Goal: Transaction & Acquisition: Obtain resource

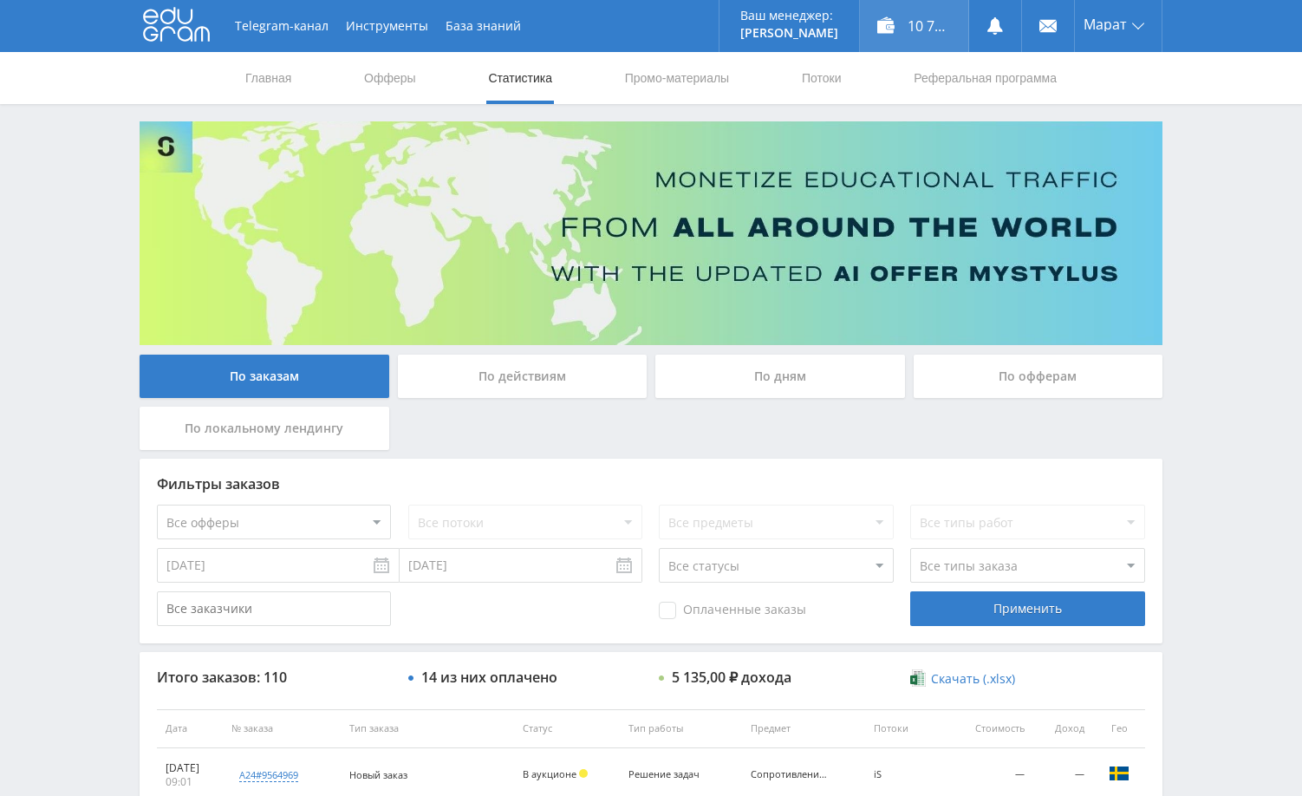
click at [926, 32] on div "10 745,70 ₽" at bounding box center [914, 26] width 108 height 52
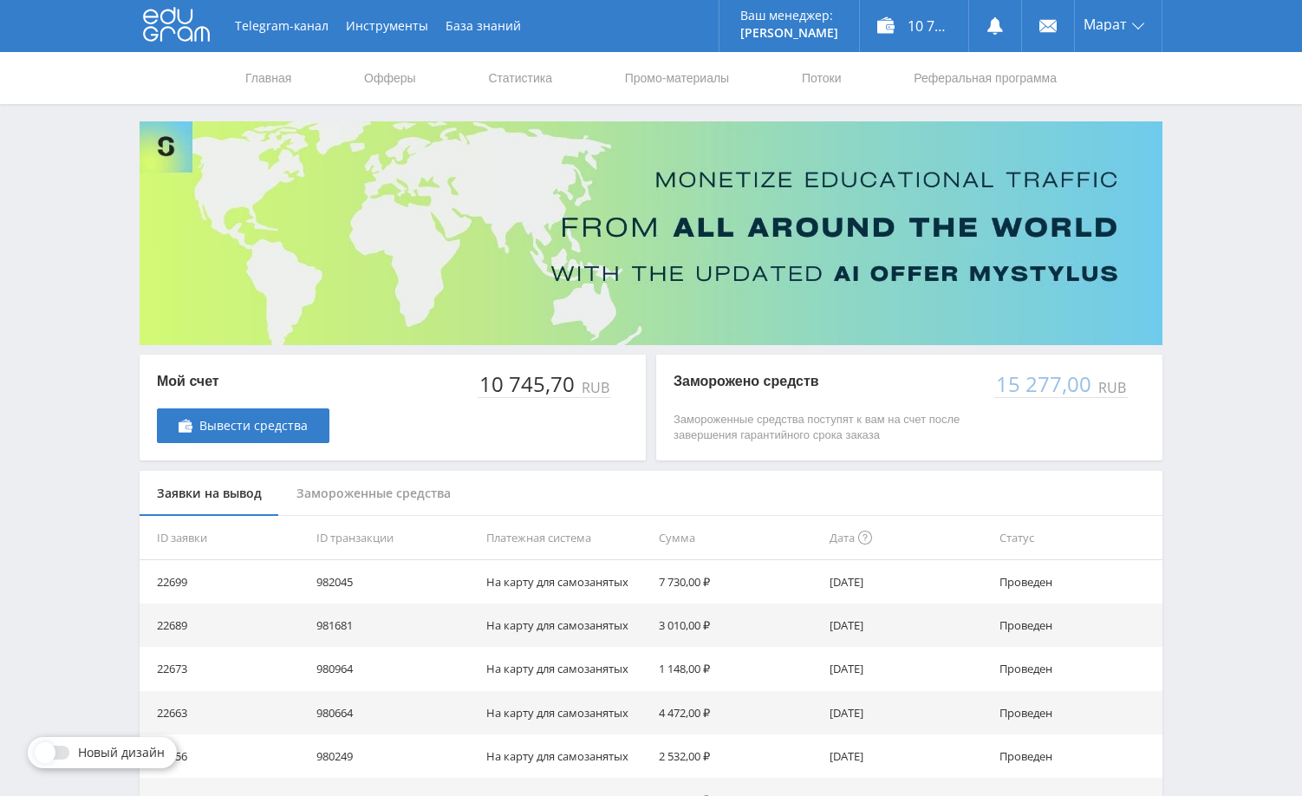
click at [1195, 364] on div "Telegram-канал Инструменты База знаний Ваш менеджер: [PERSON_NAME] Online @edug…" at bounding box center [651, 561] width 1302 height 1123
click at [1281, 235] on div "Telegram-канал Инструменты База знаний Ваш менеджер: [PERSON_NAME] Online @edug…" at bounding box center [651, 561] width 1302 height 1123
click at [506, 78] on link "Статистика" at bounding box center [520, 78] width 68 height 52
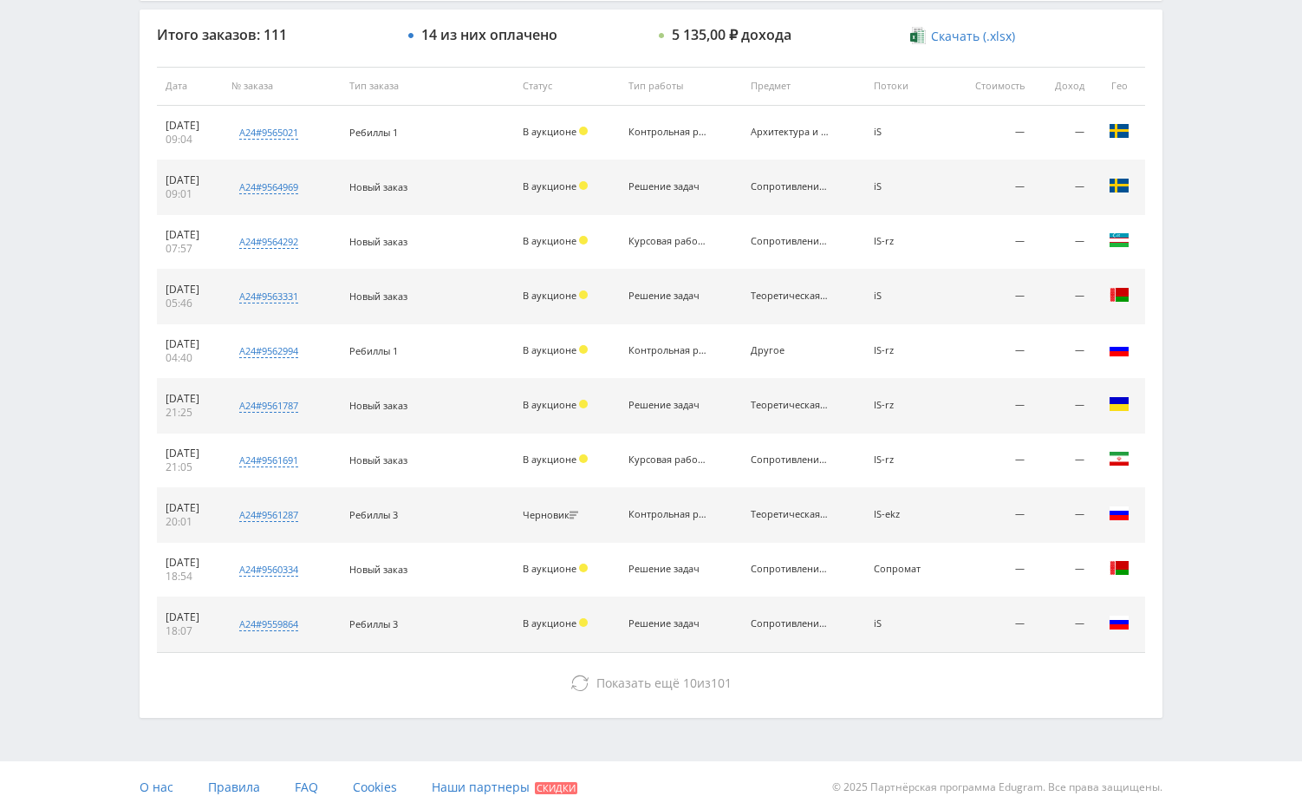
scroll to position [660, 0]
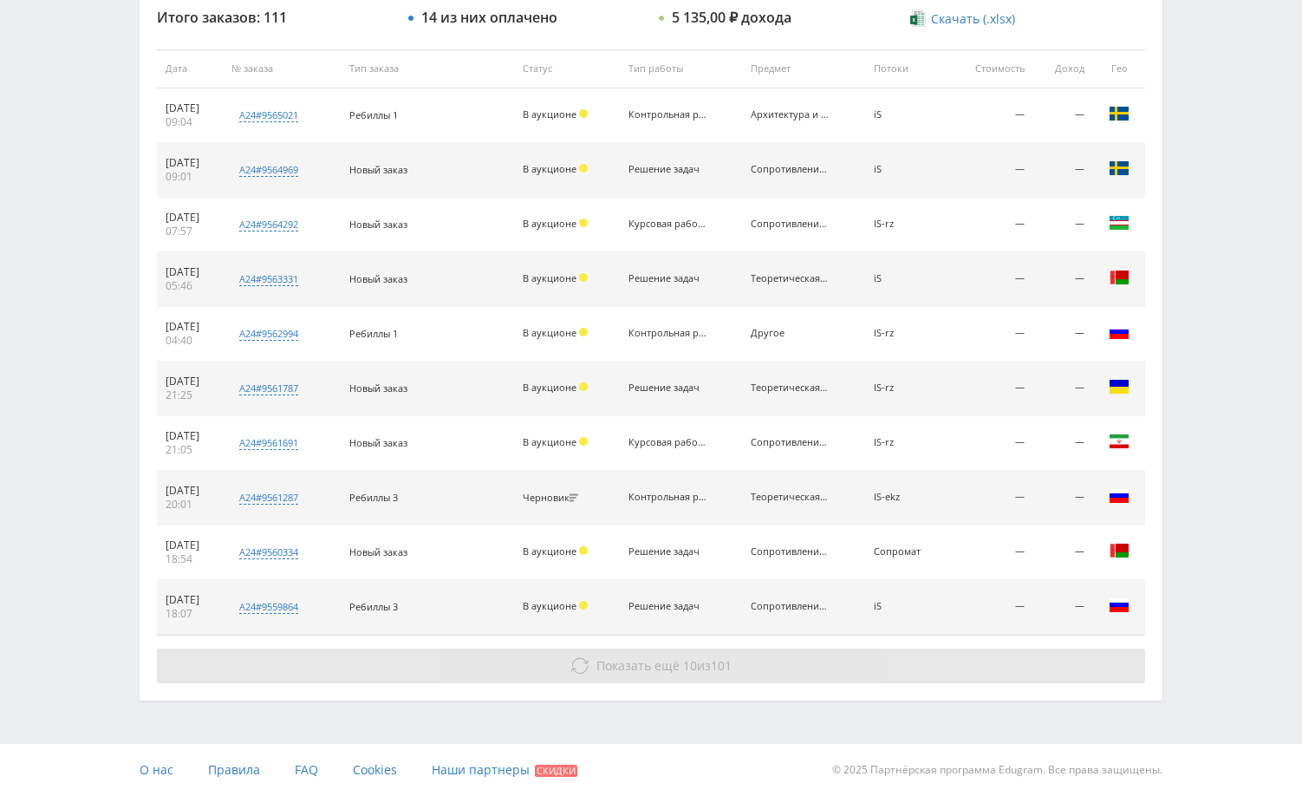
click at [995, 662] on button "Показать ещё 10 из 101" at bounding box center [651, 665] width 988 height 35
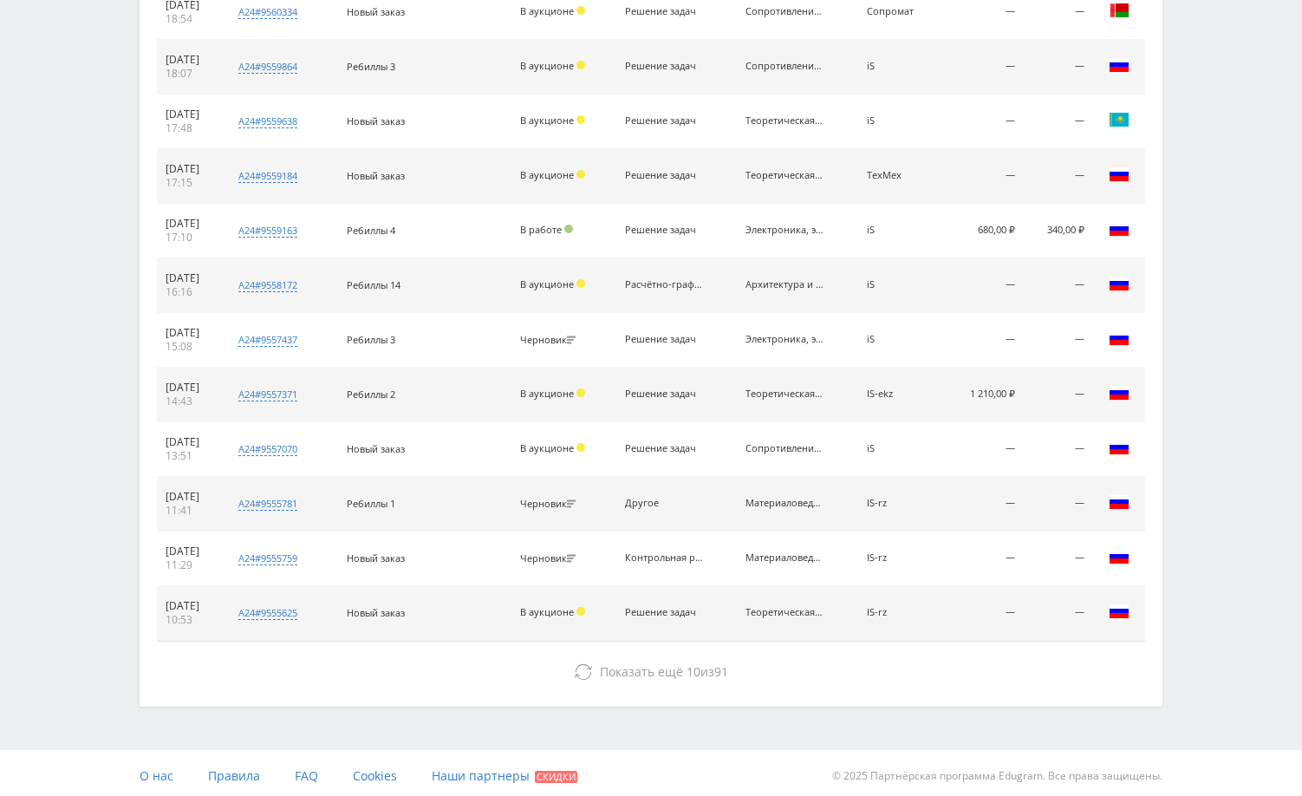
scroll to position [1206, 0]
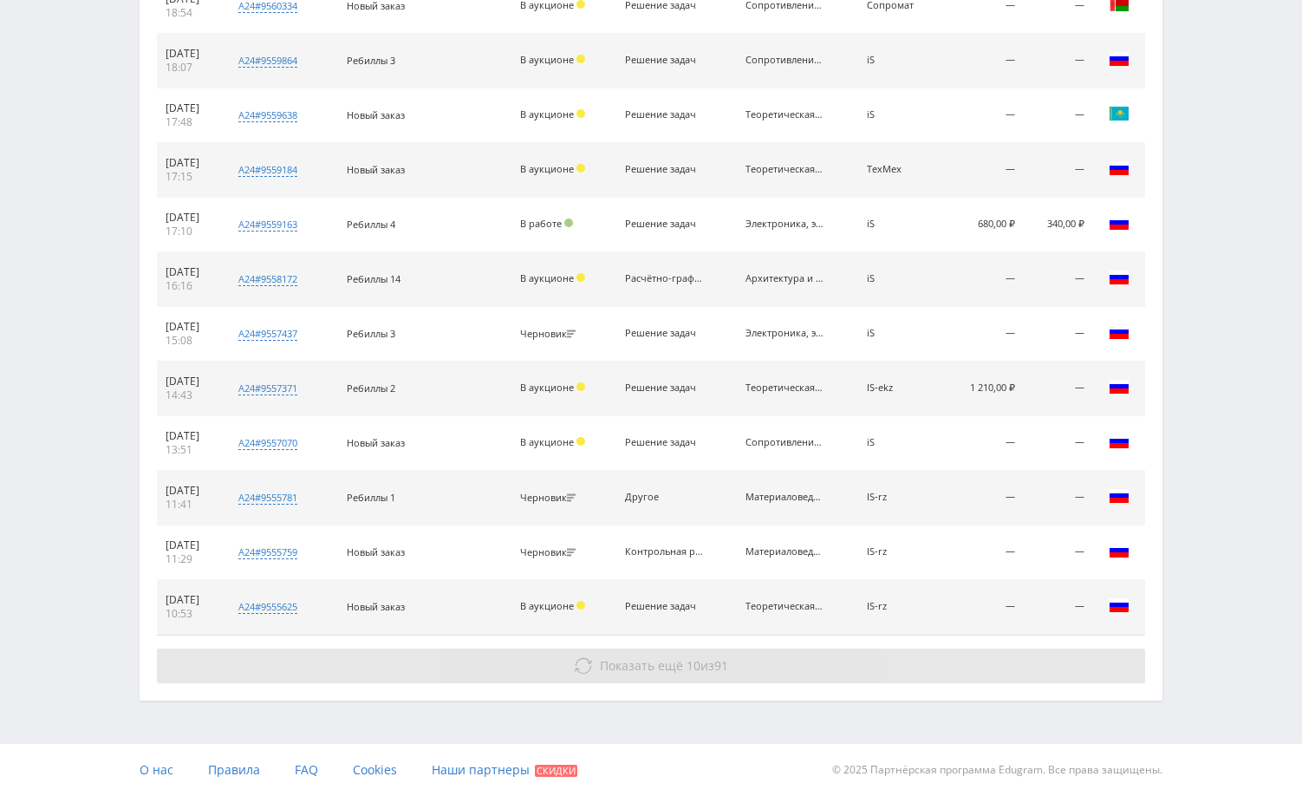
click at [1029, 651] on button "Показать ещё 10 из 91" at bounding box center [651, 665] width 988 height 35
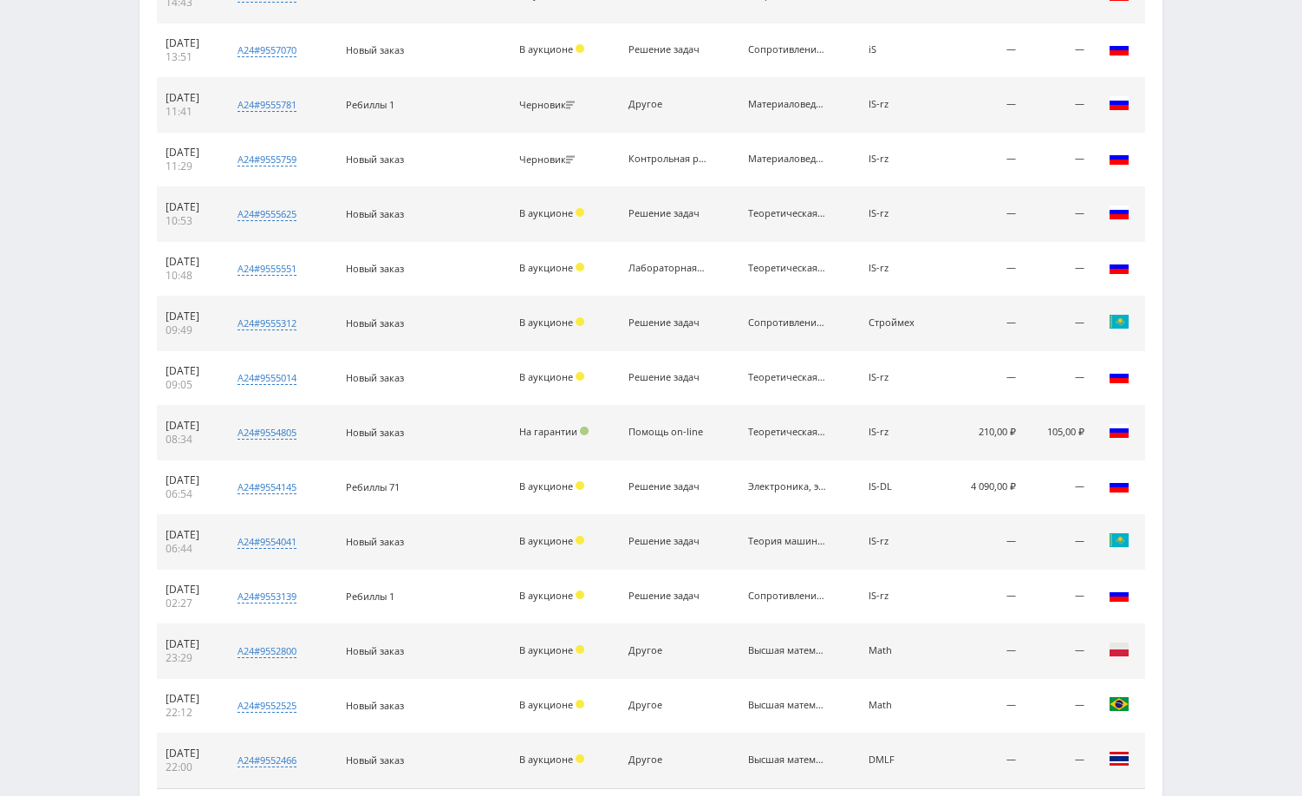
scroll to position [1639, 0]
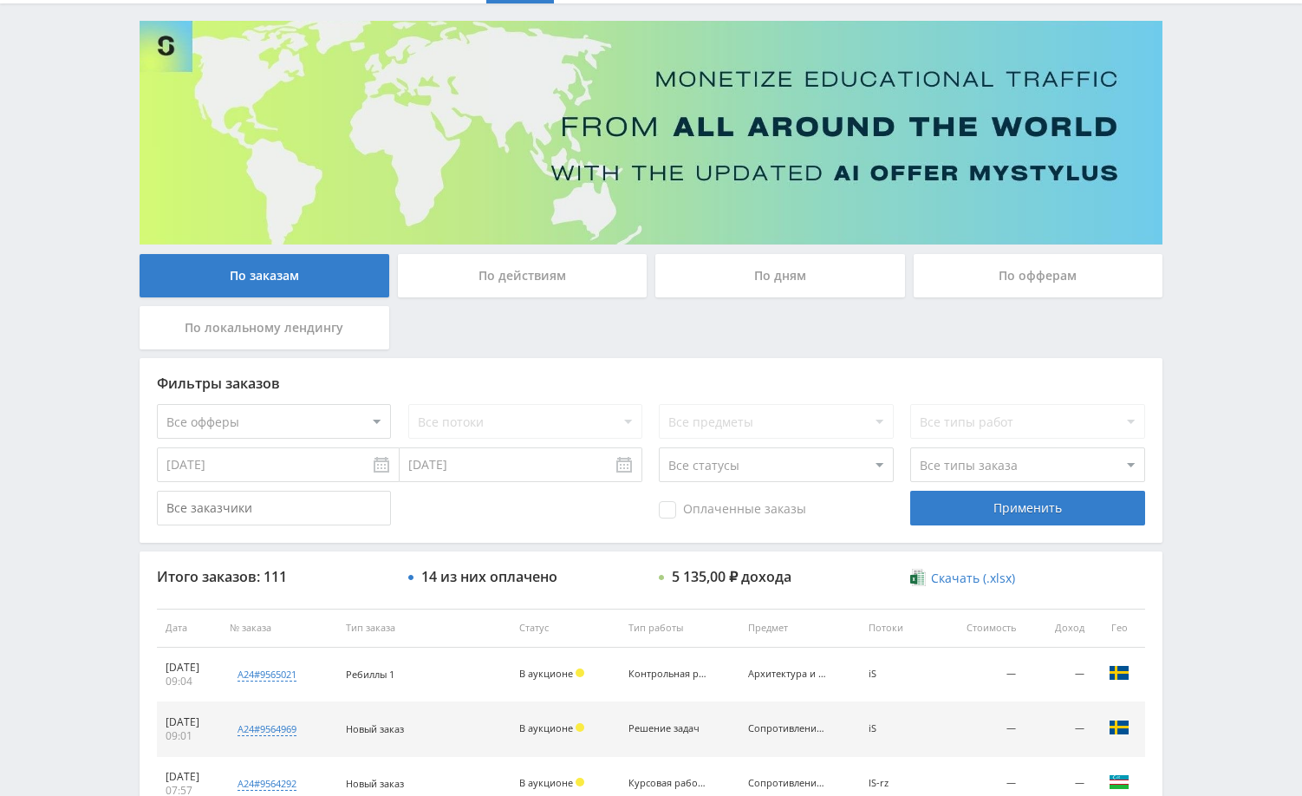
scroll to position [0, 0]
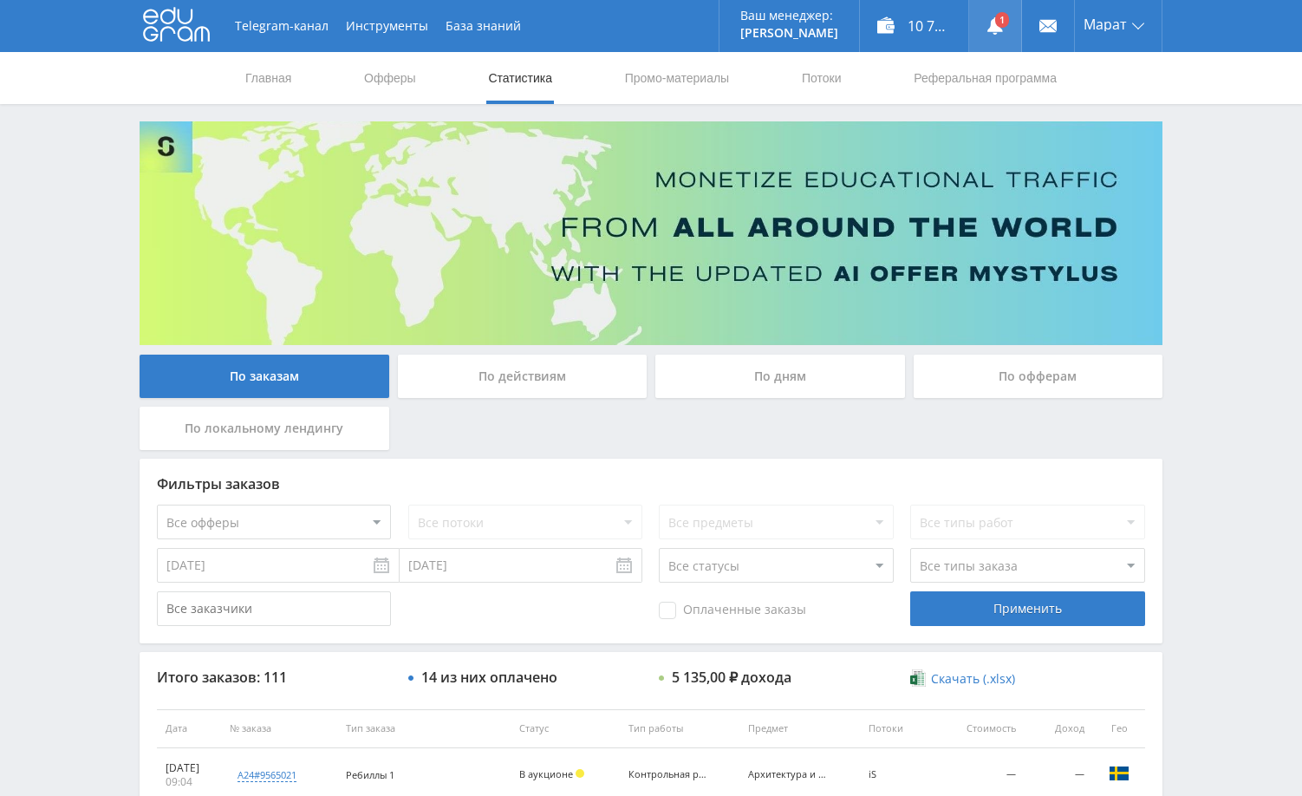
click at [993, 29] on use at bounding box center [995, 25] width 16 height 17
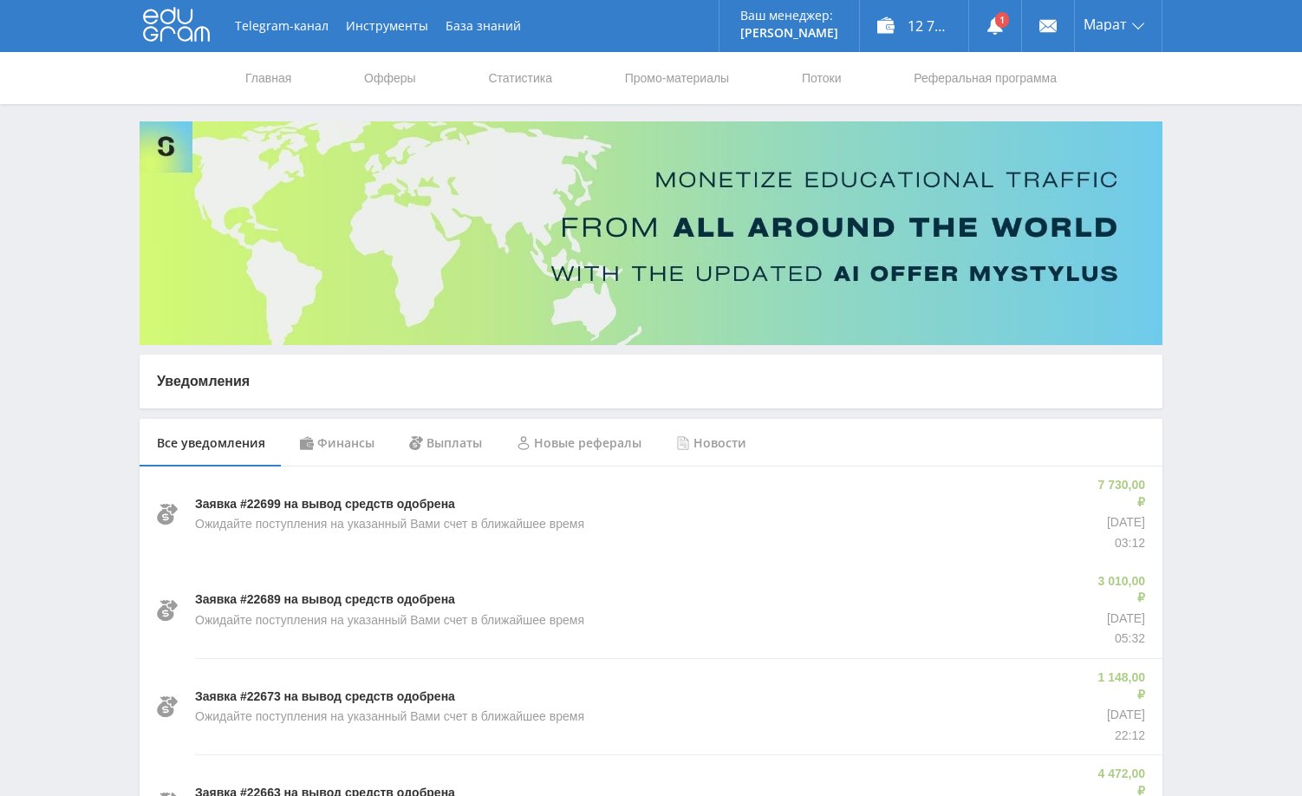
click at [348, 457] on div "Финансы" at bounding box center [337, 443] width 109 height 49
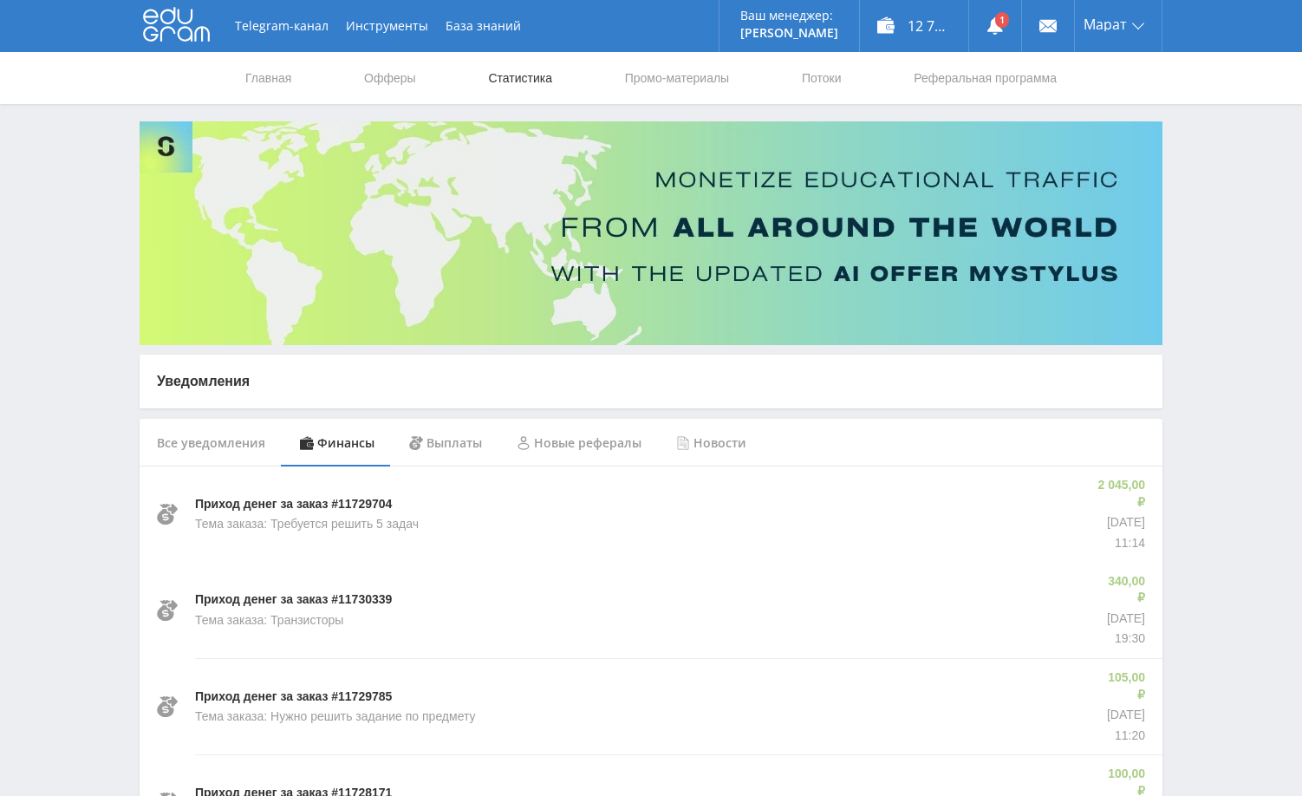
click at [523, 86] on link "Статистика" at bounding box center [520, 78] width 68 height 52
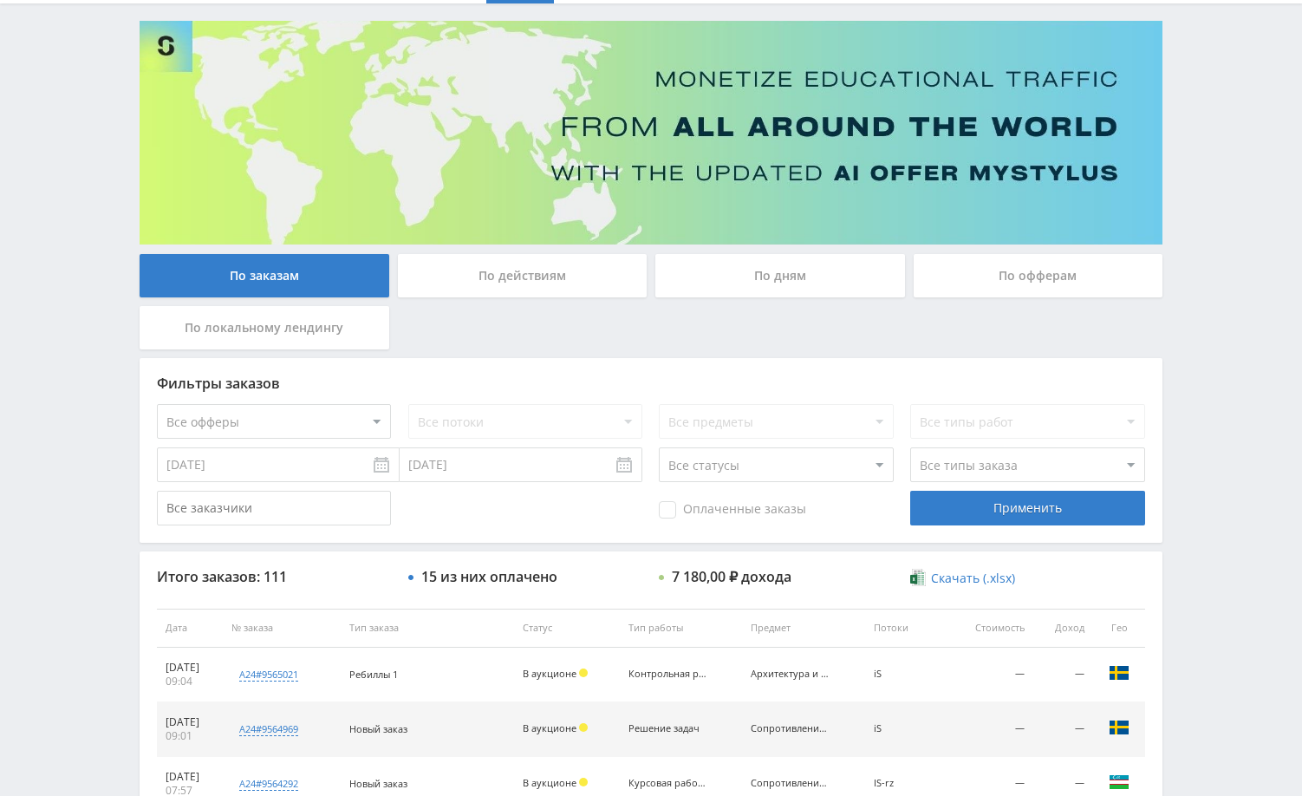
scroll to position [347, 0]
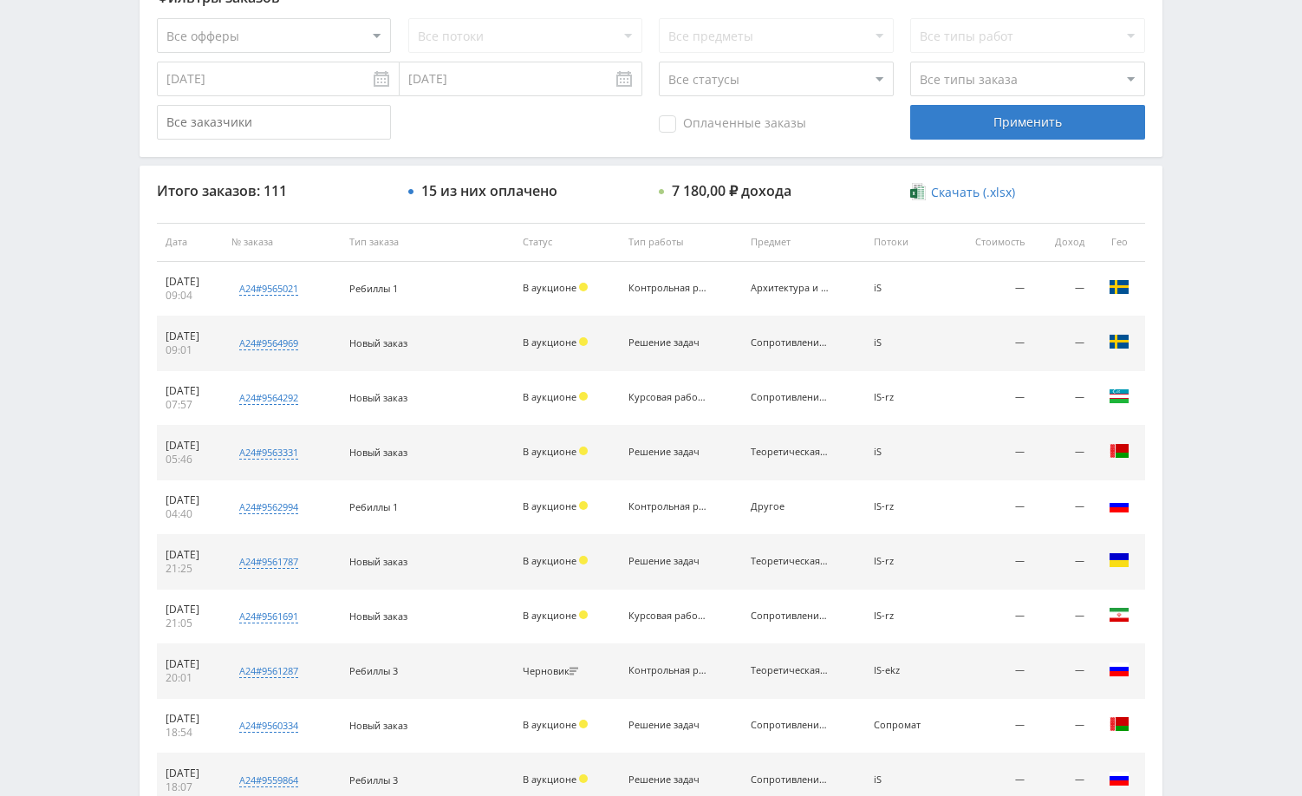
scroll to position [660, 0]
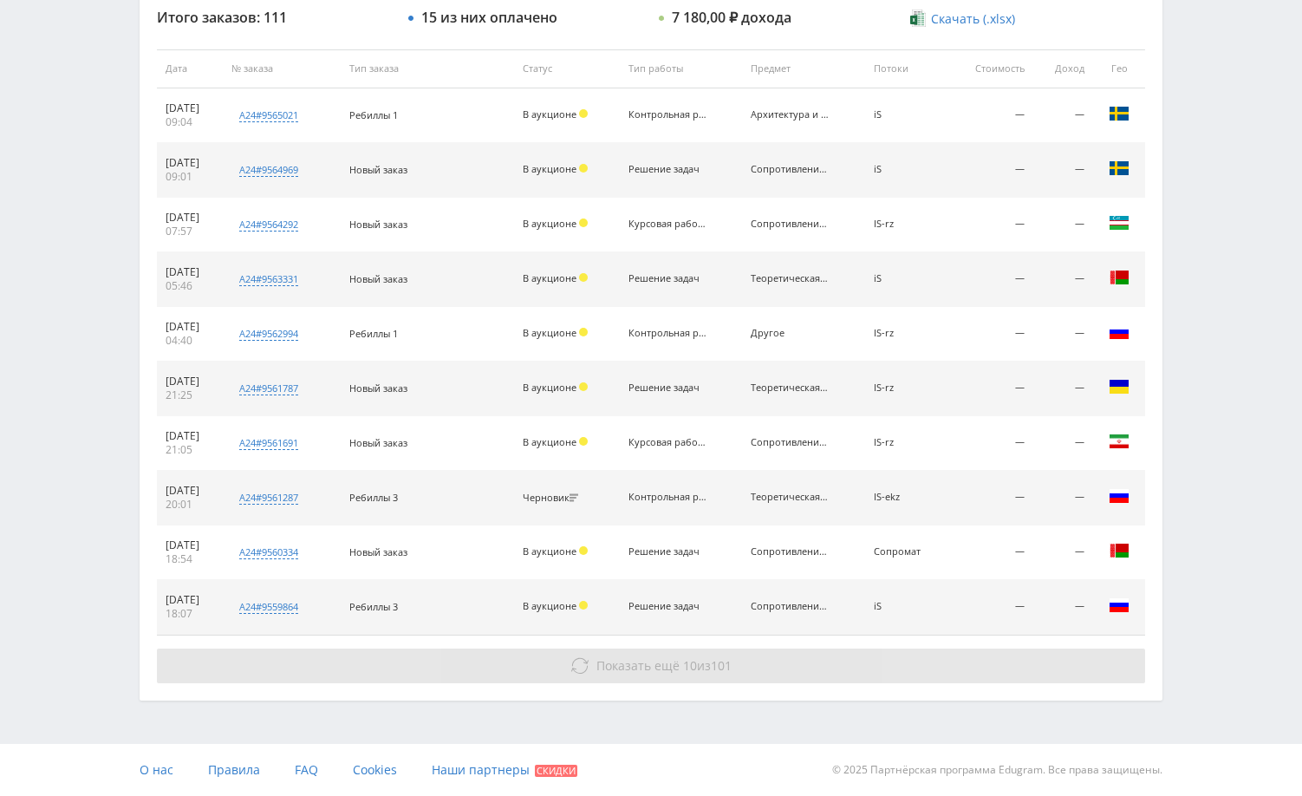
click at [1022, 667] on button "Показать ещё 10 из 101" at bounding box center [651, 665] width 988 height 35
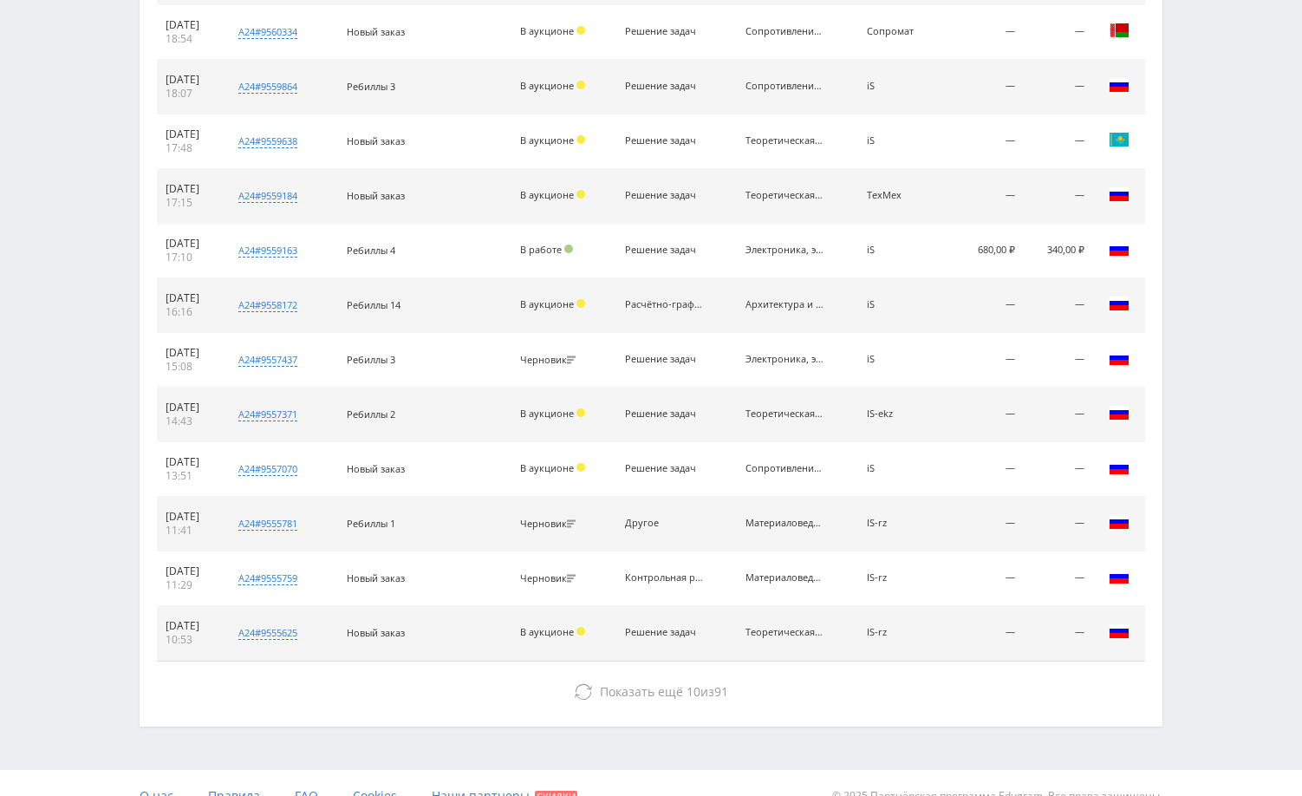
scroll to position [1206, 0]
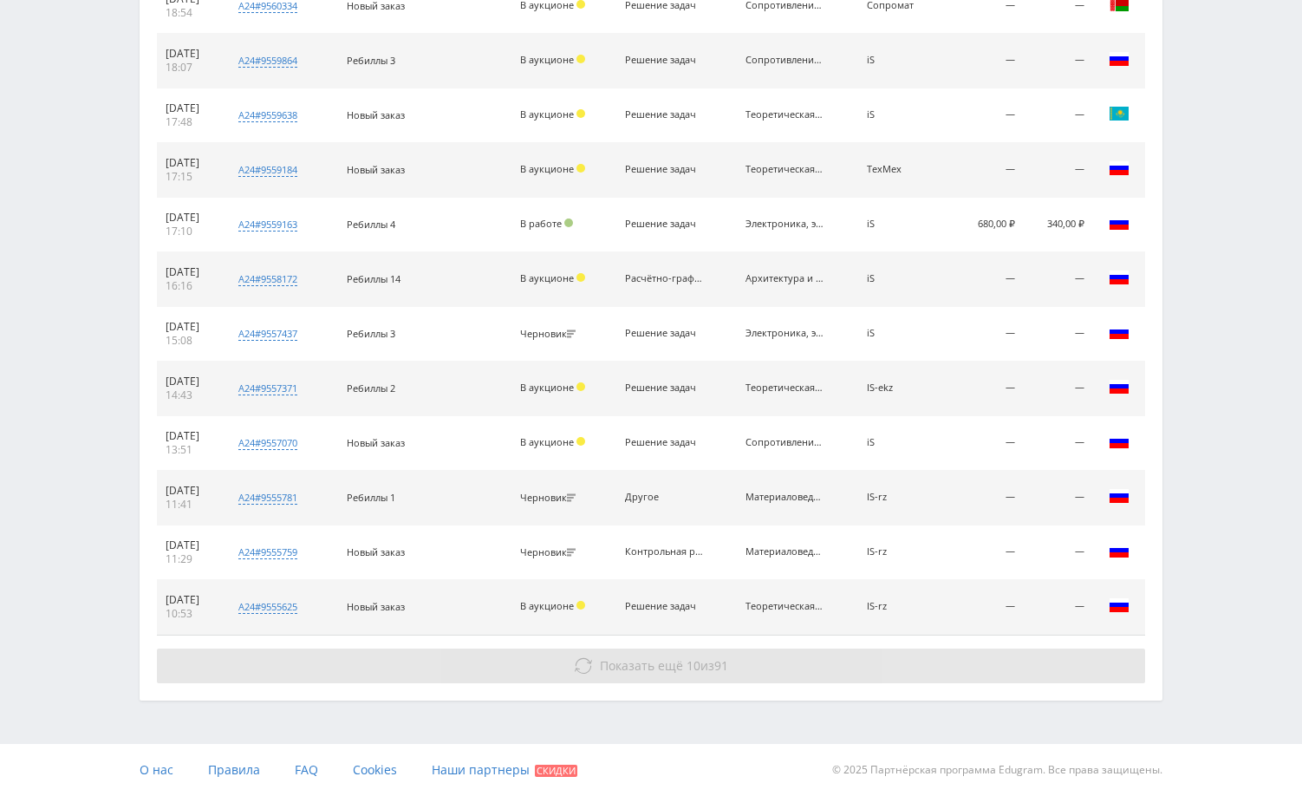
click at [1022, 654] on button "Показать ещё 10 из 91" at bounding box center [651, 665] width 988 height 35
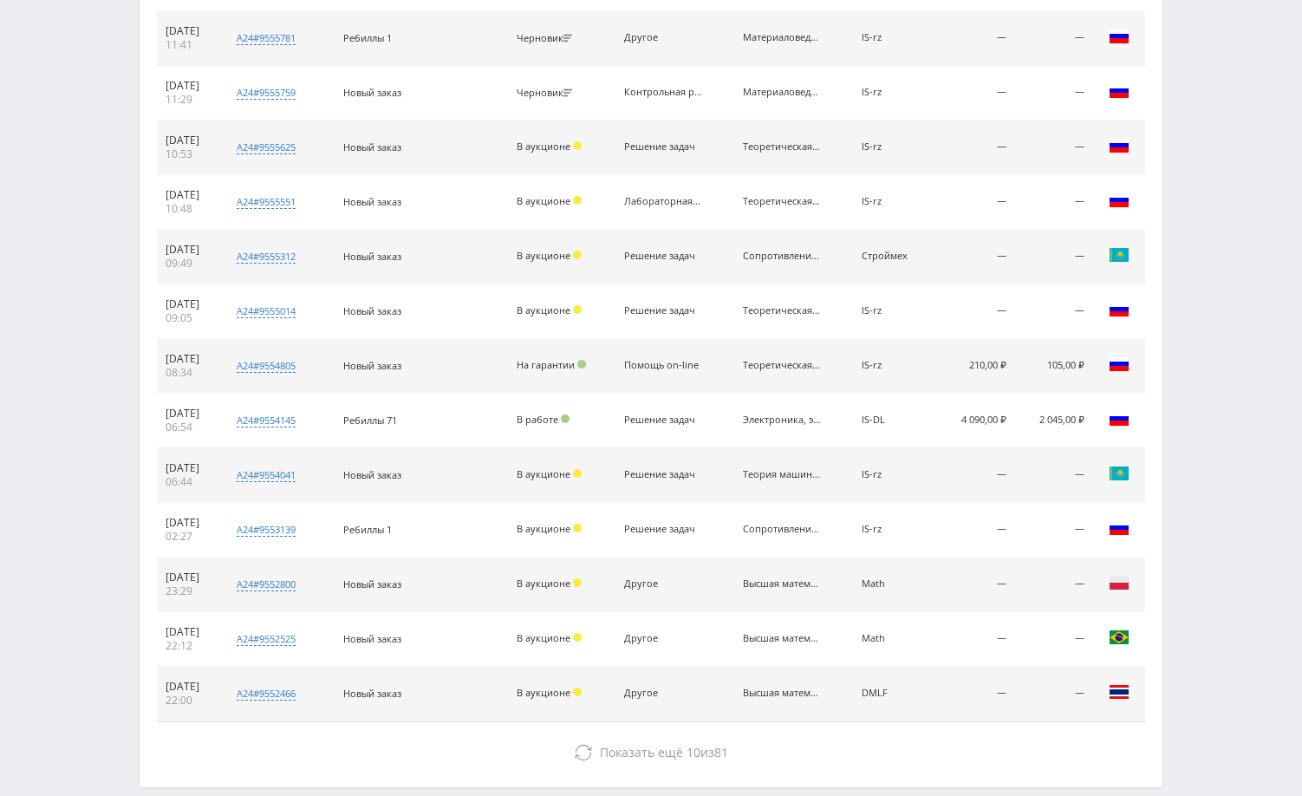
scroll to position [1752, 0]
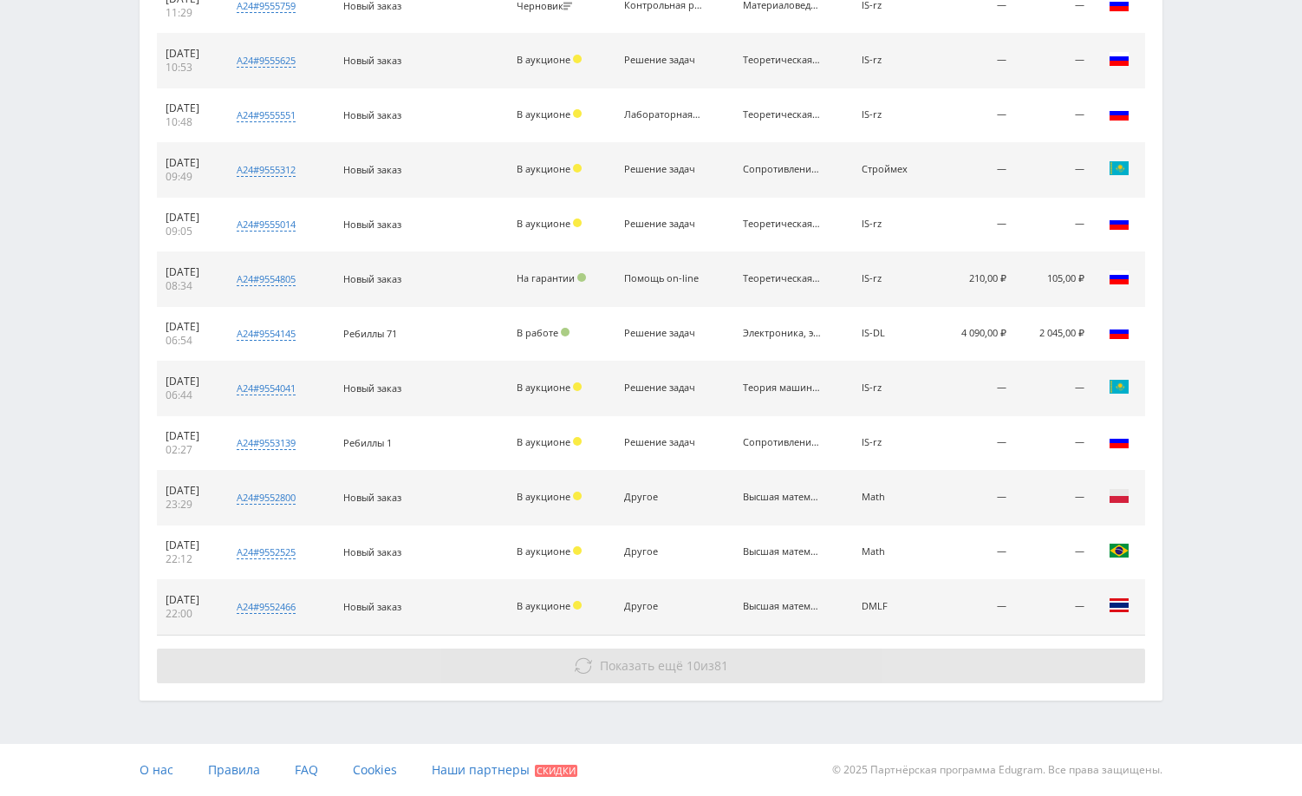
click at [1021, 664] on button "Показать ещё 10 из 81" at bounding box center [651, 665] width 988 height 35
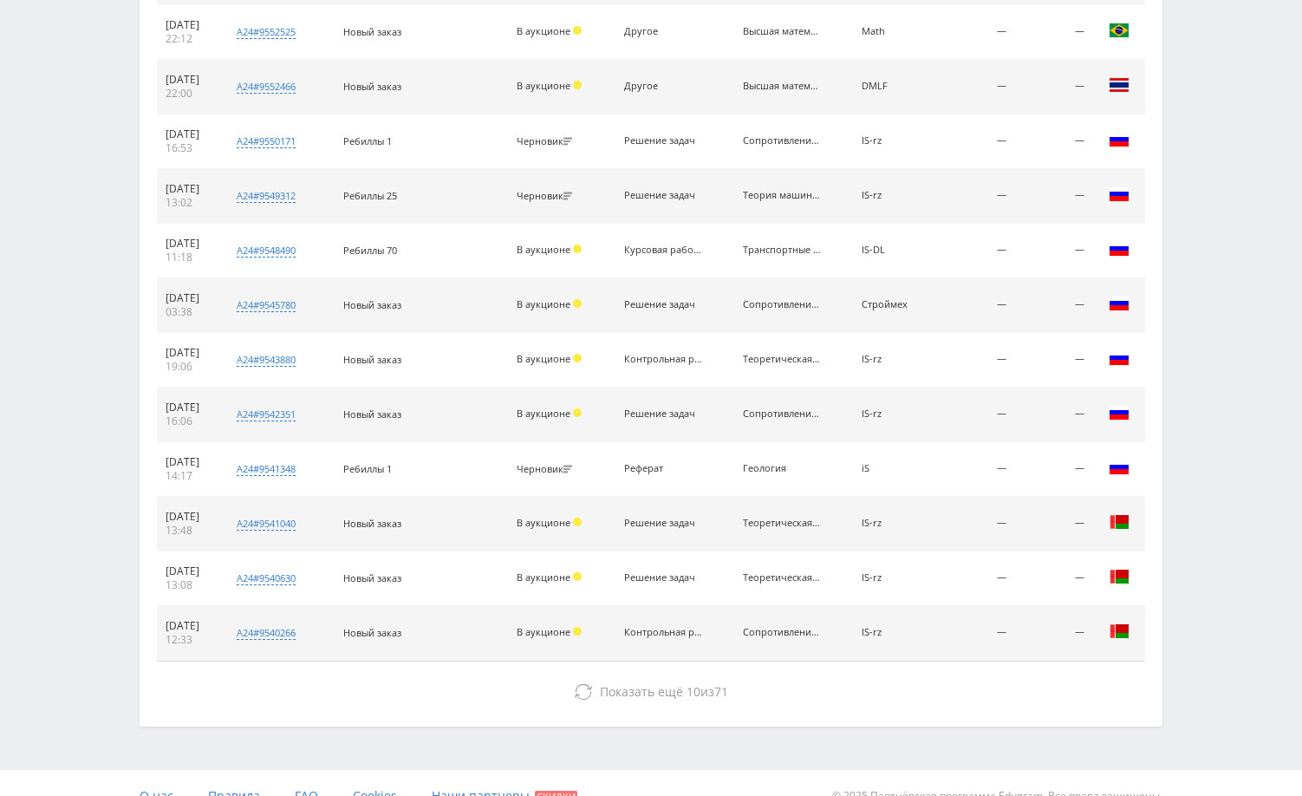
scroll to position [2298, 0]
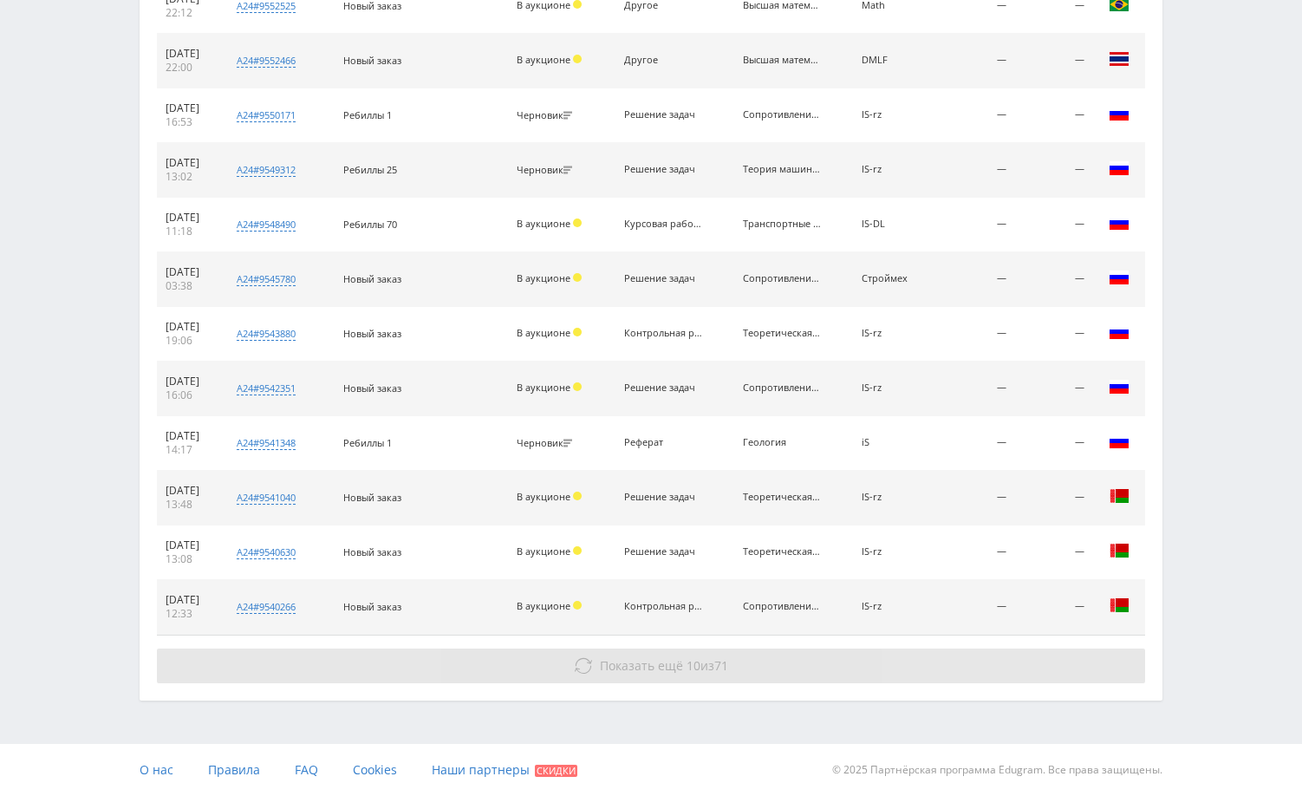
click at [1022, 665] on button "Показать ещё 10 из 71" at bounding box center [651, 665] width 988 height 35
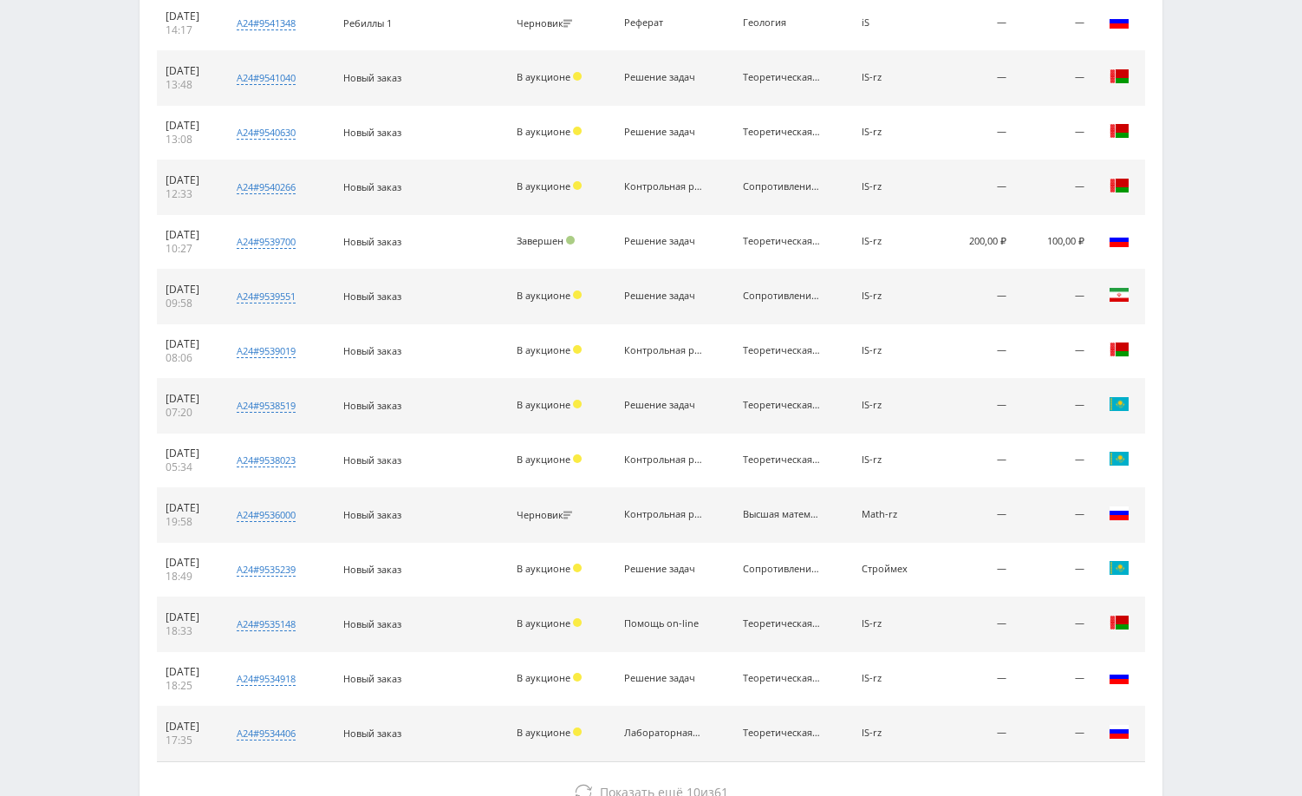
scroll to position [2844, 0]
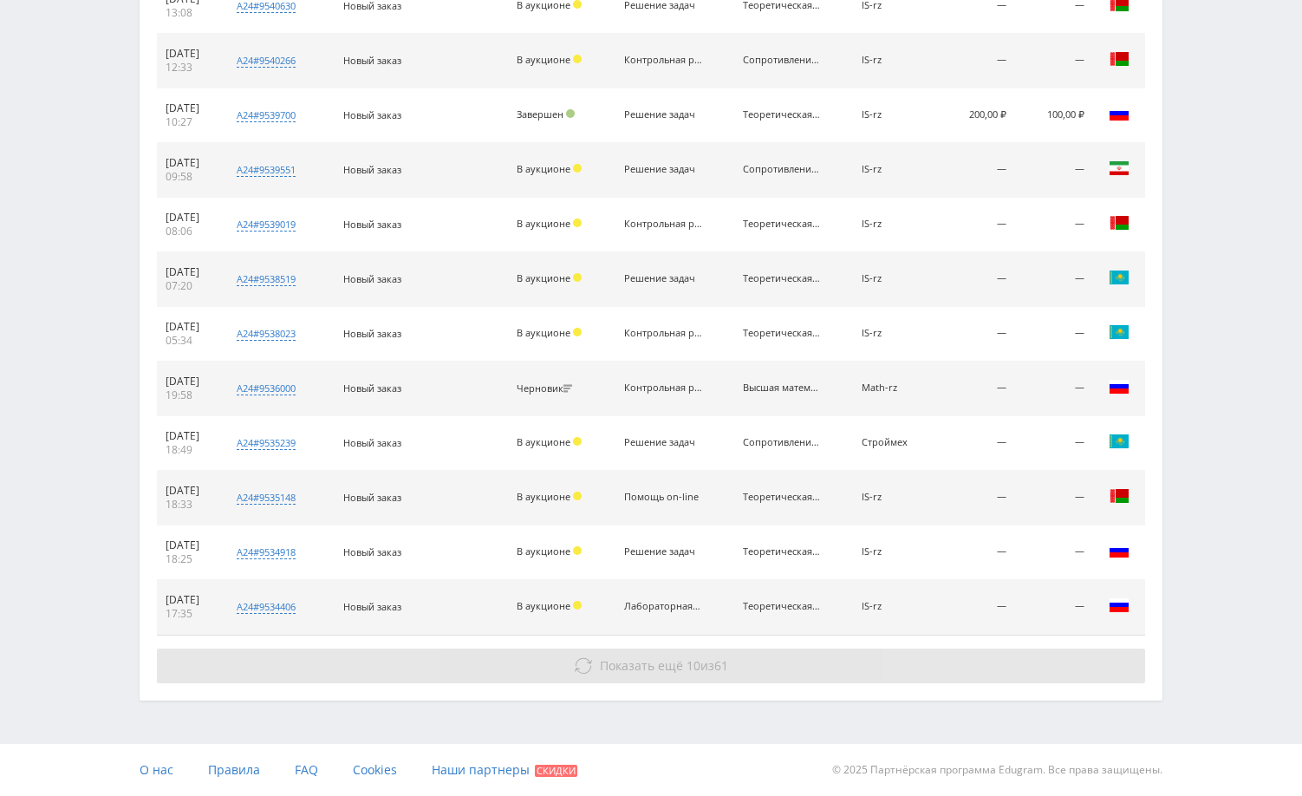
click at [1040, 654] on button "Показать ещё 10 из 61" at bounding box center [651, 665] width 988 height 35
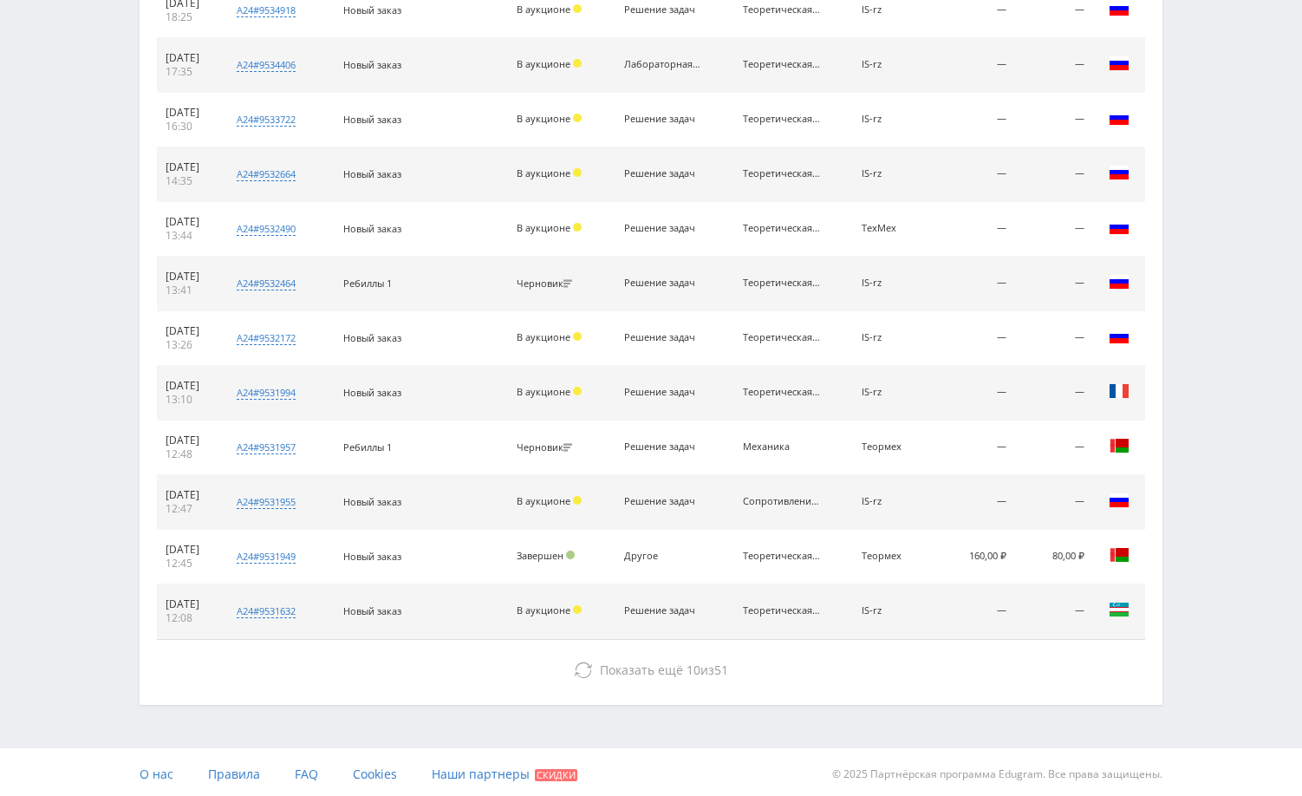
scroll to position [3390, 0]
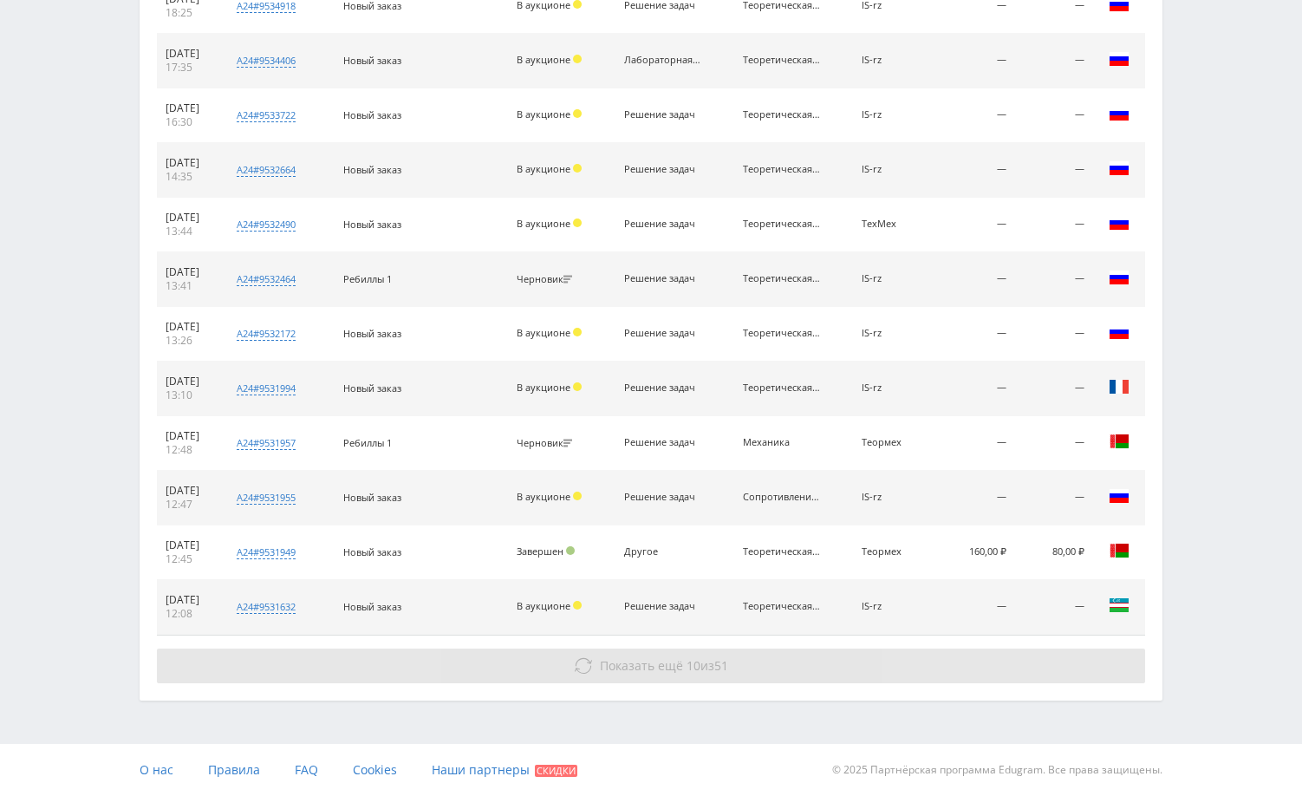
click at [1042, 652] on button "Показать ещё 10 из 51" at bounding box center [651, 665] width 988 height 35
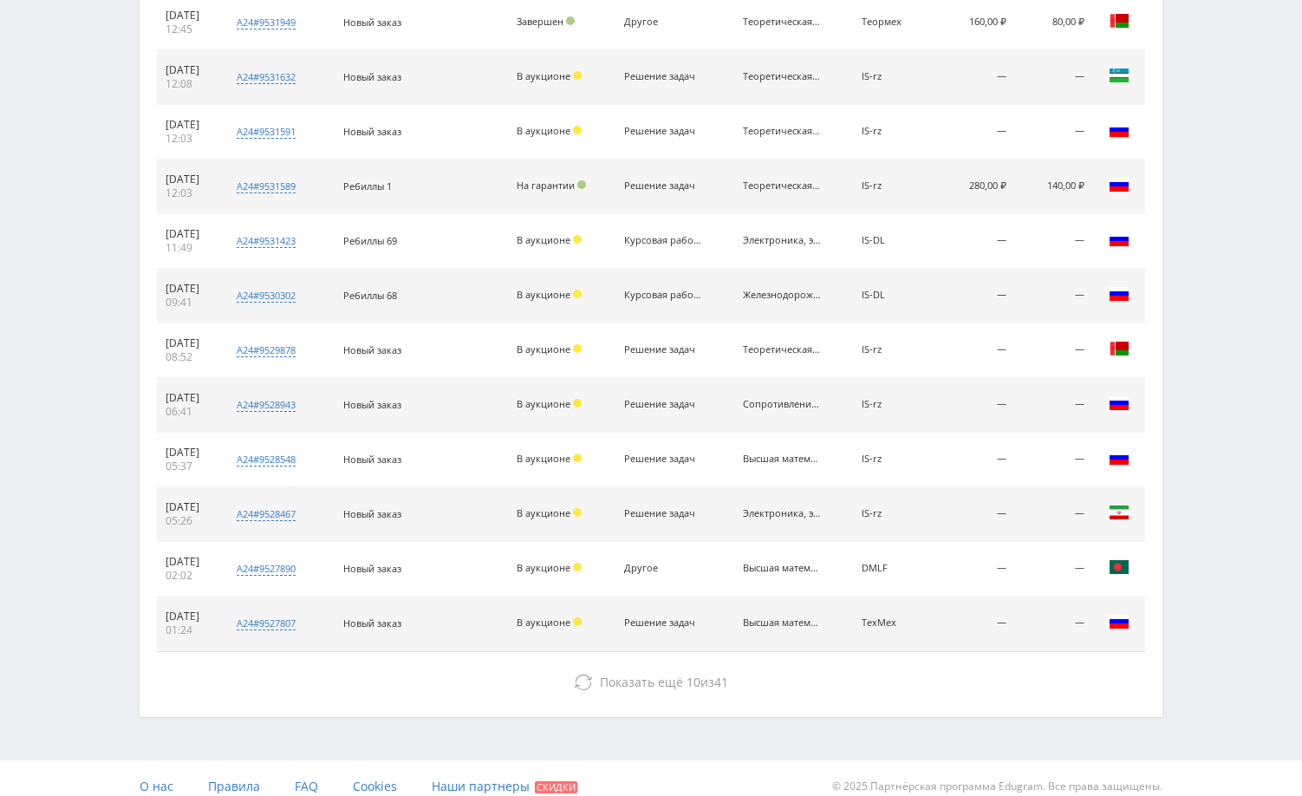
scroll to position [3936, 0]
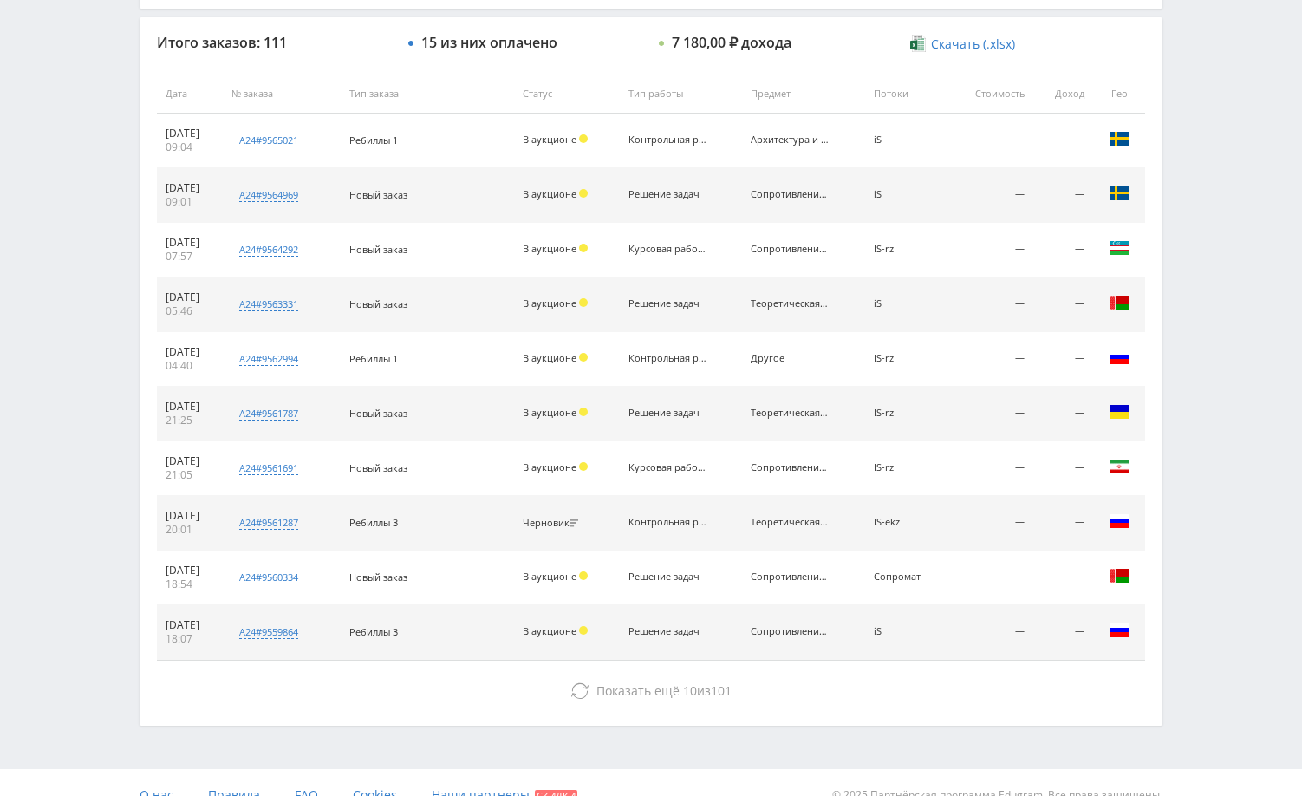
scroll to position [660, 0]
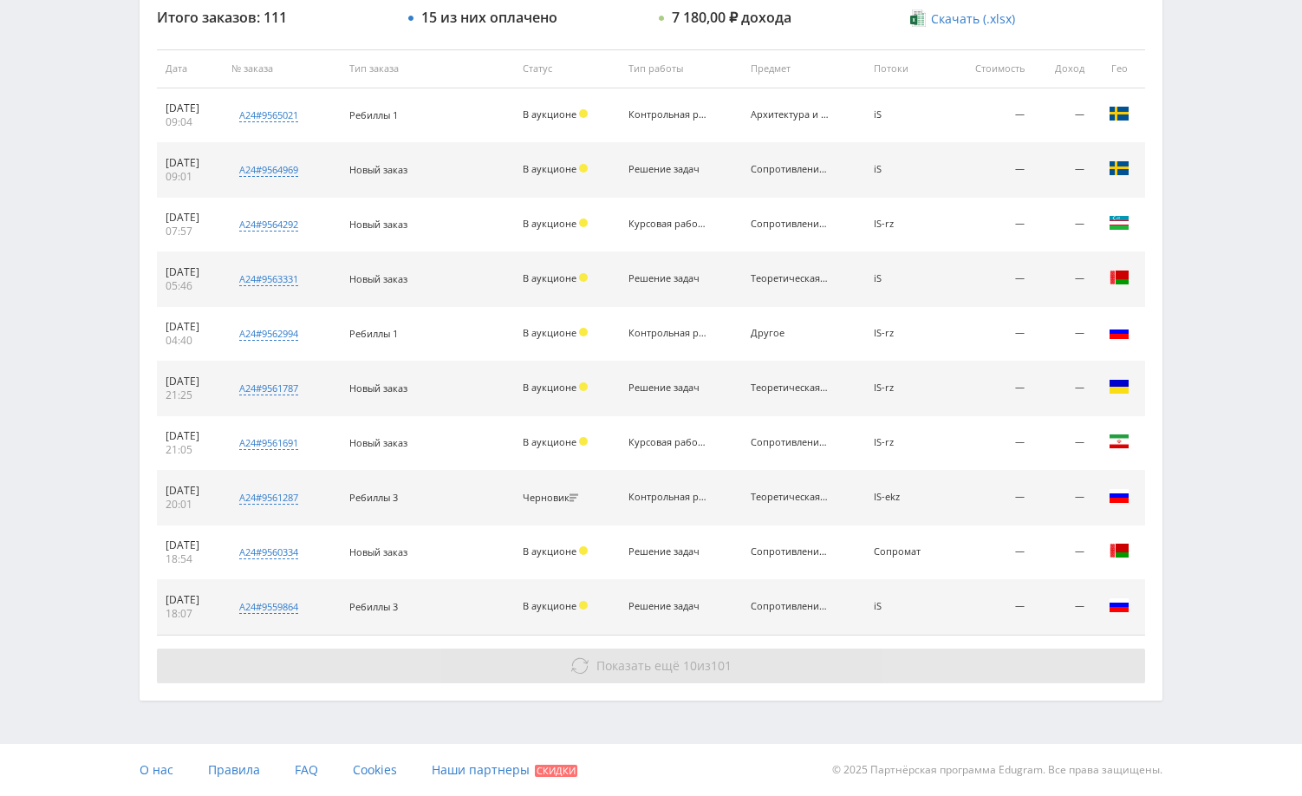
click at [1029, 657] on button "Показать ещё 10 из 101" at bounding box center [651, 665] width 988 height 35
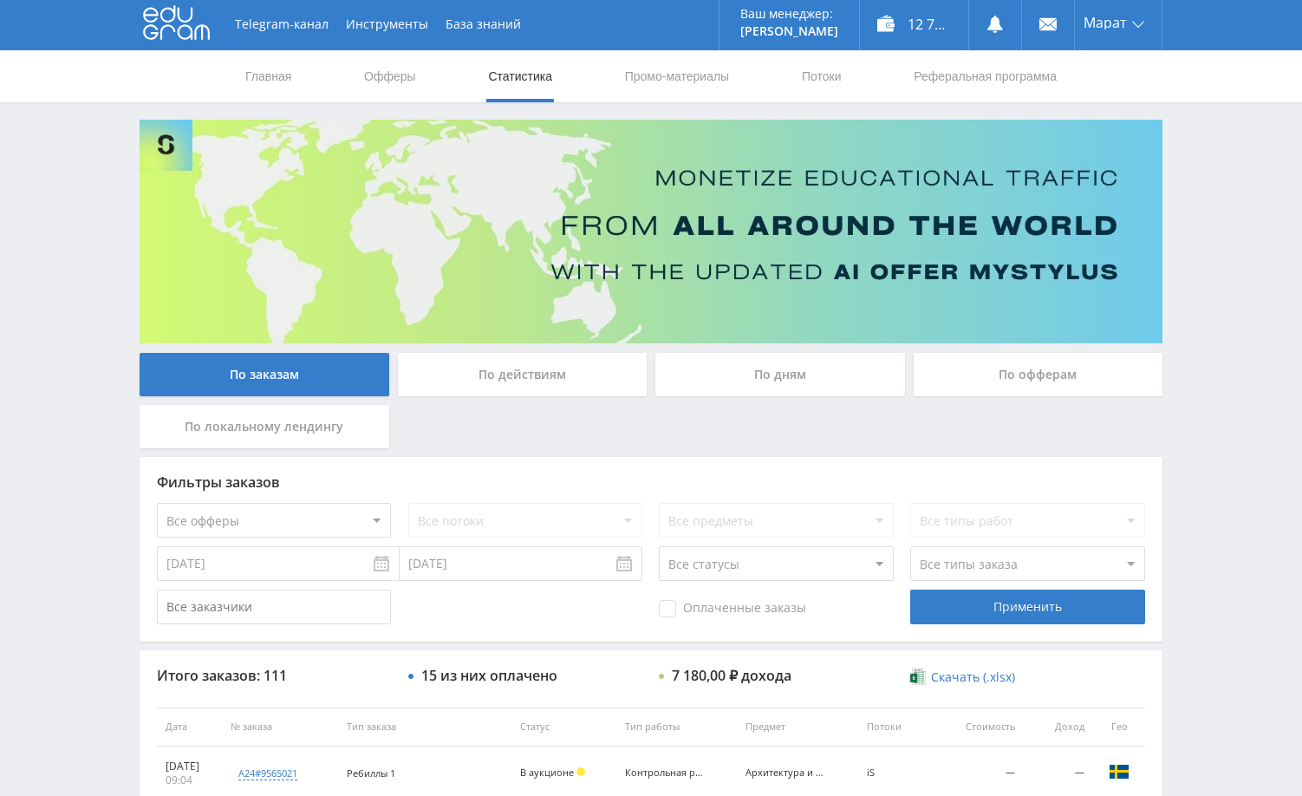
scroll to position [0, 0]
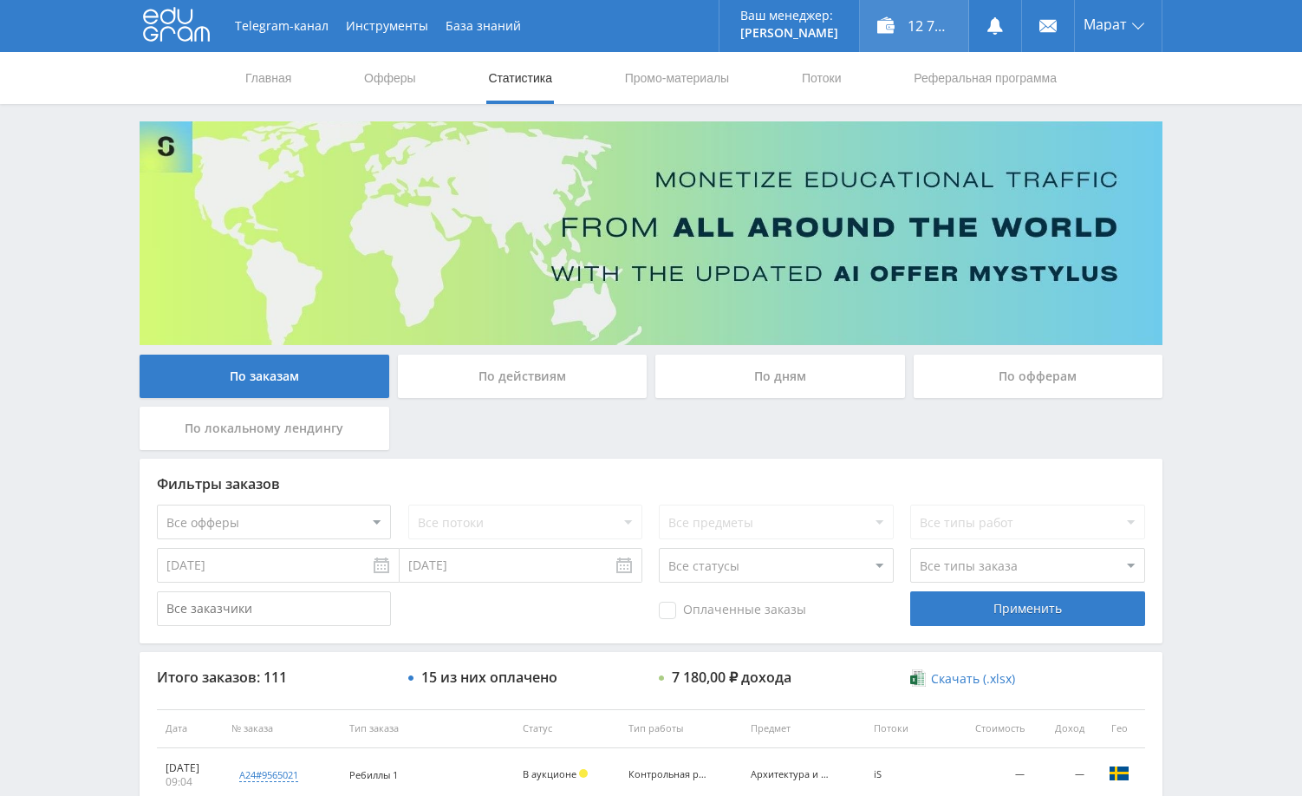
click at [923, 27] on div "12 790,70 ₽" at bounding box center [914, 26] width 108 height 52
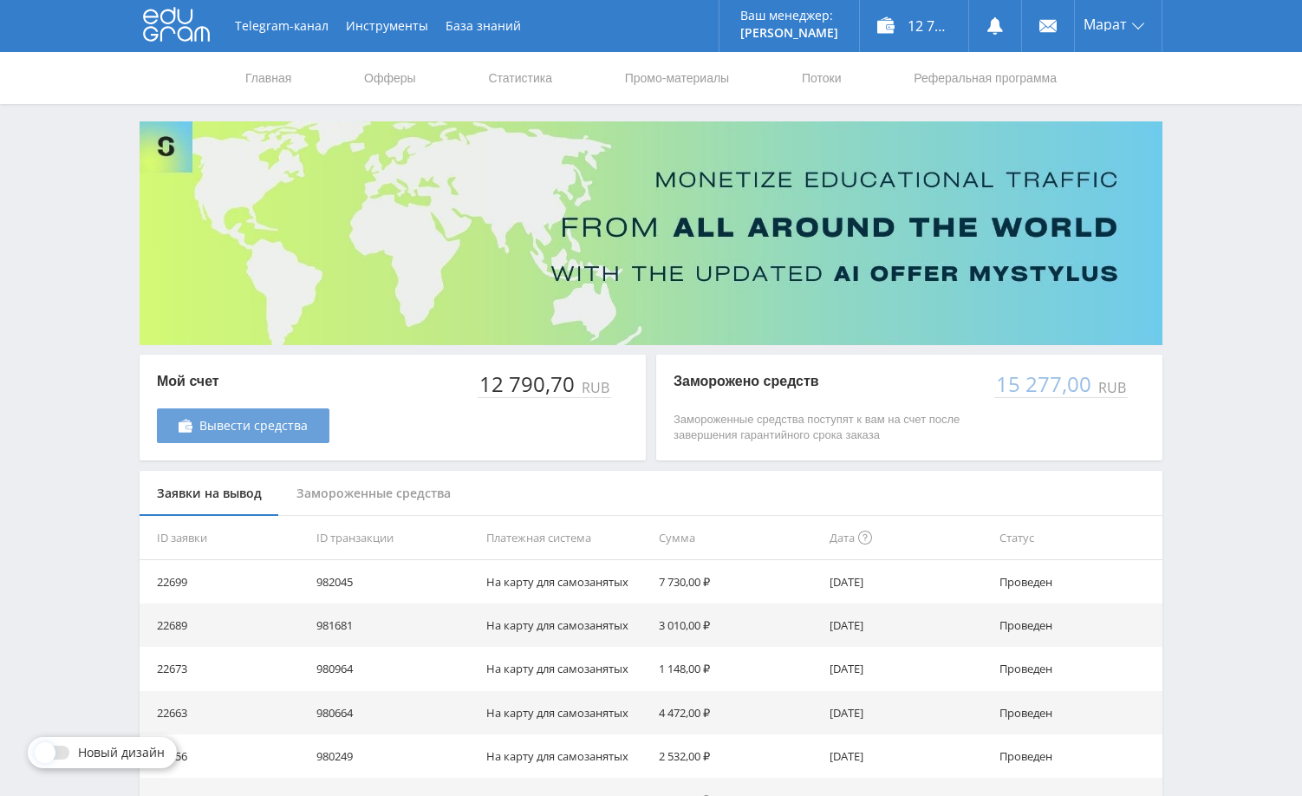
click at [272, 419] on span "Вывести средства" at bounding box center [253, 426] width 108 height 14
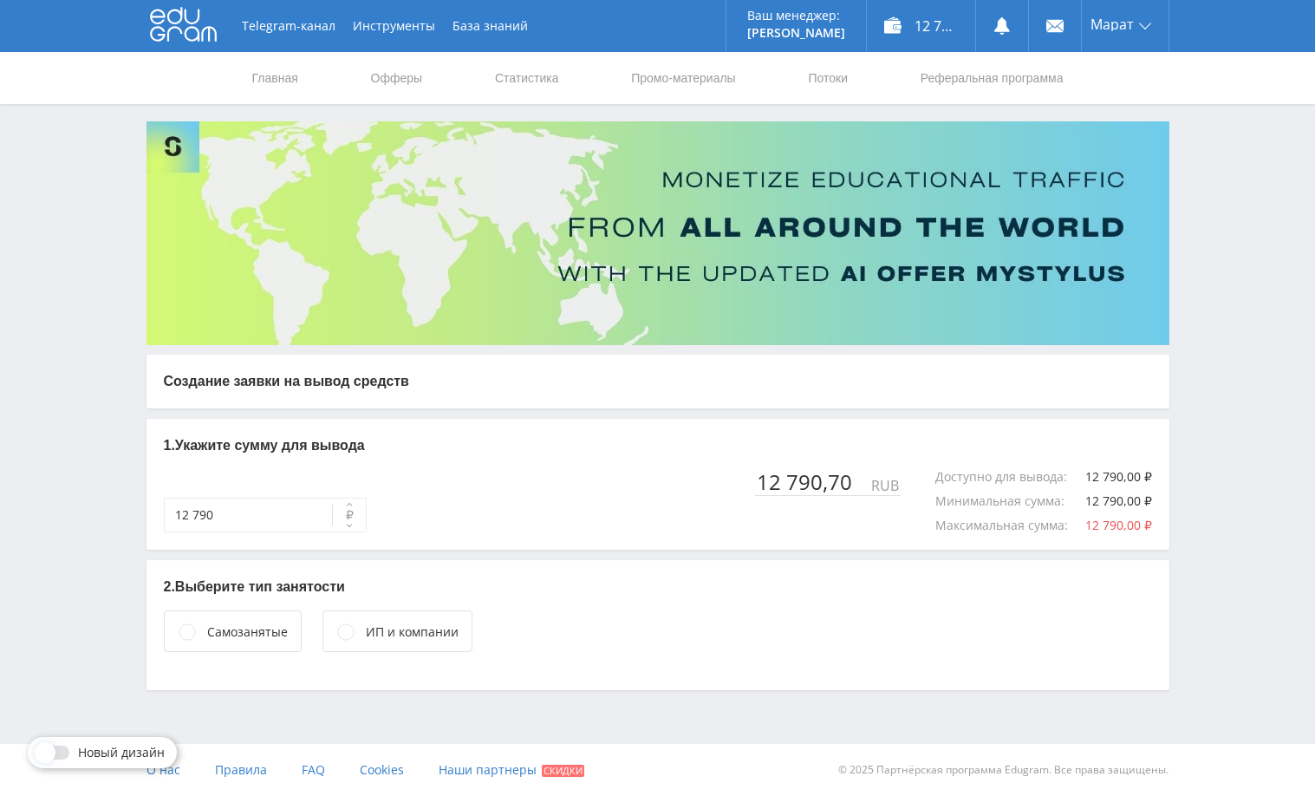
click at [252, 636] on div "Самозанятые" at bounding box center [247, 631] width 81 height 19
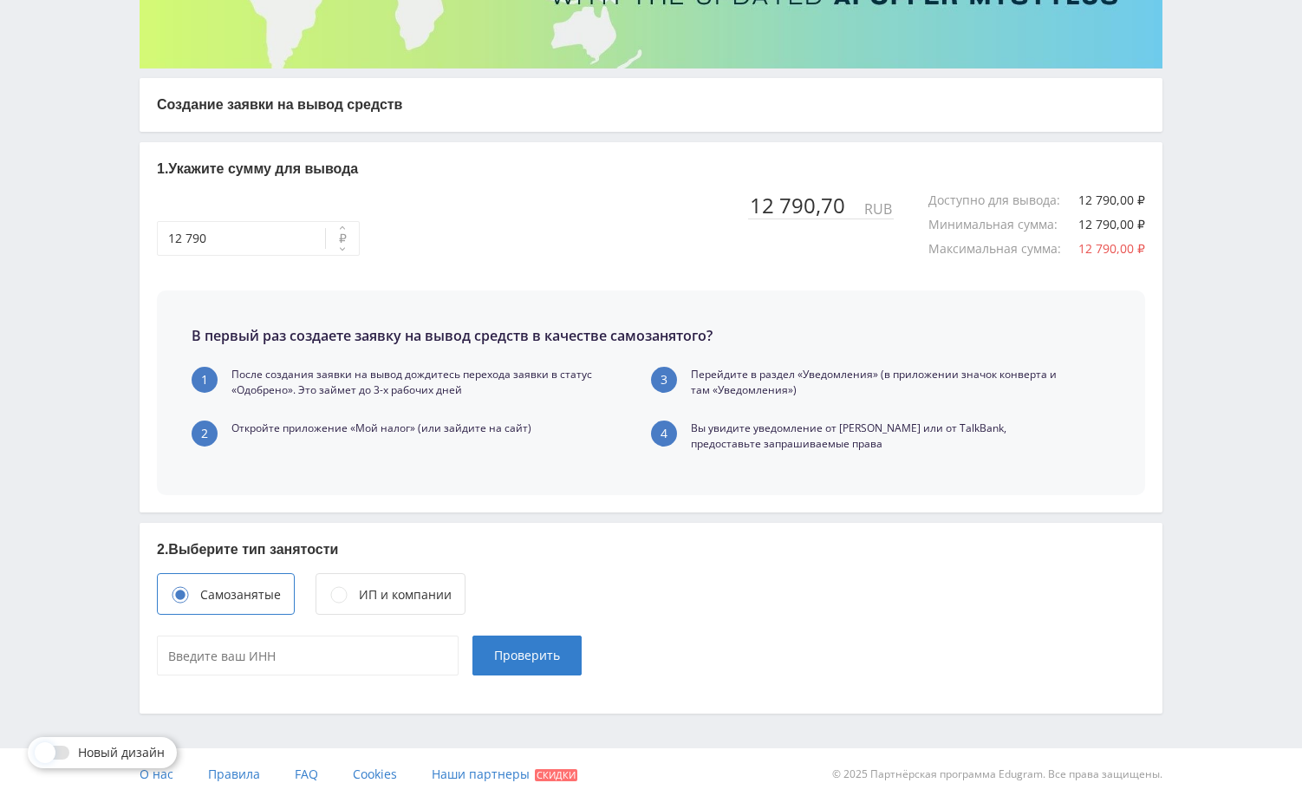
scroll to position [281, 0]
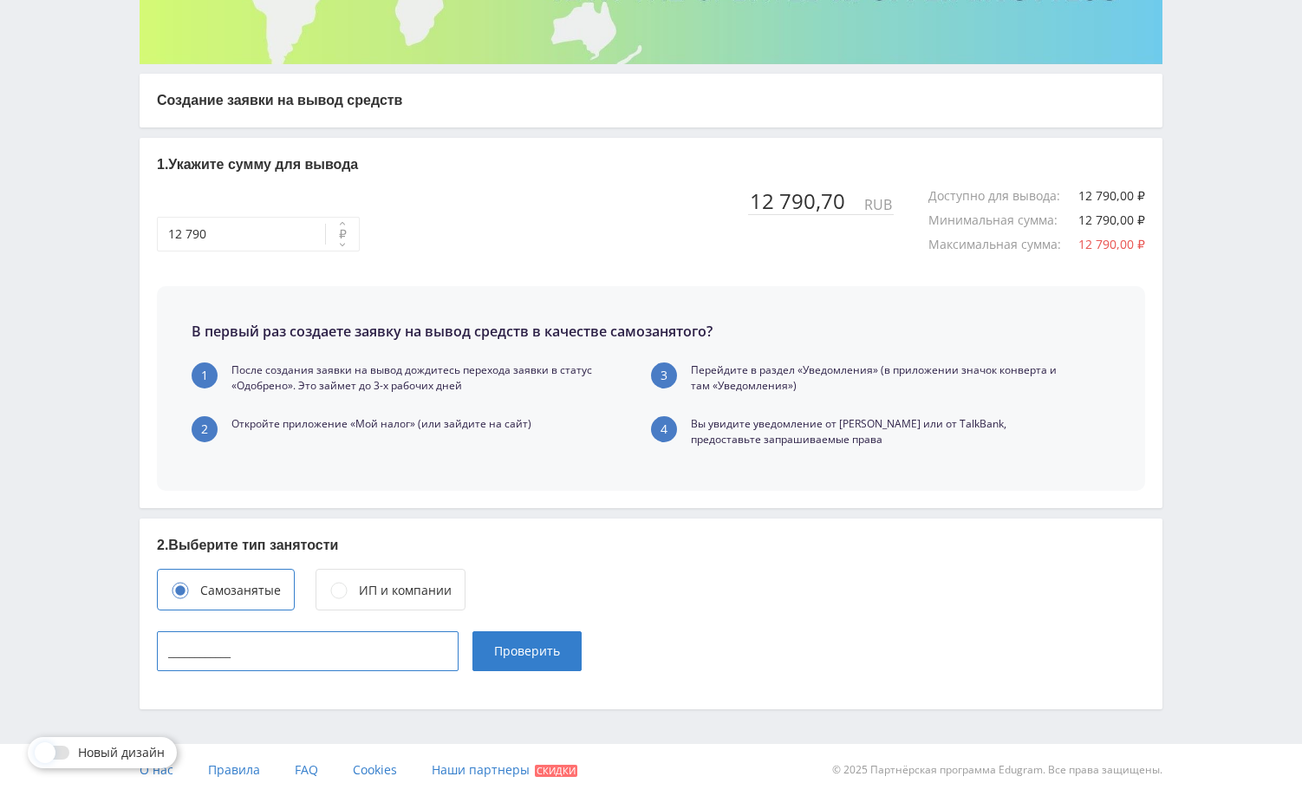
click at [338, 647] on input "____________" at bounding box center [308, 651] width 302 height 40
paste input "027310784791"
type input "027310784791"
click at [530, 648] on span "Проверить" at bounding box center [527, 651] width 66 height 14
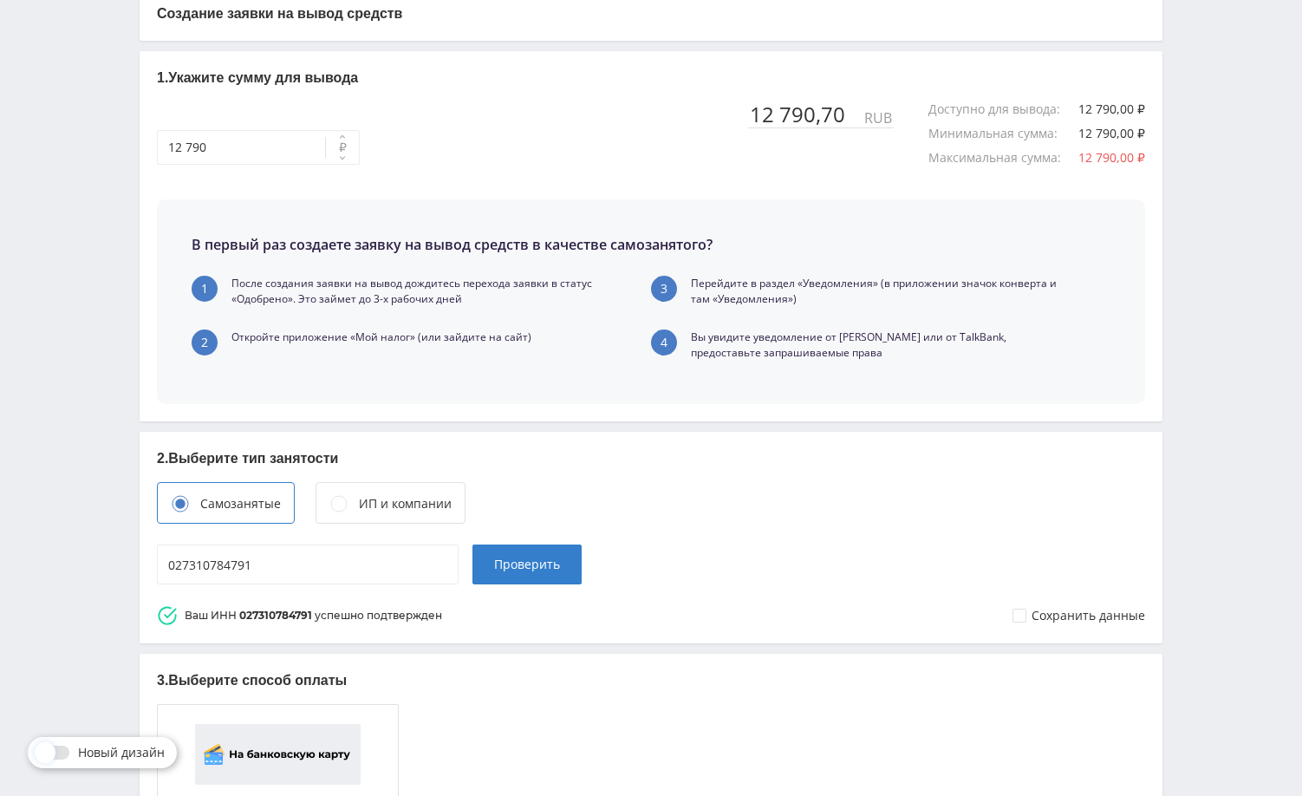
scroll to position [605, 0]
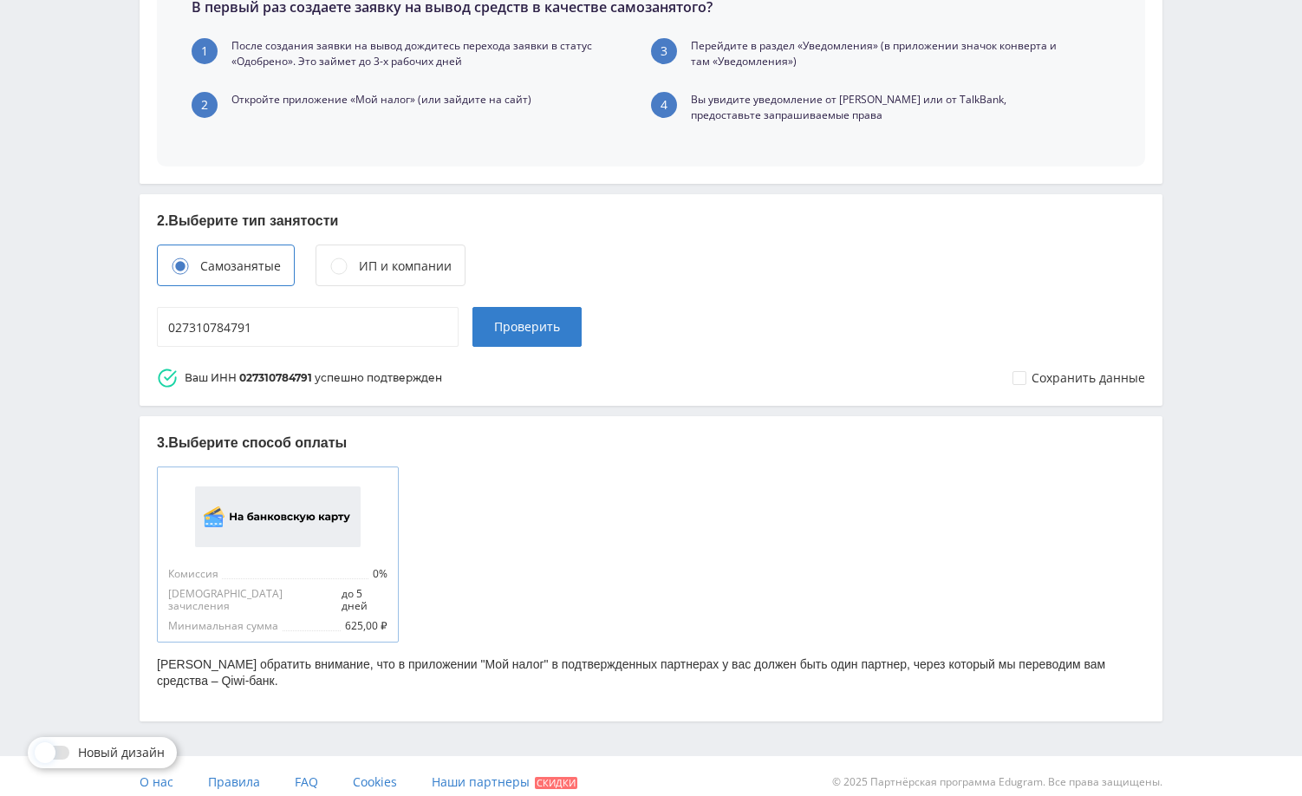
click at [300, 553] on div at bounding box center [277, 517] width 219 height 78
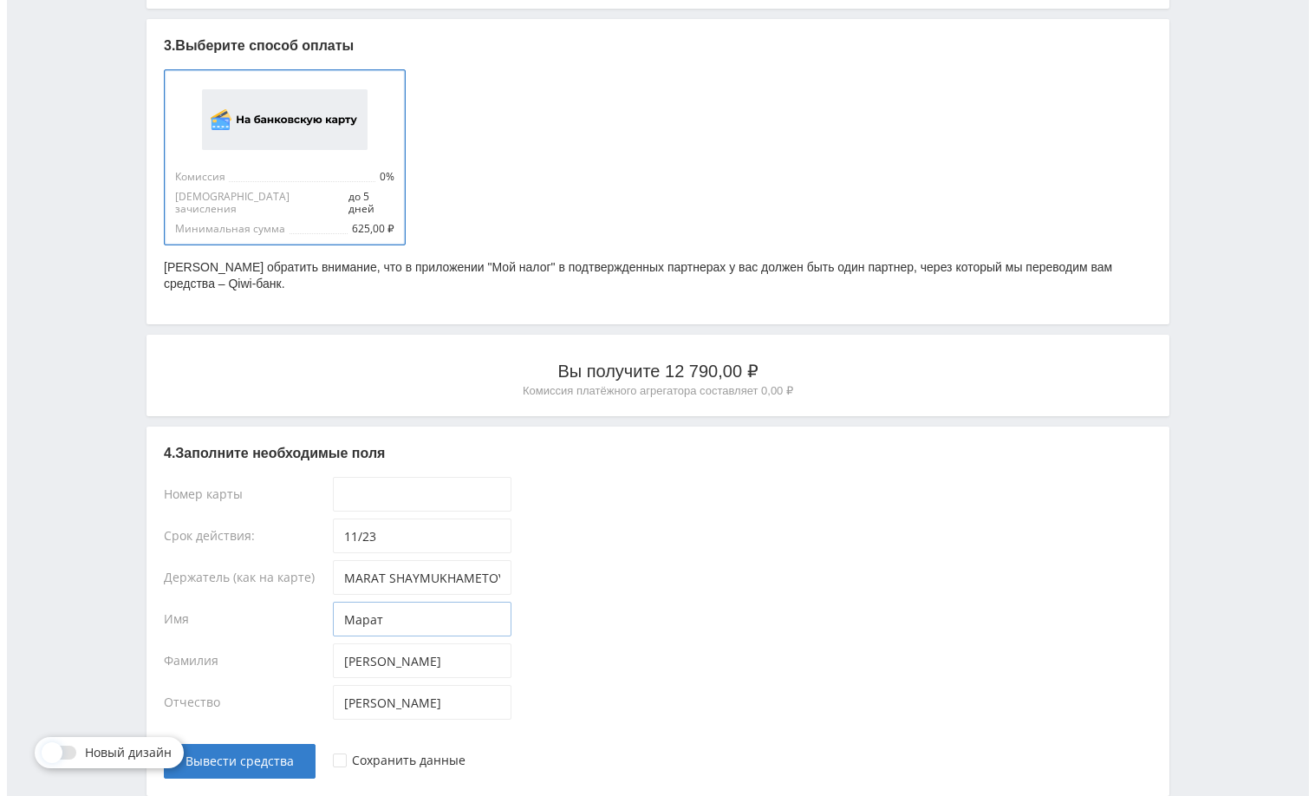
scroll to position [1038, 0]
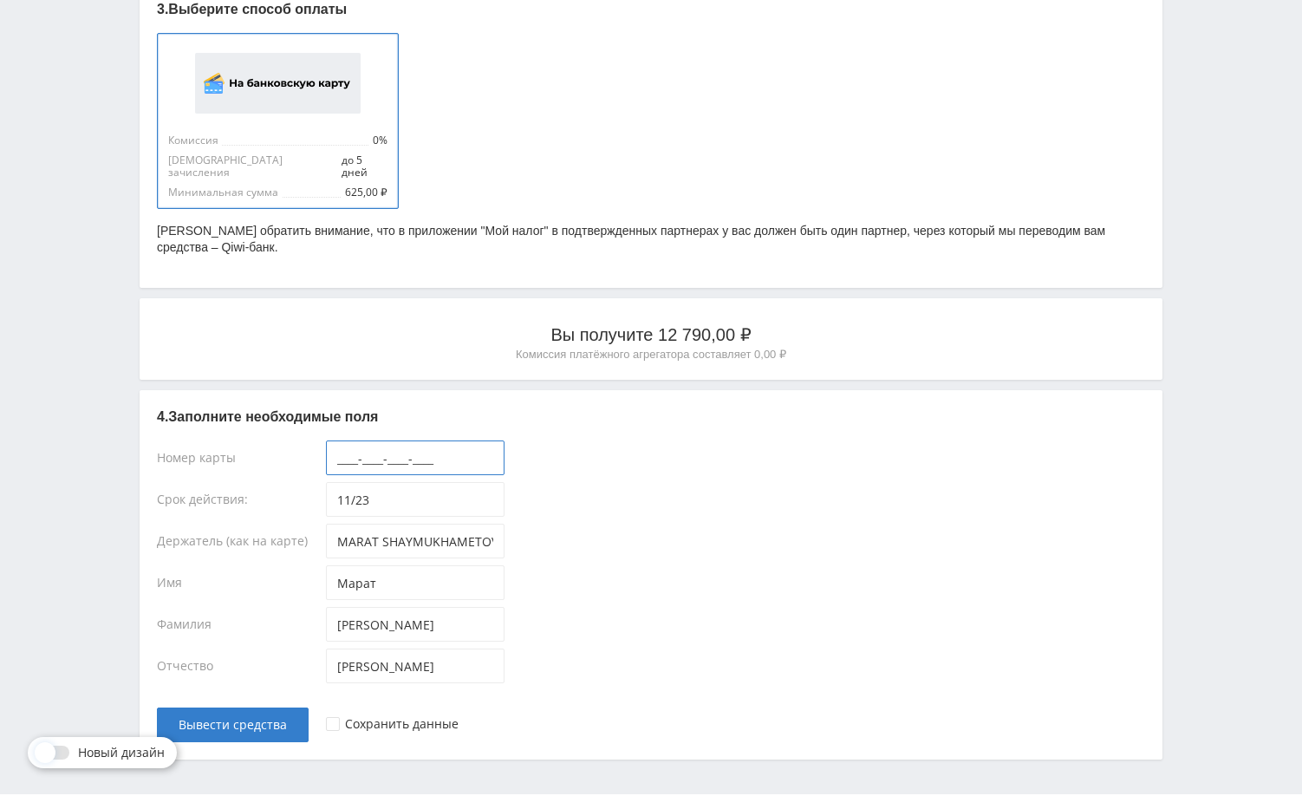
click at [374, 453] on input "____-____-____-____" at bounding box center [415, 457] width 179 height 35
paste input "4584-4328-1588-8020"
type input "4584-4328-1588-8020"
click at [798, 702] on div "Сохранить данные" at bounding box center [735, 716] width 819 height 52
click at [237, 718] on span "Вывести средства" at bounding box center [233, 725] width 108 height 14
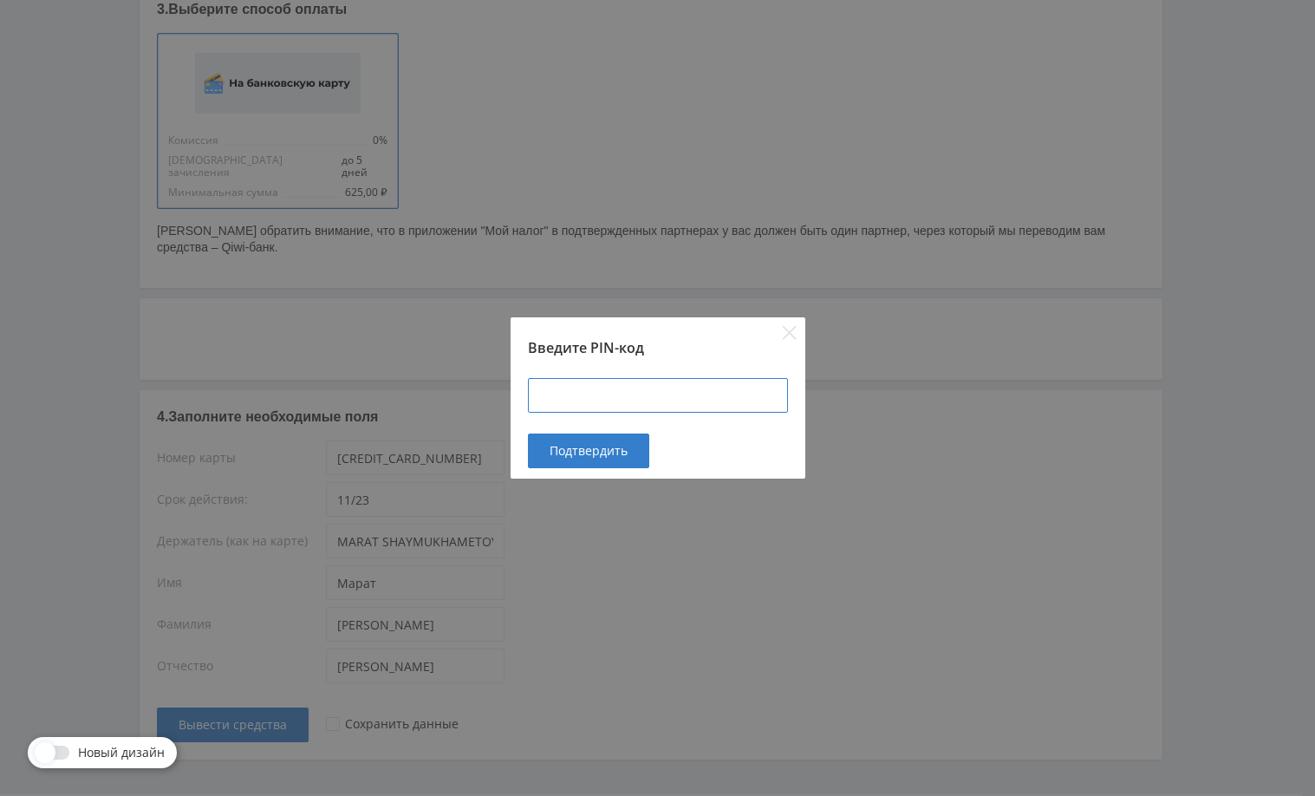
click at [695, 389] on input at bounding box center [658, 395] width 260 height 35
type input "0"
type input "101101"
click at [576, 451] on span "Подтвердить" at bounding box center [589, 451] width 78 height 14
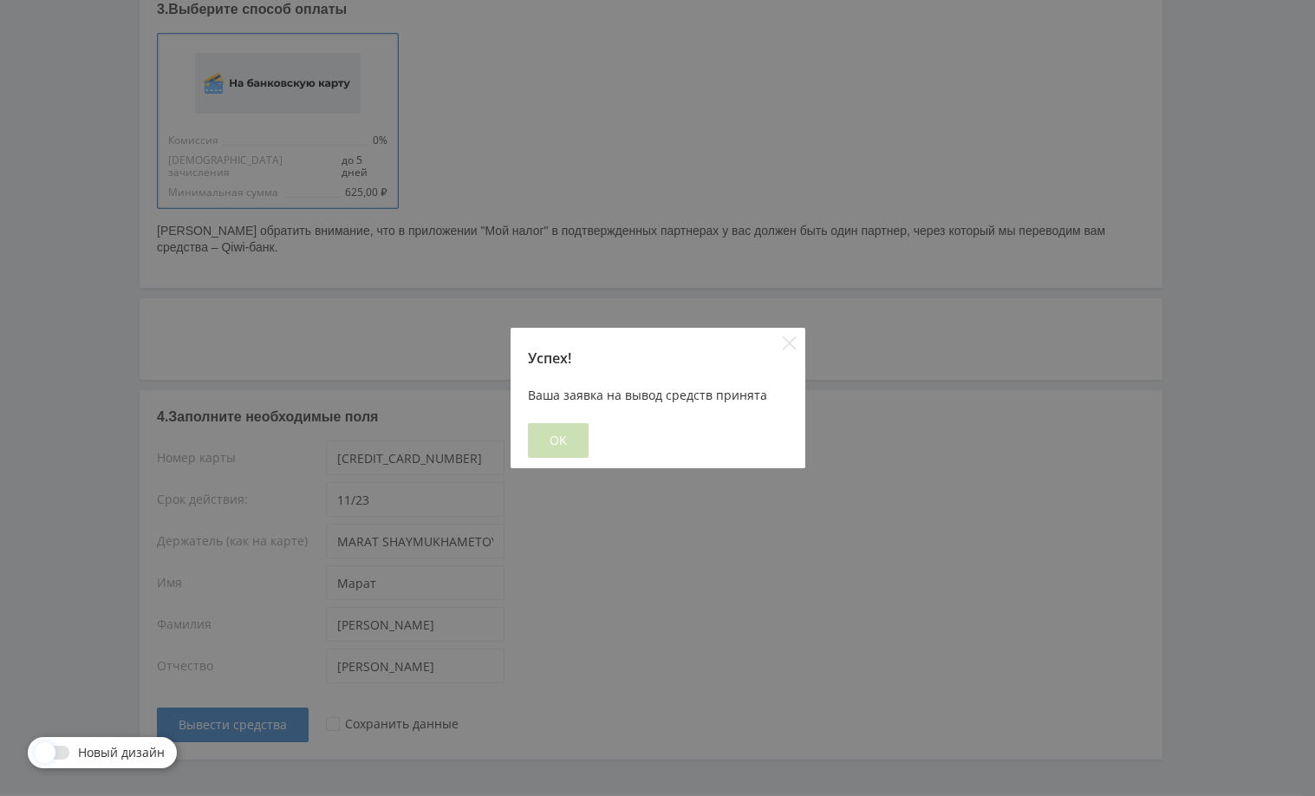
click at [563, 433] on span "OK" at bounding box center [558, 440] width 17 height 14
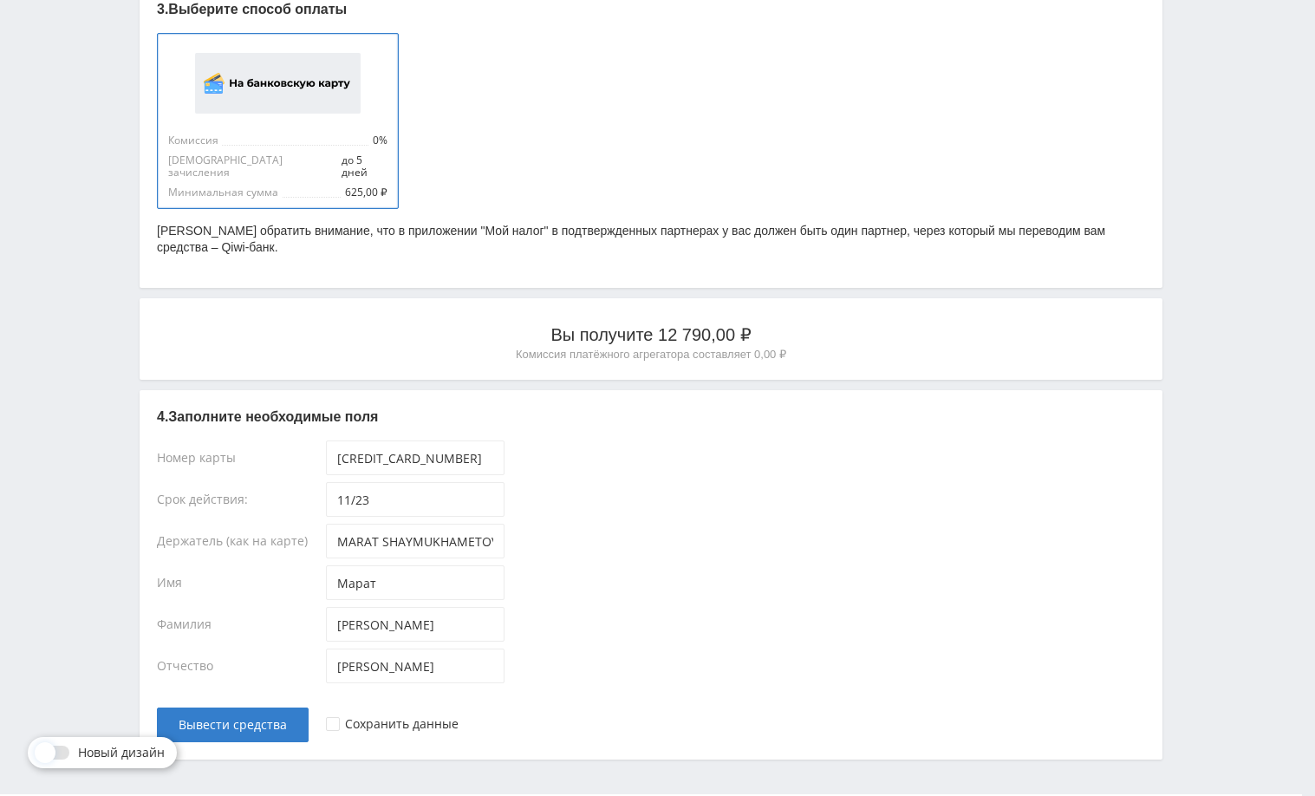
scroll to position [0, 0]
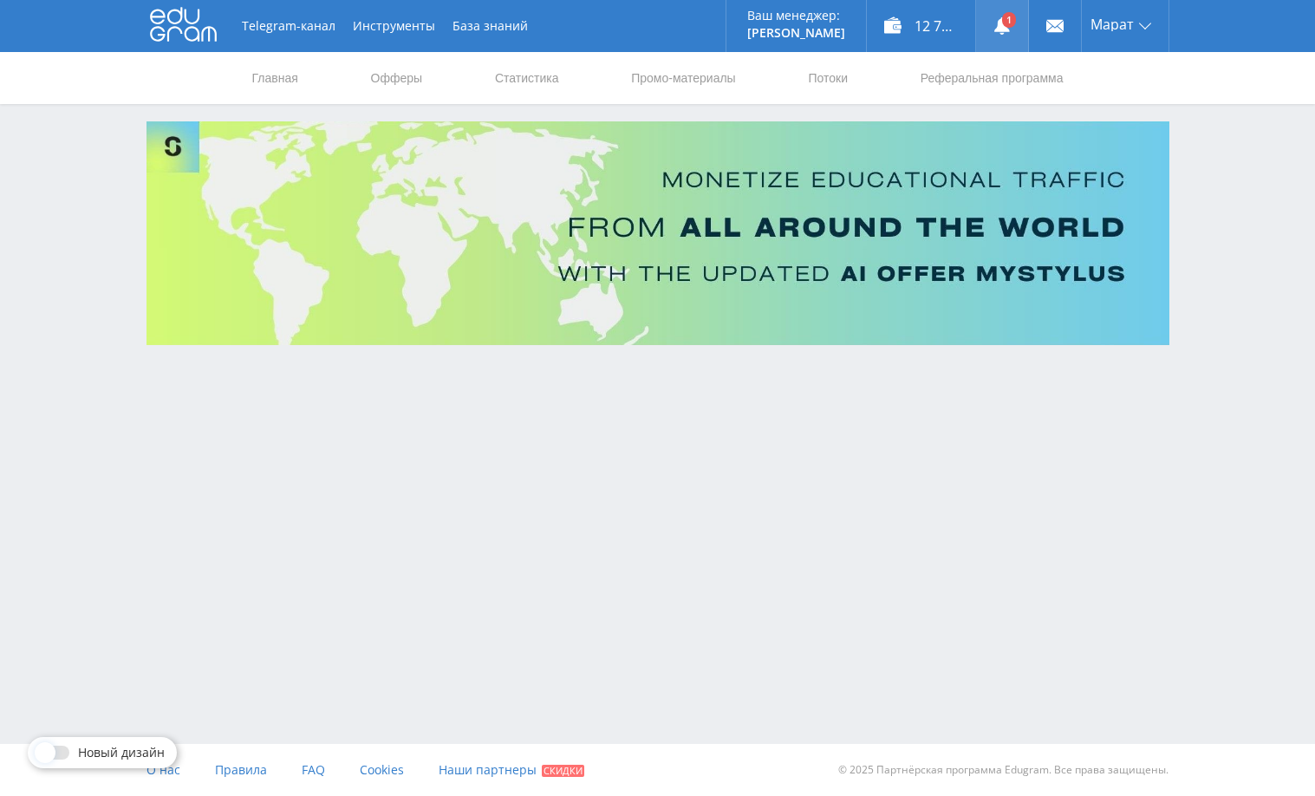
click at [995, 28] on icon at bounding box center [1001, 25] width 17 height 17
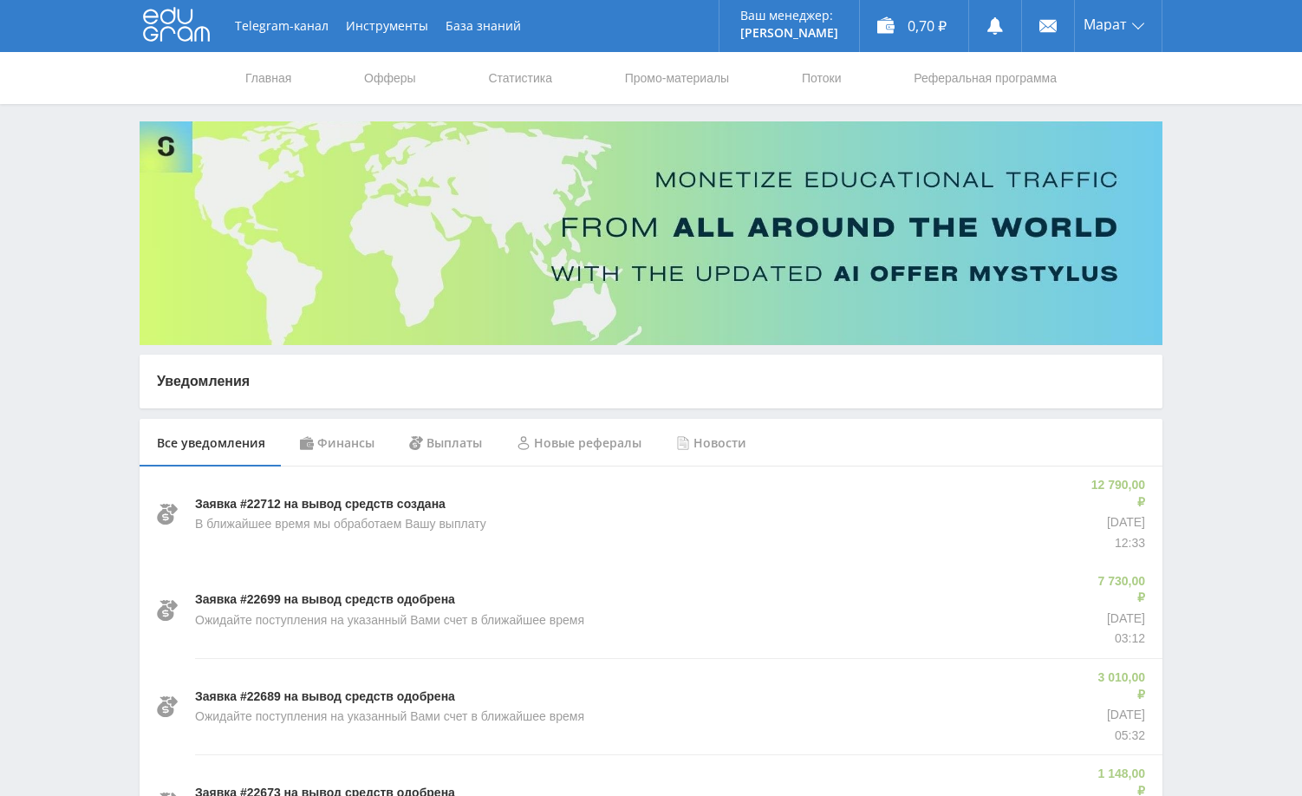
click at [353, 449] on div "Финансы" at bounding box center [337, 443] width 109 height 49
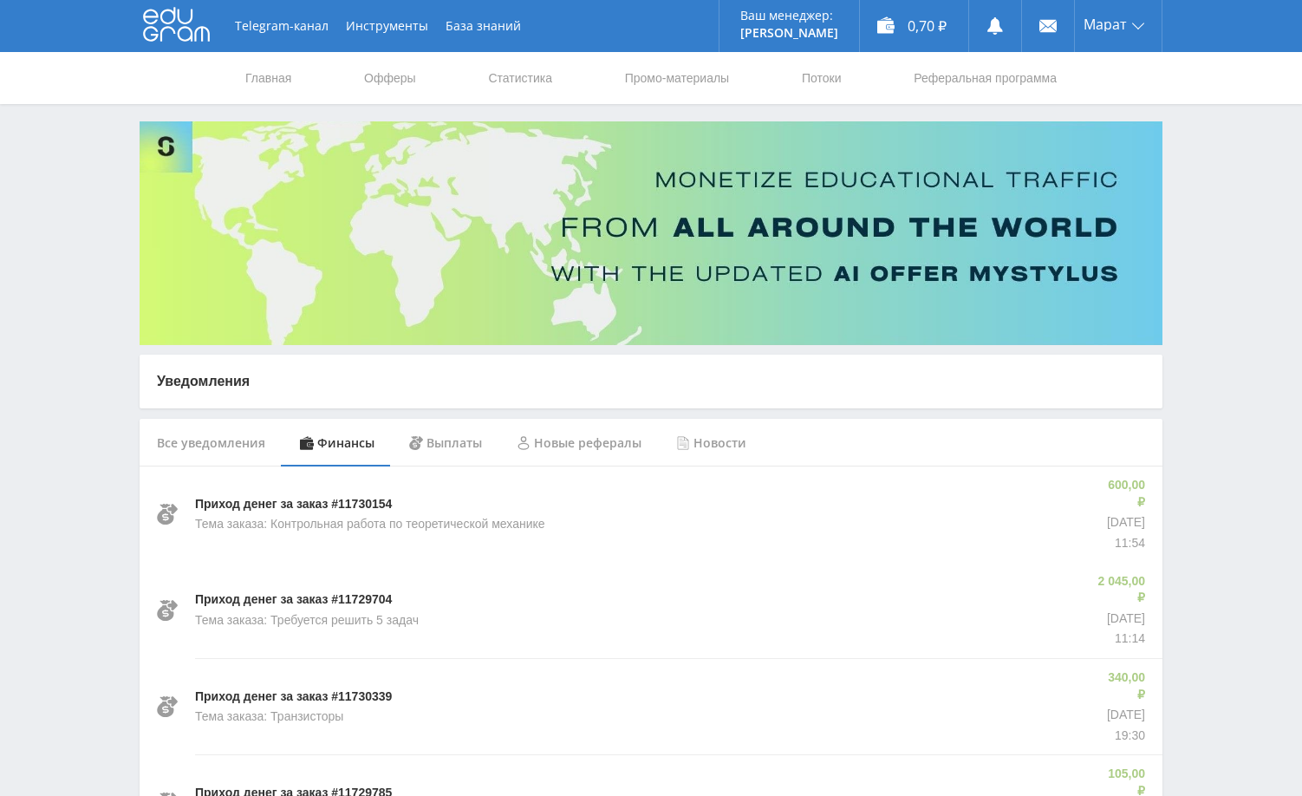
click at [502, 74] on link "Статистика" at bounding box center [520, 78] width 68 height 52
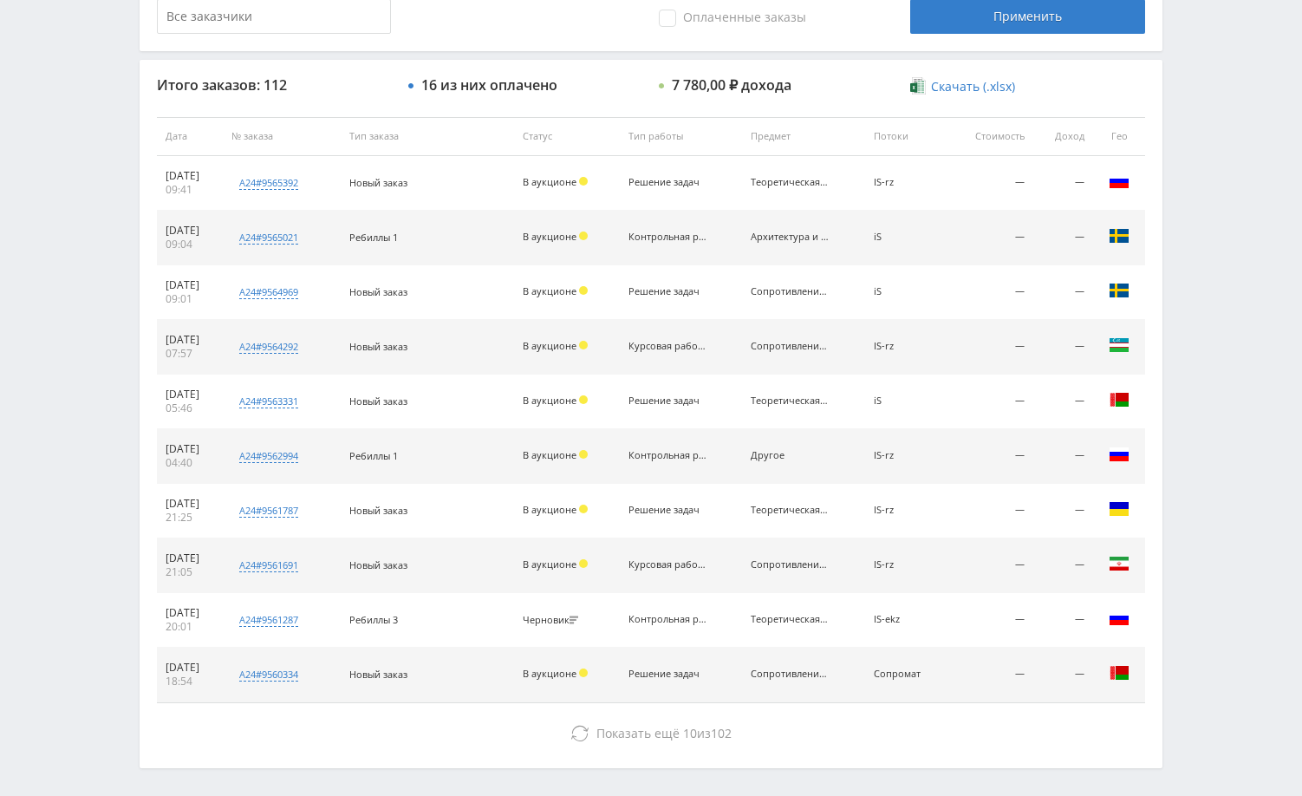
scroll to position [660, 0]
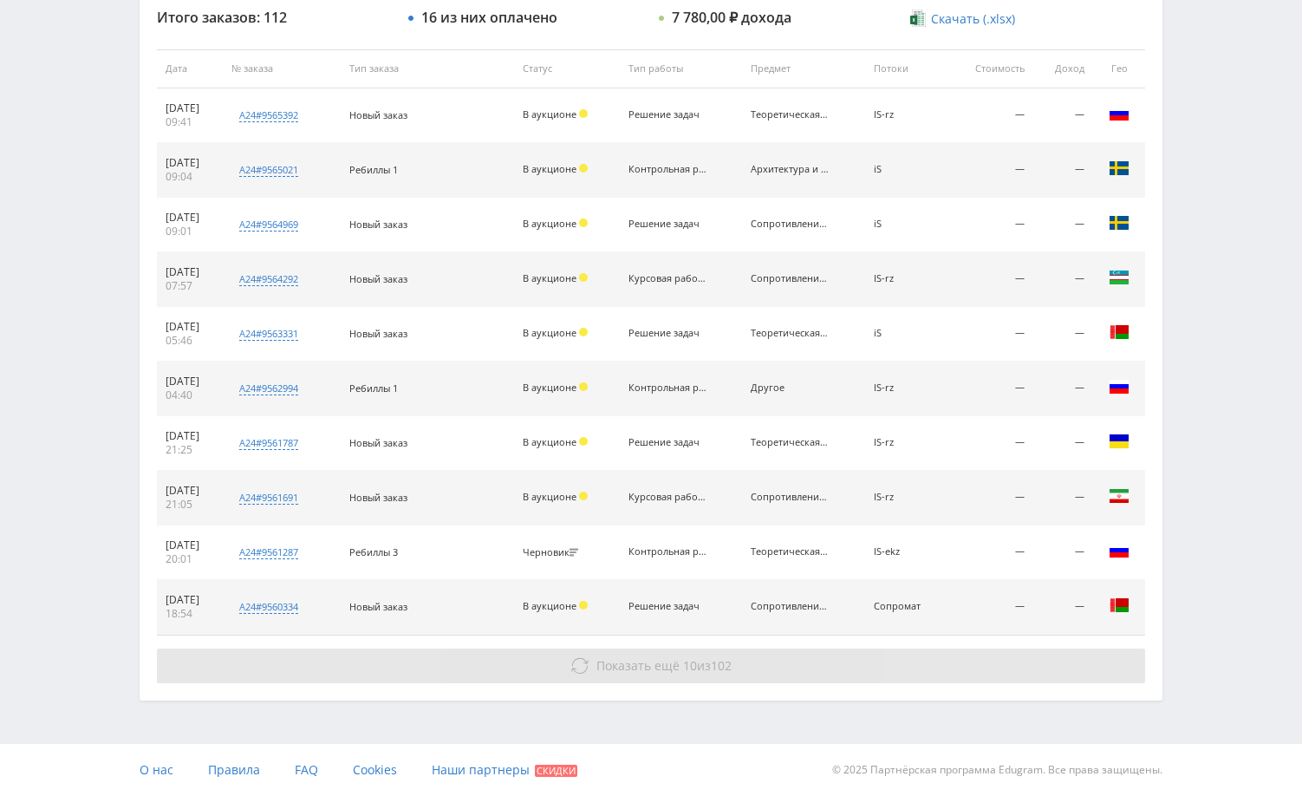
click at [973, 660] on button "Показать ещё 10 из 102" at bounding box center [651, 665] width 988 height 35
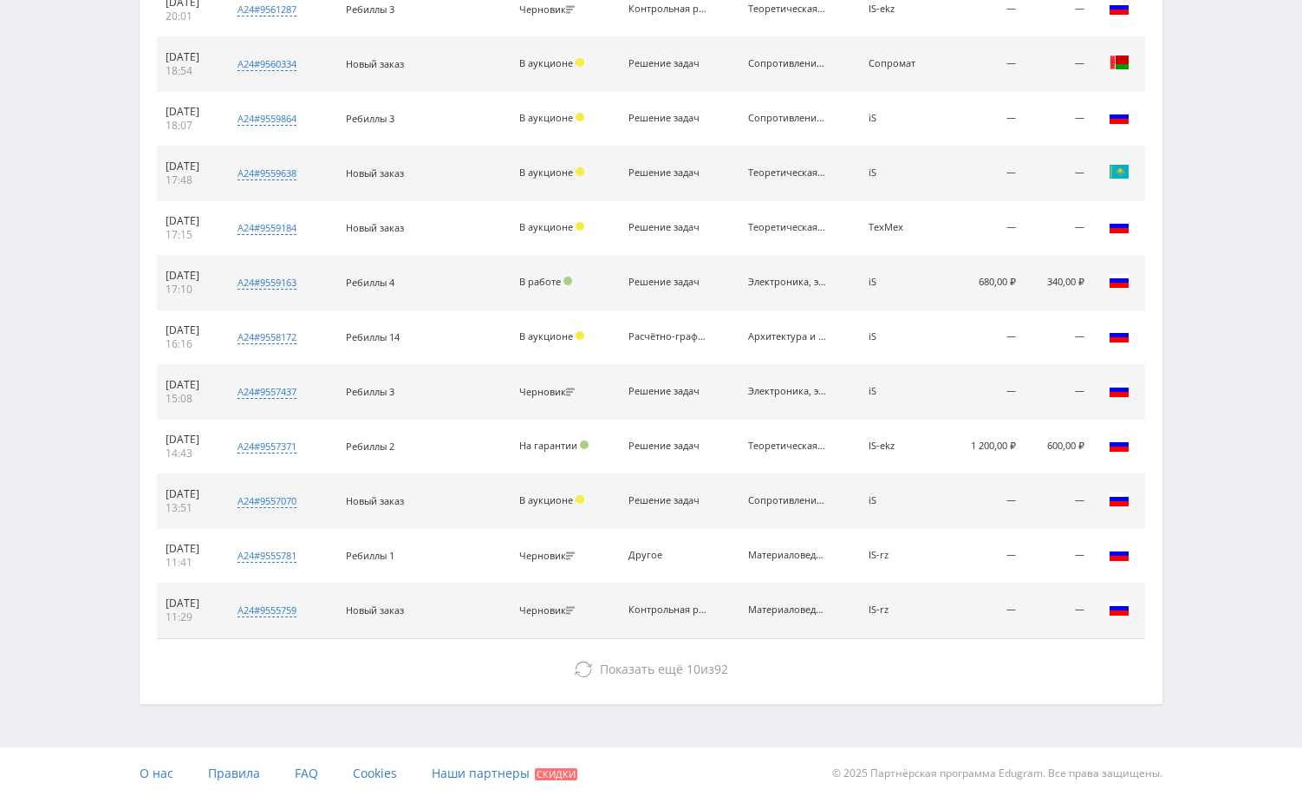
scroll to position [1206, 0]
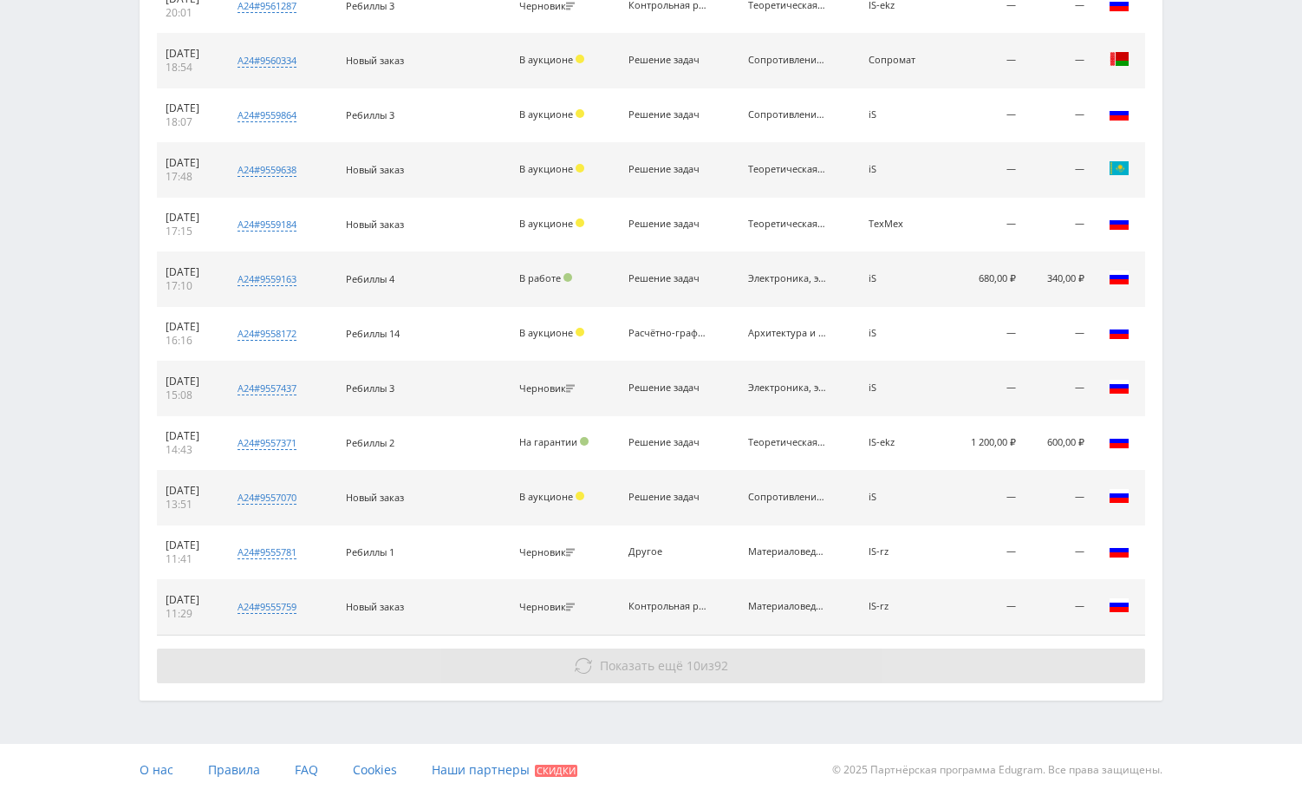
click at [957, 661] on button "Показать ещё 10 из 92" at bounding box center [651, 665] width 988 height 35
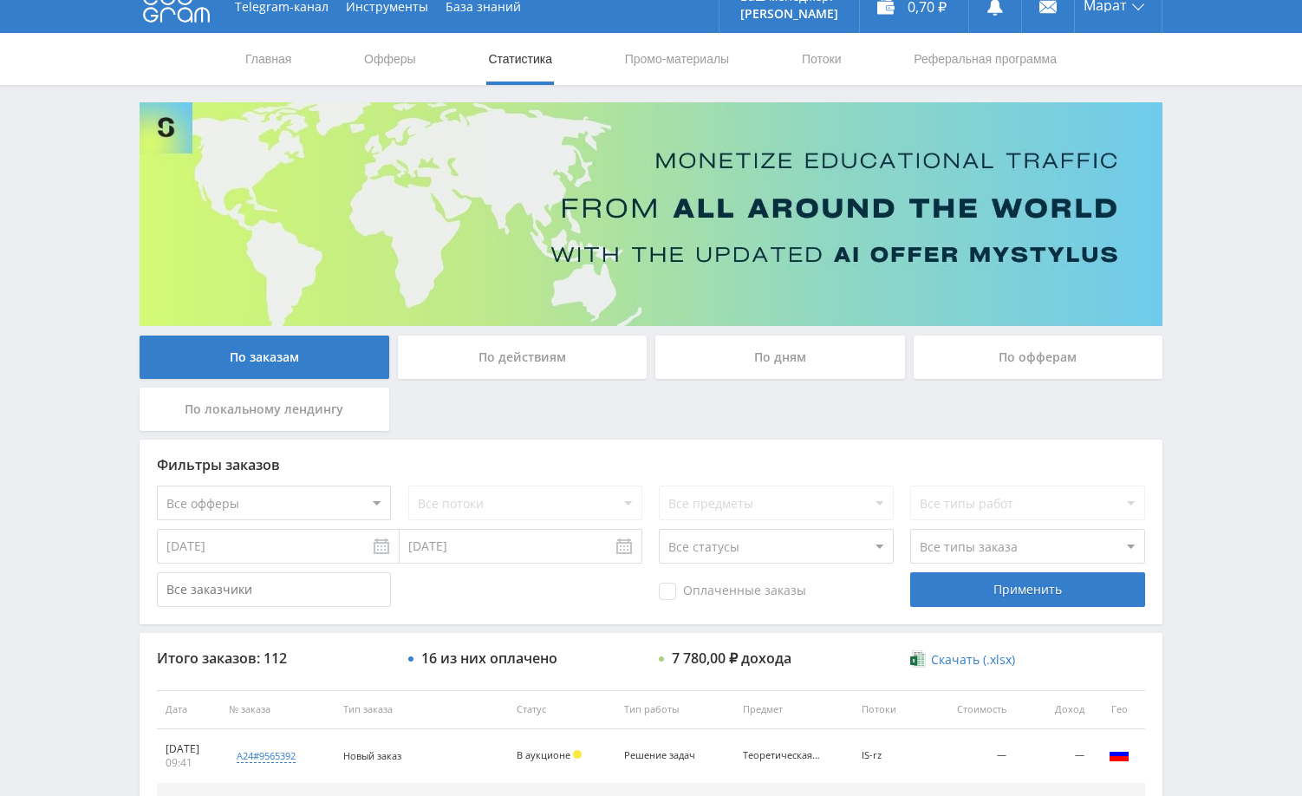
scroll to position [0, 0]
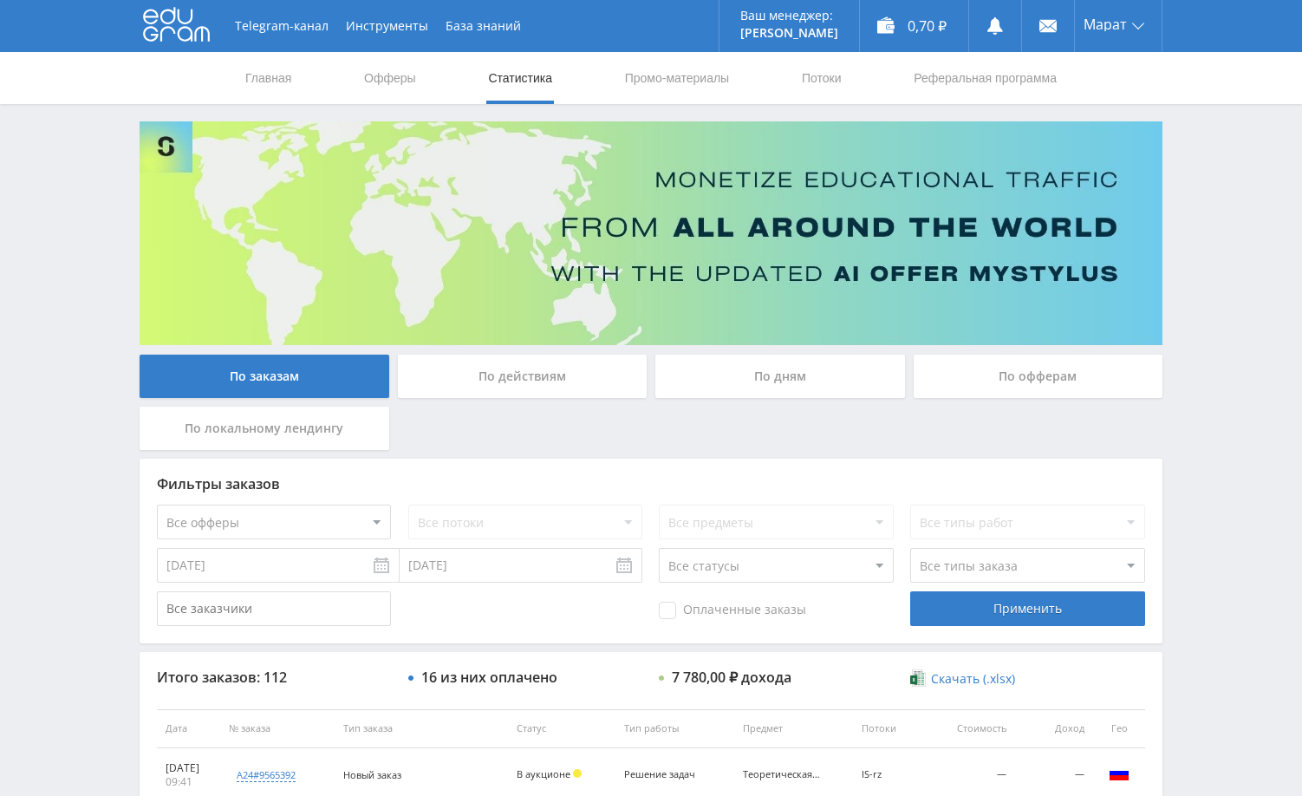
click at [775, 388] on div "По дням" at bounding box center [780, 376] width 250 height 43
click at [0, 0] on input "По дням" at bounding box center [0, 0] width 0 height 0
click at [1197, 210] on div "Telegram-канал Инструменты База знаний Ваш менеджер: Alex Alex Online @edugram_…" at bounding box center [651, 727] width 1302 height 1455
click at [752, 378] on div "По дням" at bounding box center [780, 376] width 250 height 43
click at [0, 0] on input "По дням" at bounding box center [0, 0] width 0 height 0
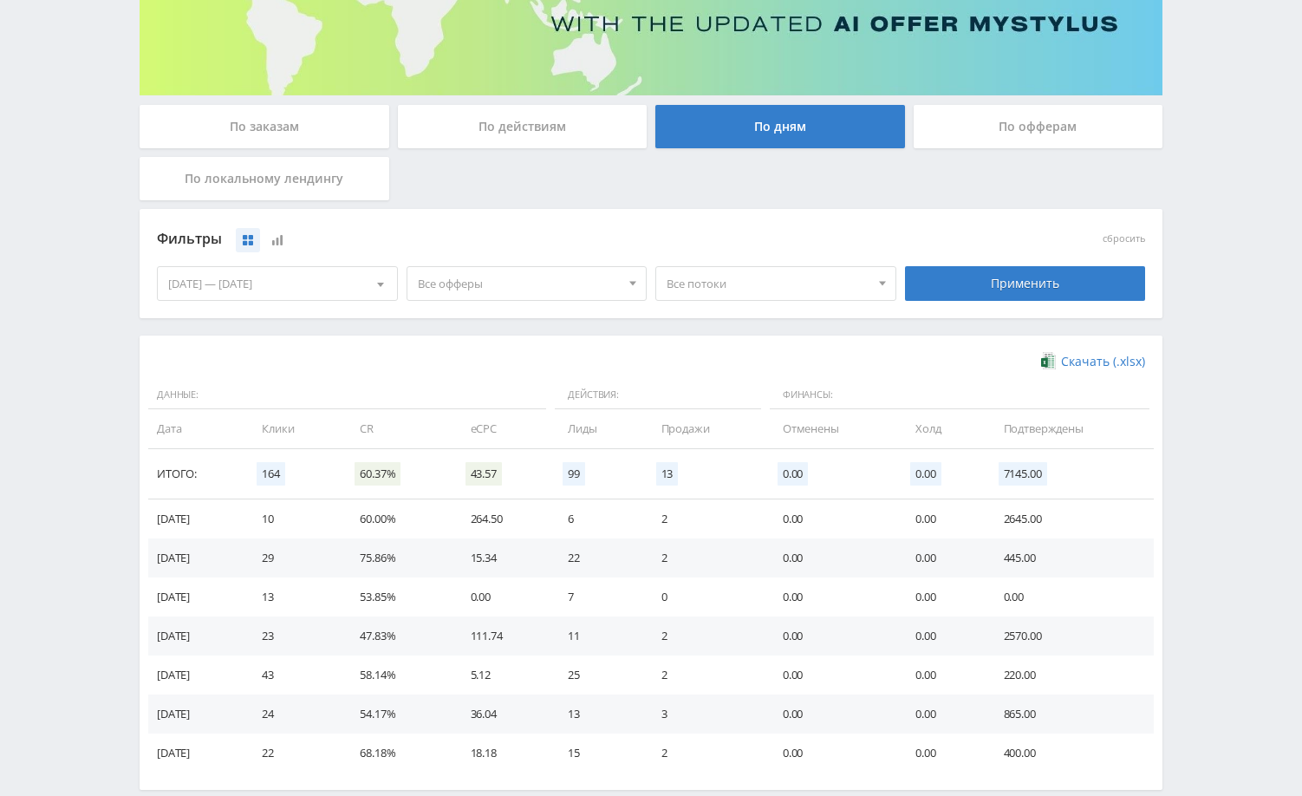
scroll to position [260, 0]
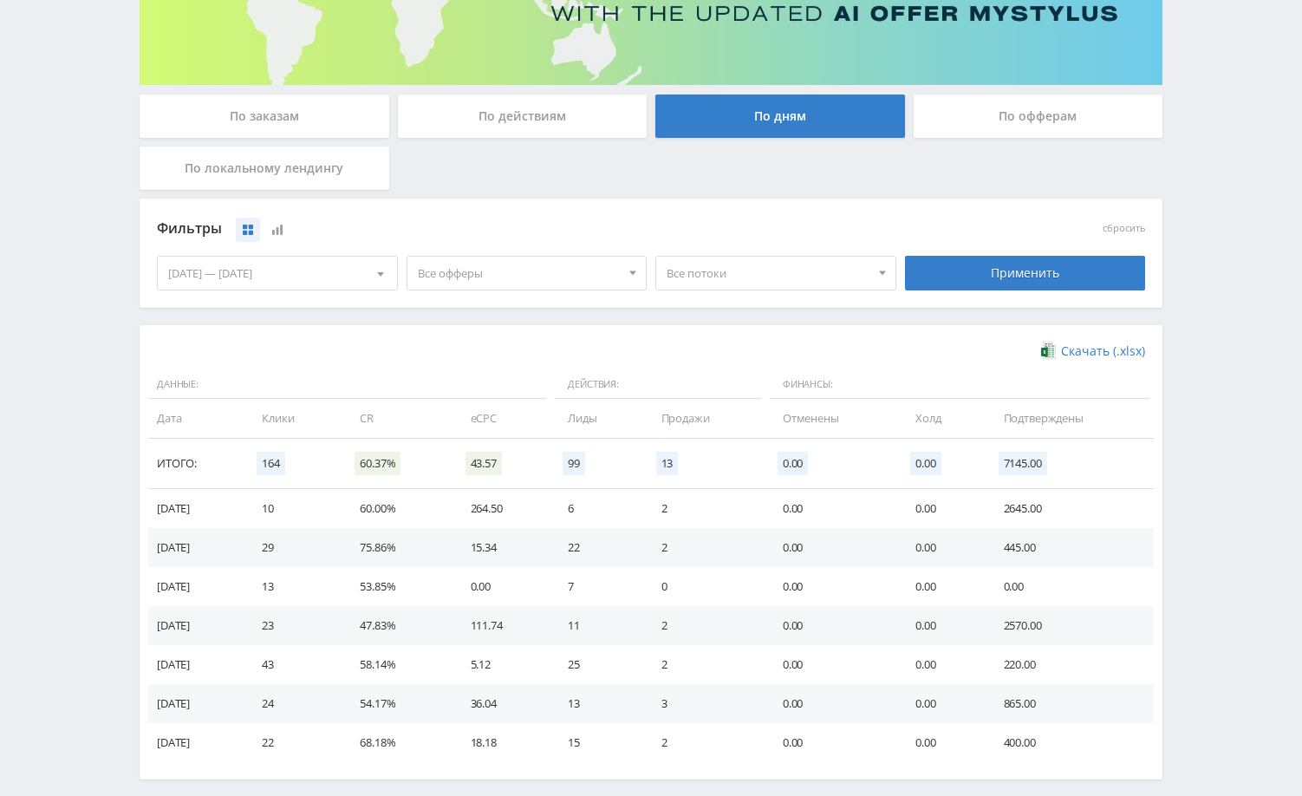
click at [1201, 386] on div "Telegram-канал Инструменты База знаний Ваш менеджер: Alex Alex Online @edugram_…" at bounding box center [651, 307] width 1302 height 1135
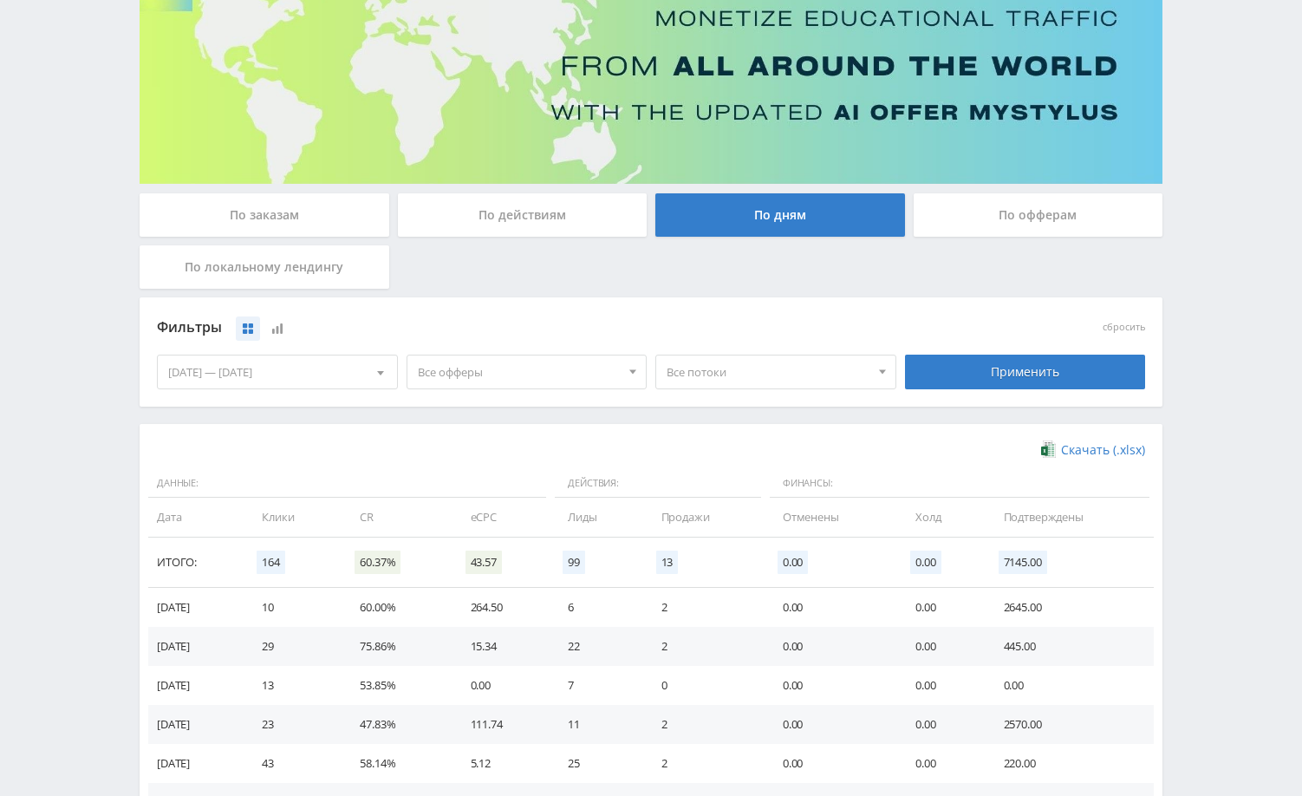
scroll to position [0, 0]
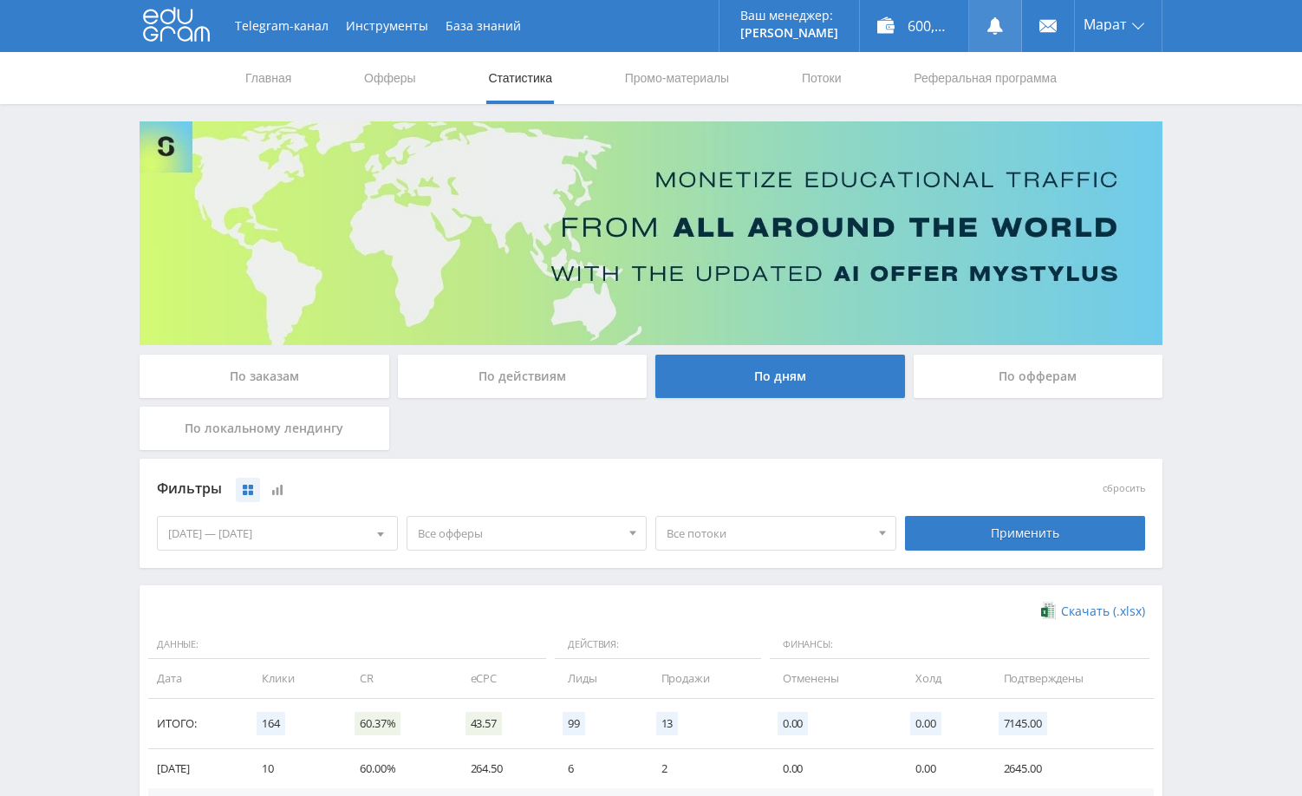
click at [988, 23] on icon at bounding box center [994, 25] width 17 height 17
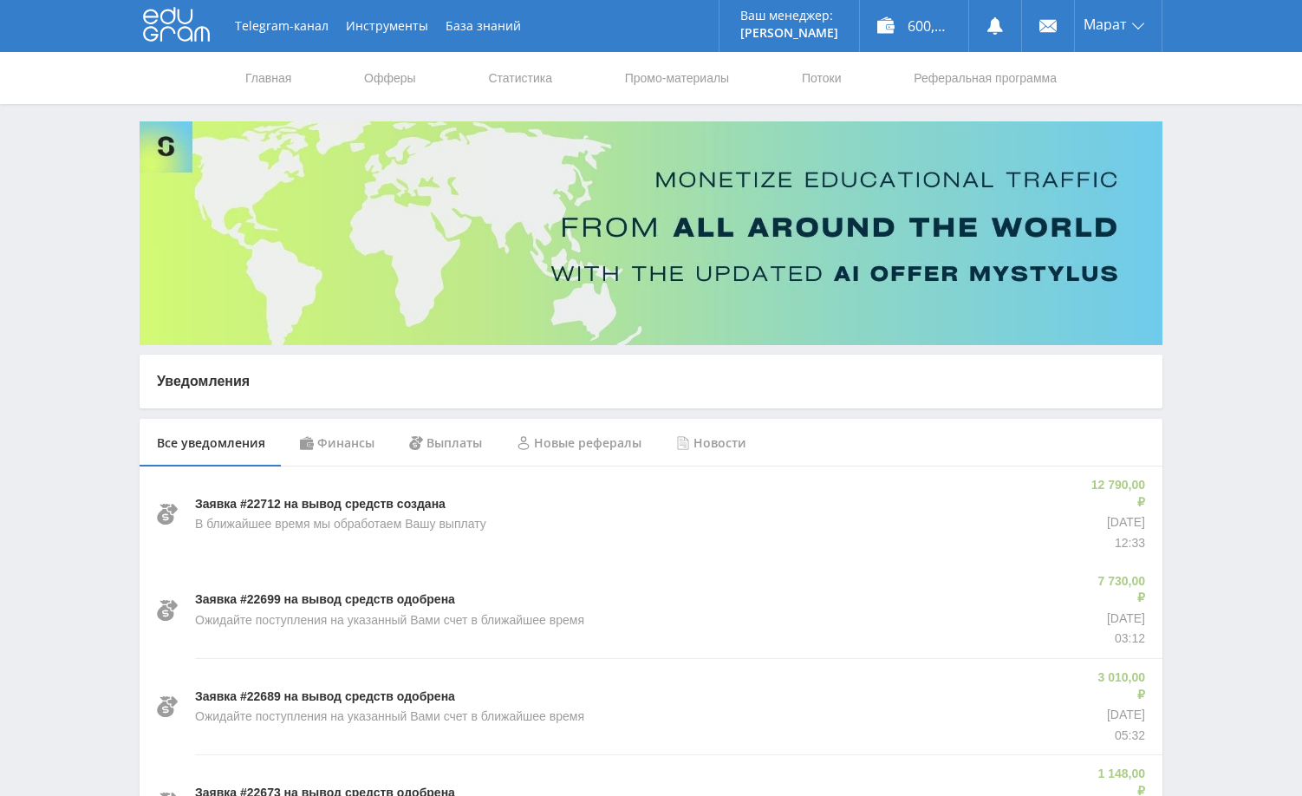
click at [511, 72] on link "Статистика" at bounding box center [520, 78] width 68 height 52
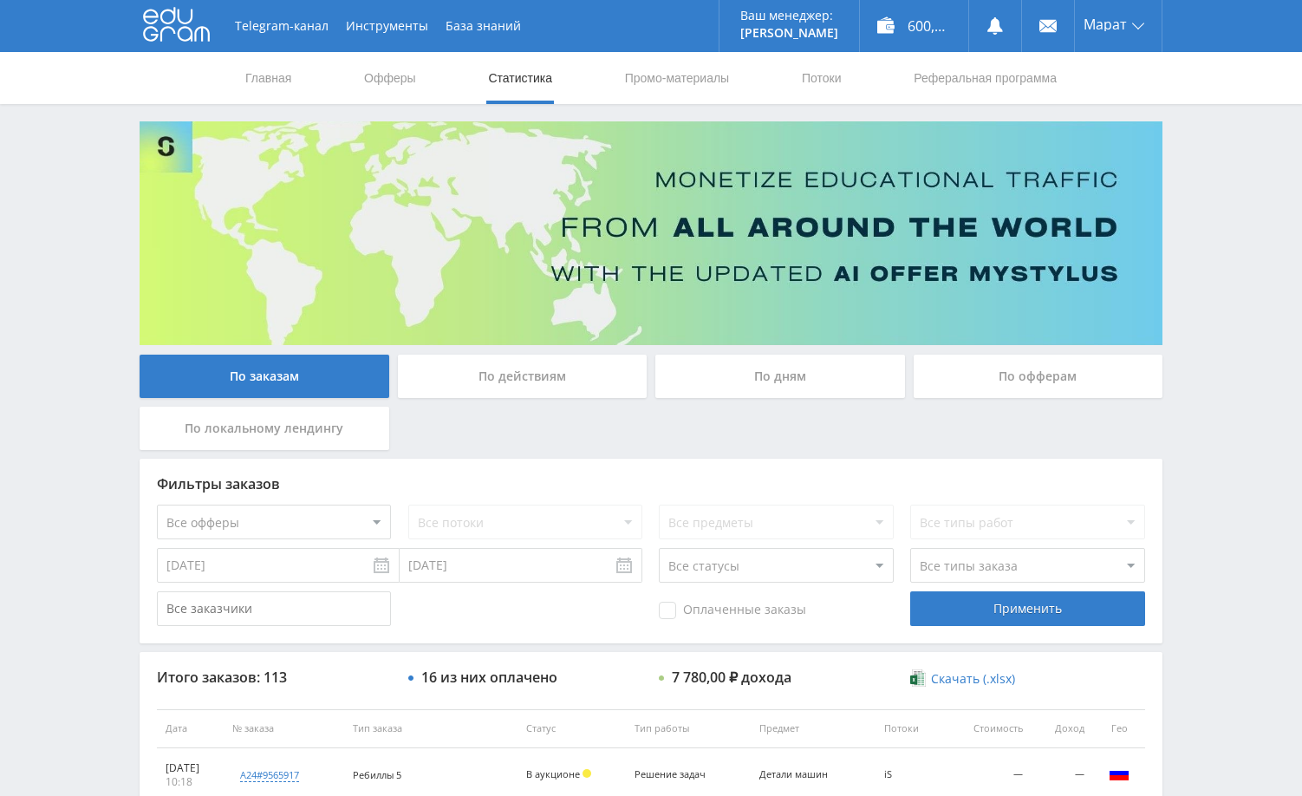
click at [1208, 230] on div "Telegram-канал Инструменты База знаний Ваш менеджер: [PERSON_NAME] Online @edug…" at bounding box center [651, 727] width 1302 height 1455
click at [1218, 255] on div "Telegram-канал Инструменты База знаний Ваш менеджер: [PERSON_NAME] Online @edug…" at bounding box center [651, 727] width 1302 height 1455
click at [1221, 257] on div "Telegram-канал Инструменты База знаний Ваш менеджер: [PERSON_NAME] Online @edug…" at bounding box center [651, 727] width 1302 height 1455
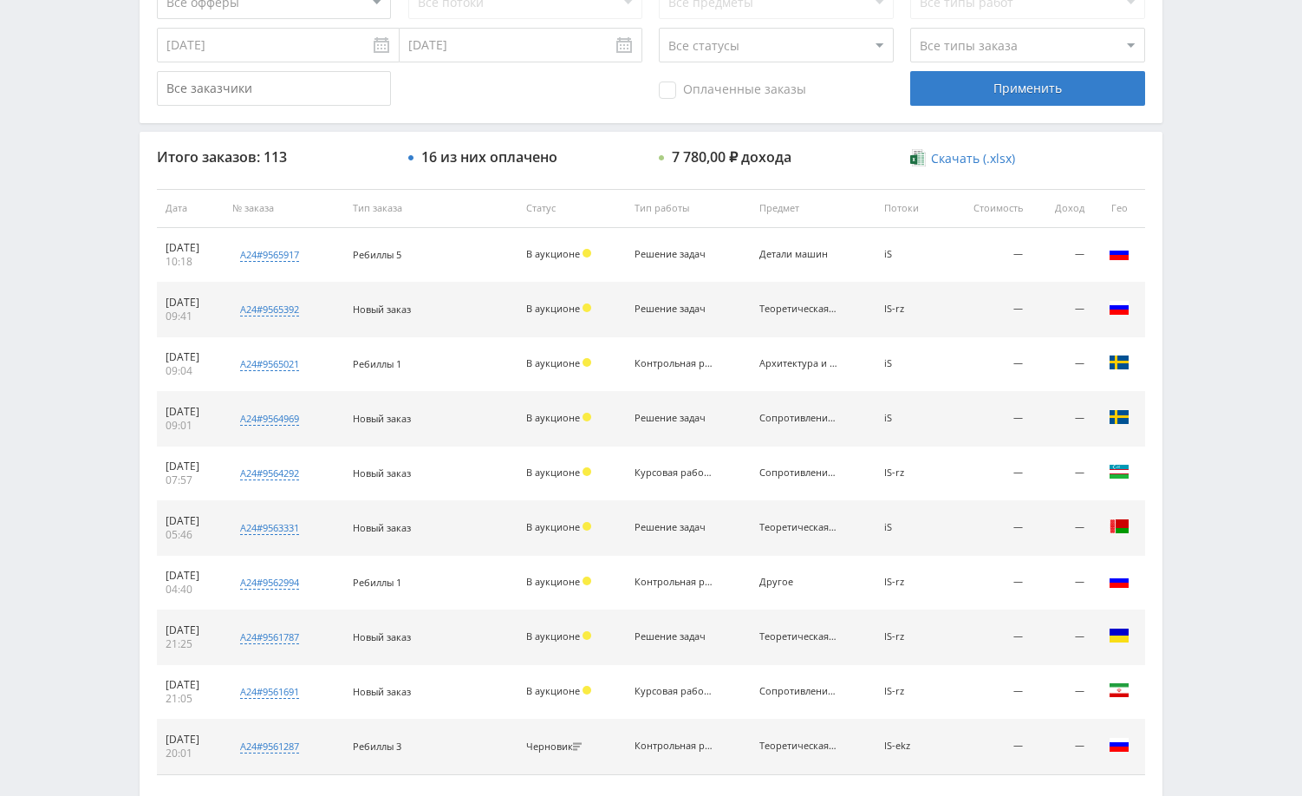
scroll to position [433, 0]
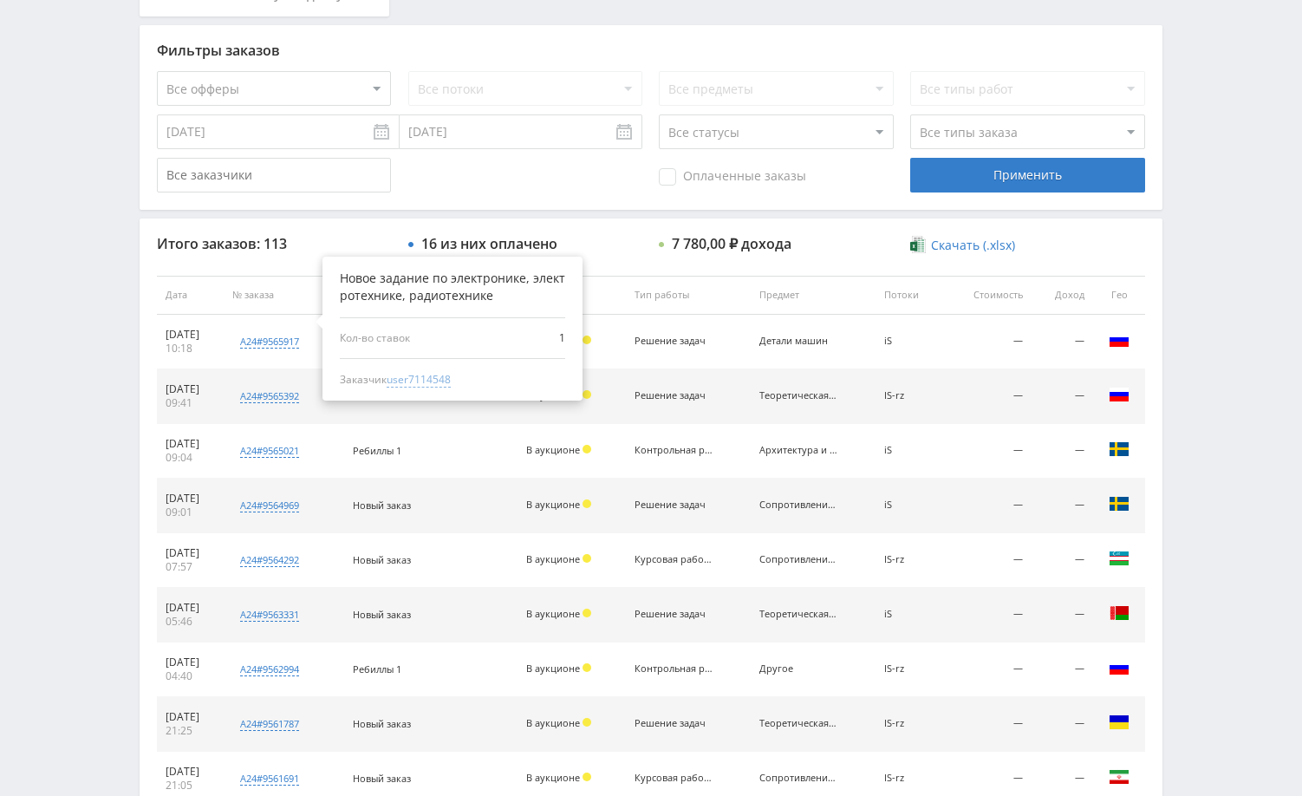
click at [442, 383] on span "user7114548" at bounding box center [419, 380] width 64 height 16
type input "15.09.2024"
type input "user7114548"
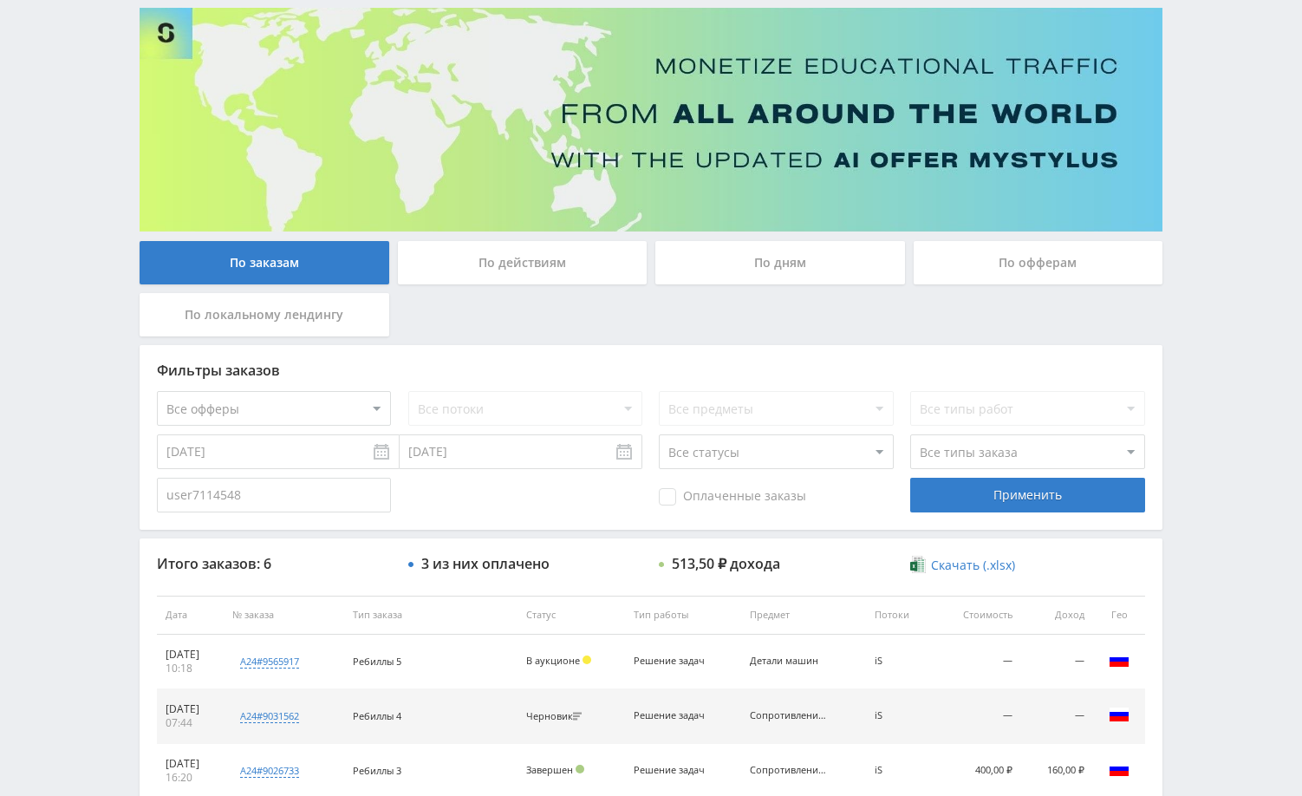
scroll to position [407, 0]
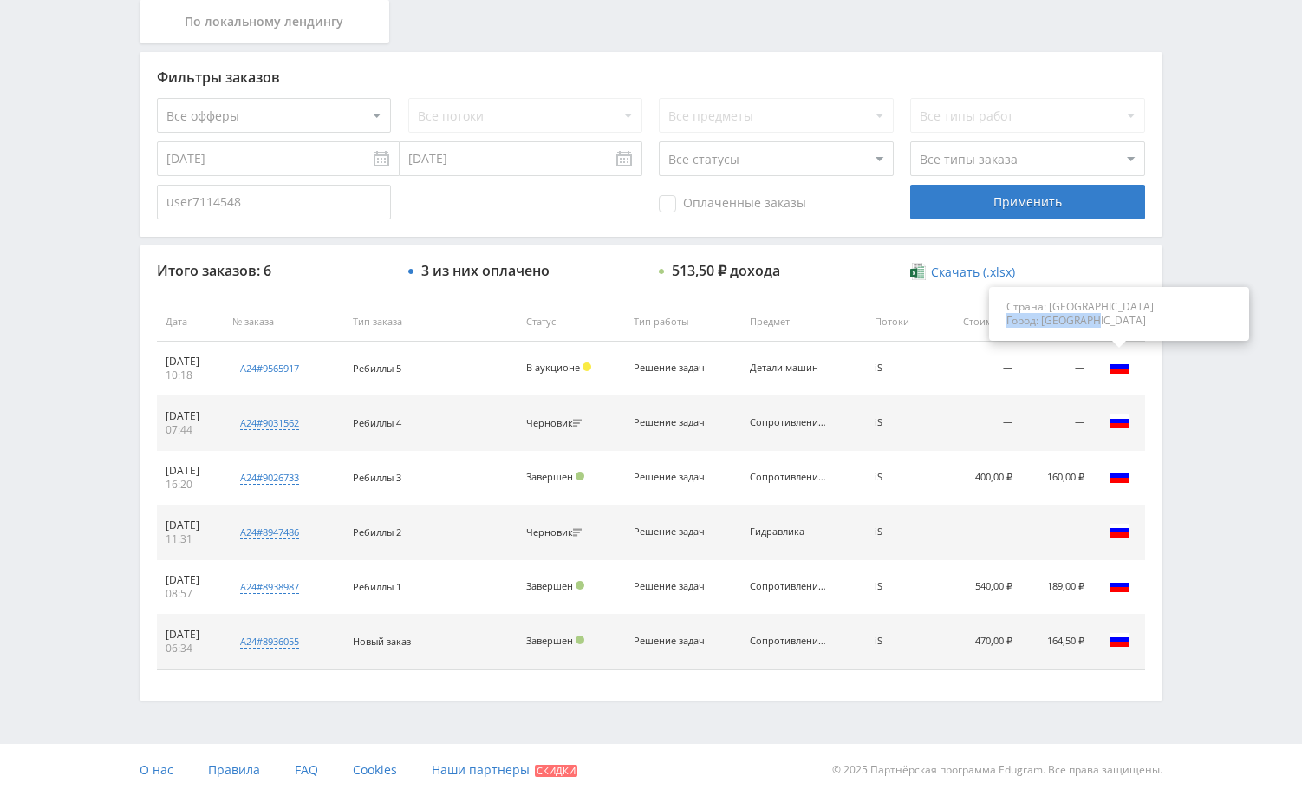
drag, startPoint x: 1104, startPoint y: 318, endPoint x: 1009, endPoint y: 322, distance: 95.4
click at [1009, 322] on span "Город: [GEOGRAPHIC_DATA]" at bounding box center [1118, 321] width 225 height 14
click at [1221, 305] on div "Telegram-канал Инструменты База знаний Ваш менеджер: Alex Alex Online @edugram_…" at bounding box center [651, 194] width 1302 height 1202
click at [1183, 444] on div "Telegram-канал Инструменты База знаний Ваш менеджер: Alex Alex Online @edugram_…" at bounding box center [651, 194] width 1302 height 1202
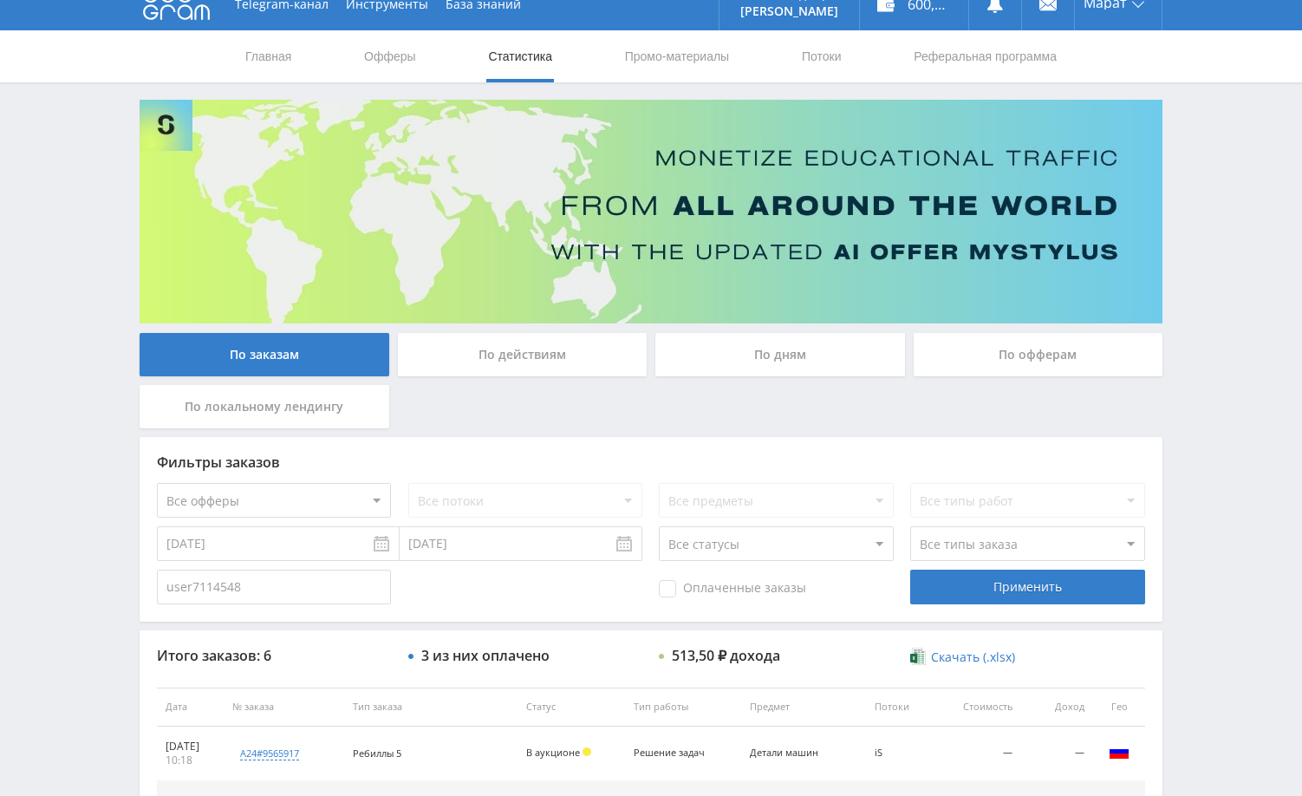
scroll to position [0, 0]
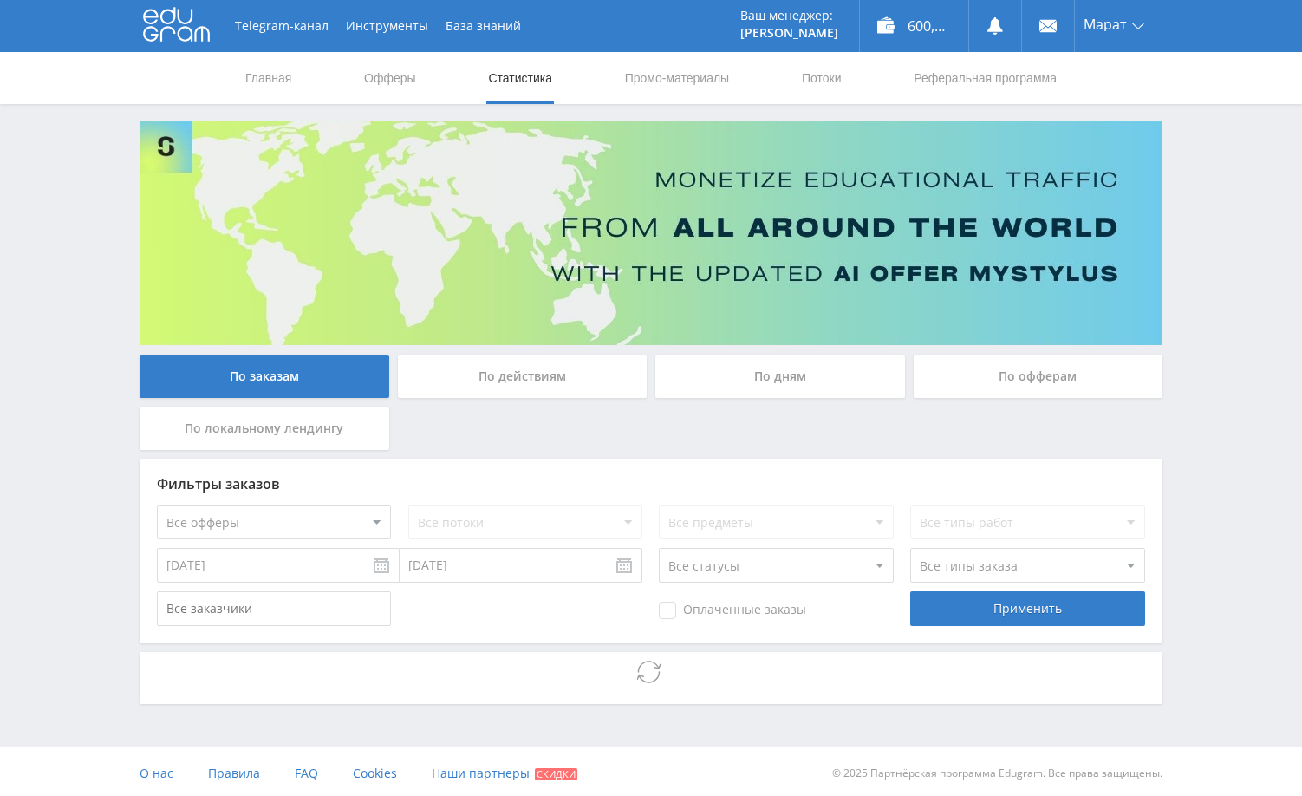
click at [1212, 310] on div "Telegram-канал Инструменты База знаний Ваш менеджер: [PERSON_NAME] Online @edug…" at bounding box center [651, 399] width 1302 height 799
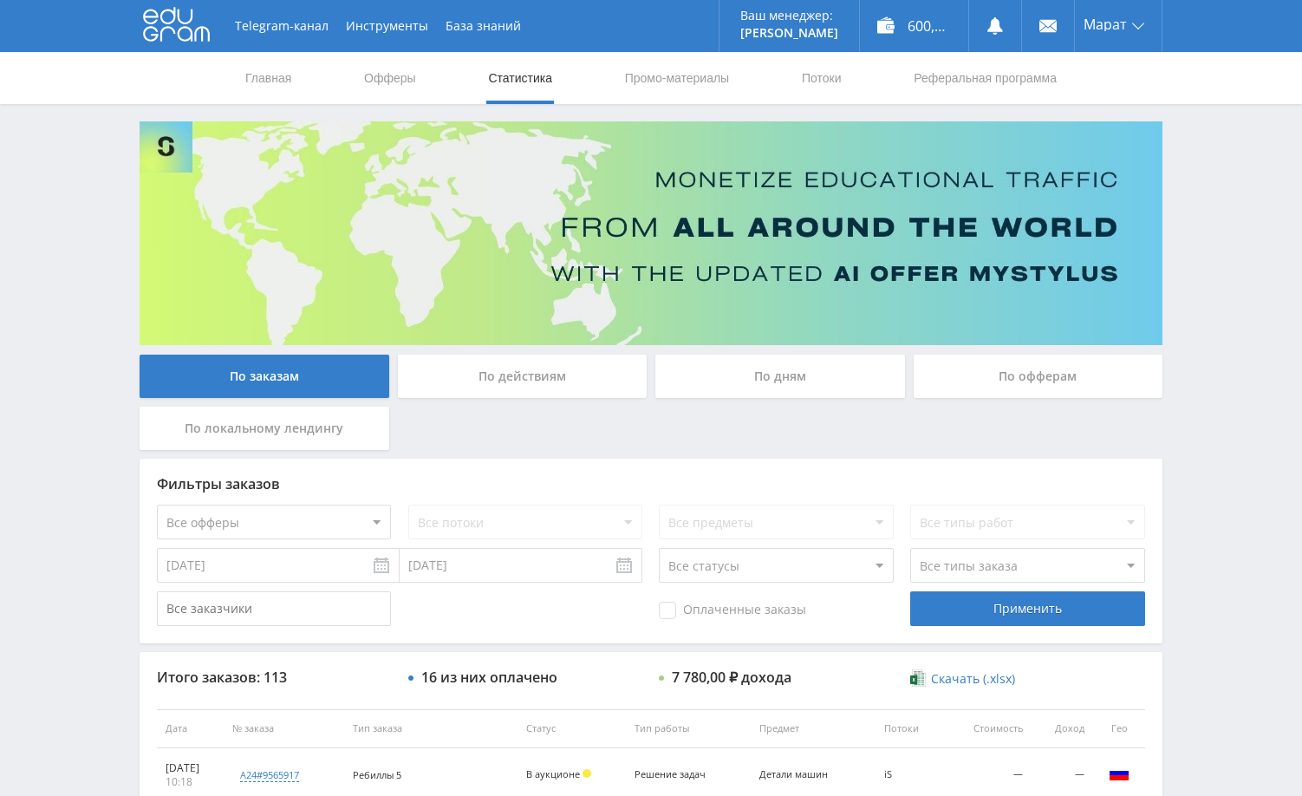
click at [1239, 270] on div "Telegram-канал Инструменты База знаний Ваш менеджер: [PERSON_NAME] Online @edug…" at bounding box center [651, 727] width 1302 height 1455
click at [1253, 324] on div "Telegram-канал Инструменты База знаний Ваш менеджер: [PERSON_NAME] Online @edug…" at bounding box center [651, 727] width 1302 height 1455
click at [1279, 370] on div "Telegram-канал Инструменты База знаний Ваш менеджер: [PERSON_NAME] Online @edug…" at bounding box center [651, 727] width 1302 height 1455
click at [1240, 365] on div "Telegram-канал Инструменты База знаний Ваш менеджер: [PERSON_NAME] Online @edug…" at bounding box center [651, 727] width 1302 height 1455
click at [758, 376] on div "По дням" at bounding box center [780, 376] width 250 height 43
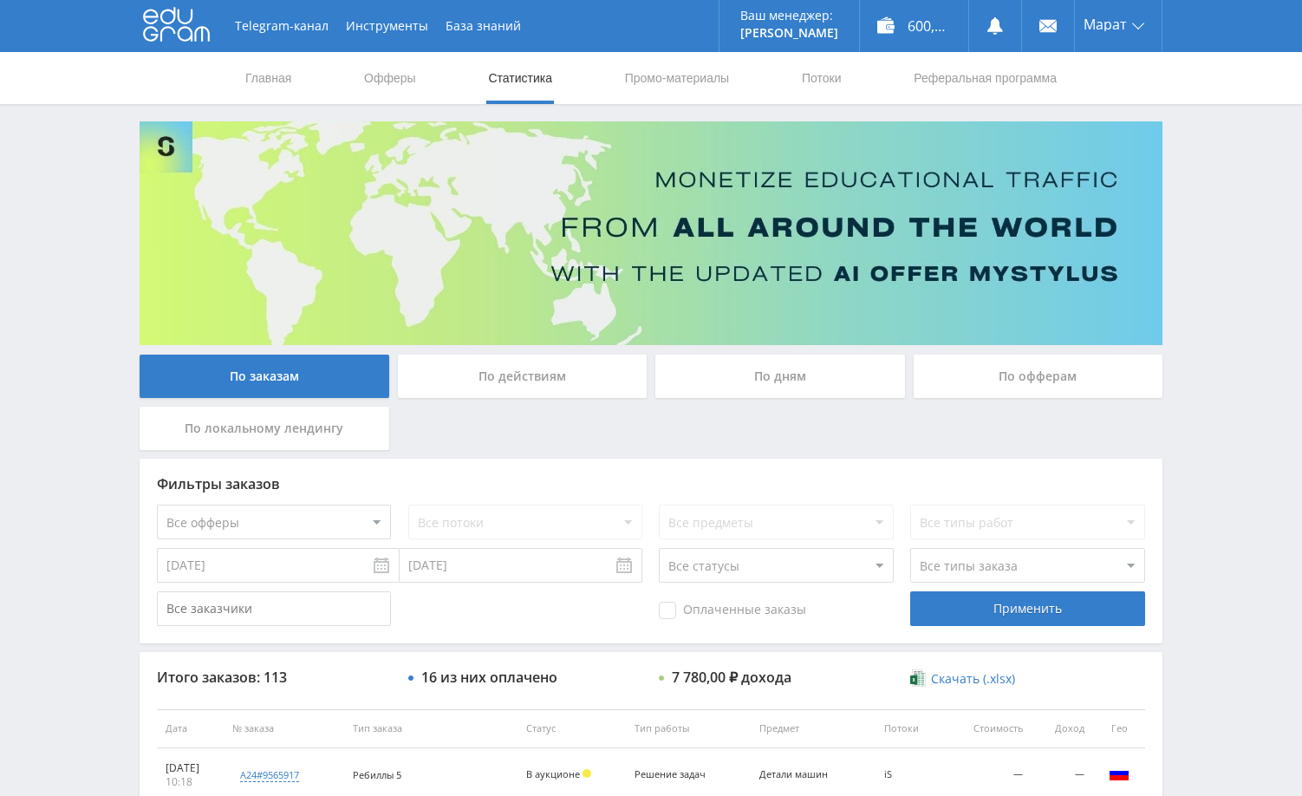
click at [0, 0] on input "По дням" at bounding box center [0, 0] width 0 height 0
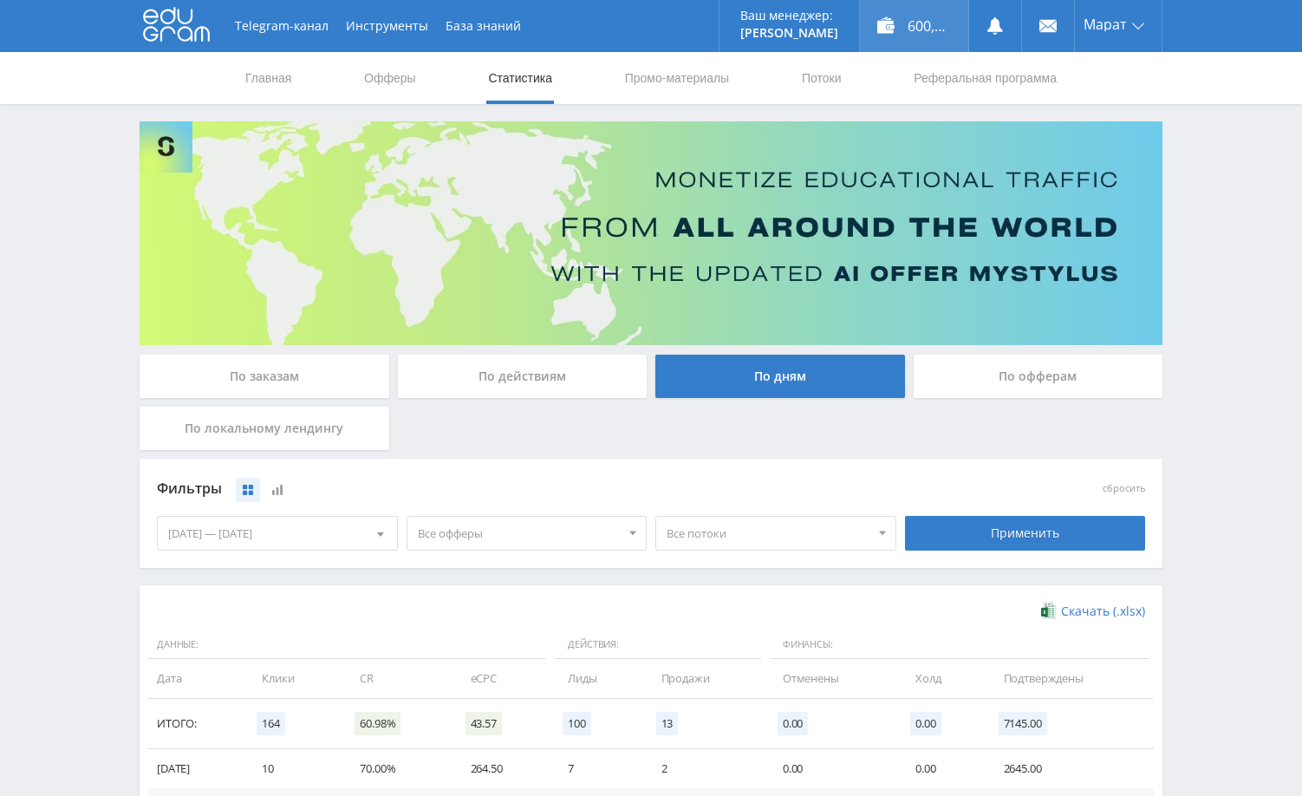
click at [934, 26] on div "600,70 ₽" at bounding box center [914, 26] width 108 height 52
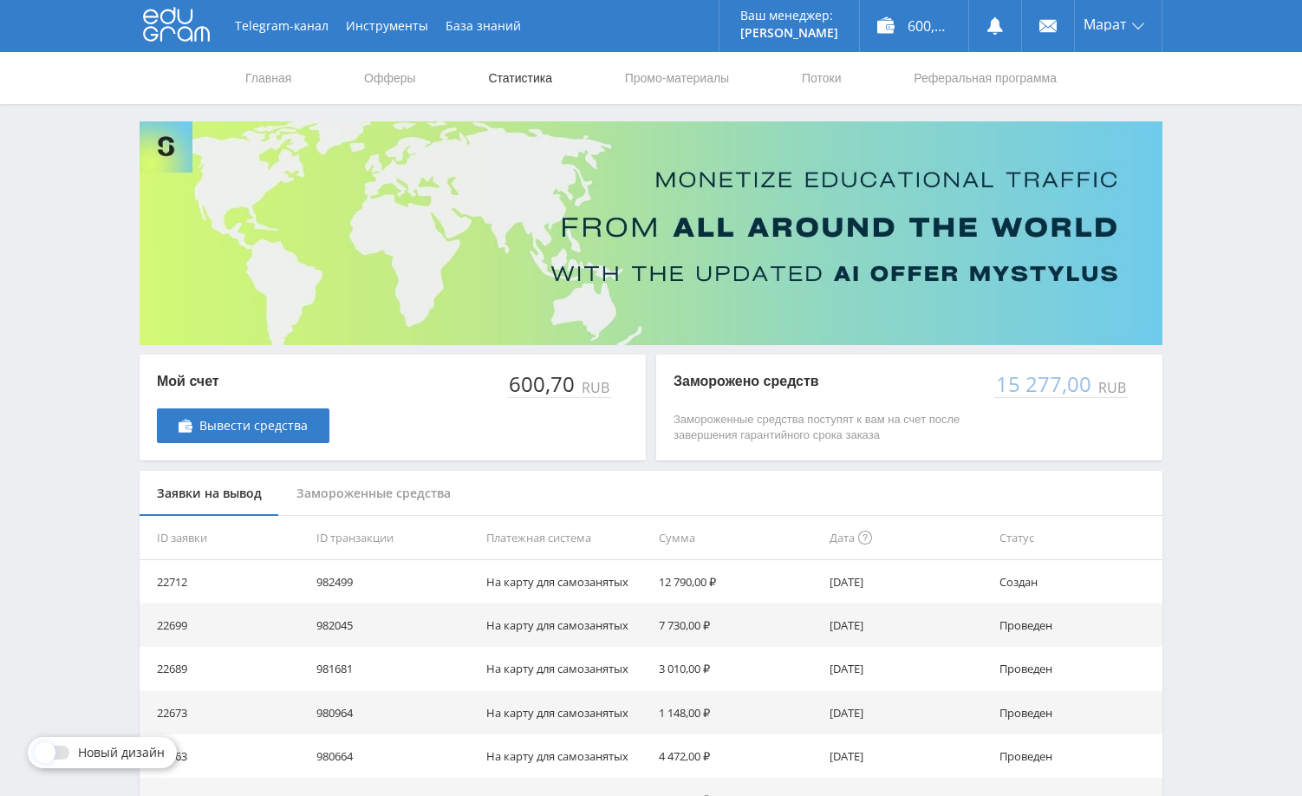
click at [507, 78] on link "Статистика" at bounding box center [520, 78] width 68 height 52
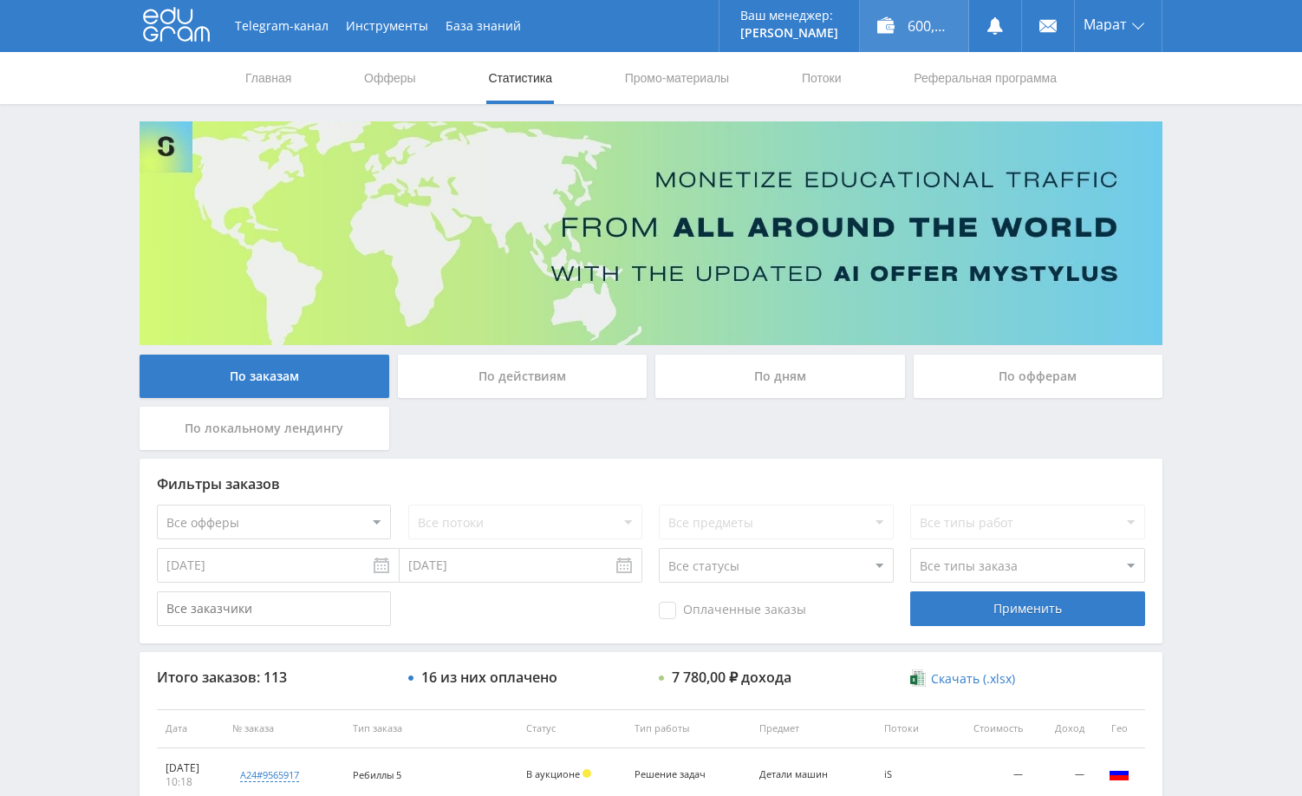
drag, startPoint x: 1208, startPoint y: 210, endPoint x: 940, endPoint y: 0, distance: 340.2
click at [1197, 204] on div "Telegram-канал Инструменты База знаний Ваш менеджер: [PERSON_NAME] Online @edug…" at bounding box center [651, 727] width 1302 height 1455
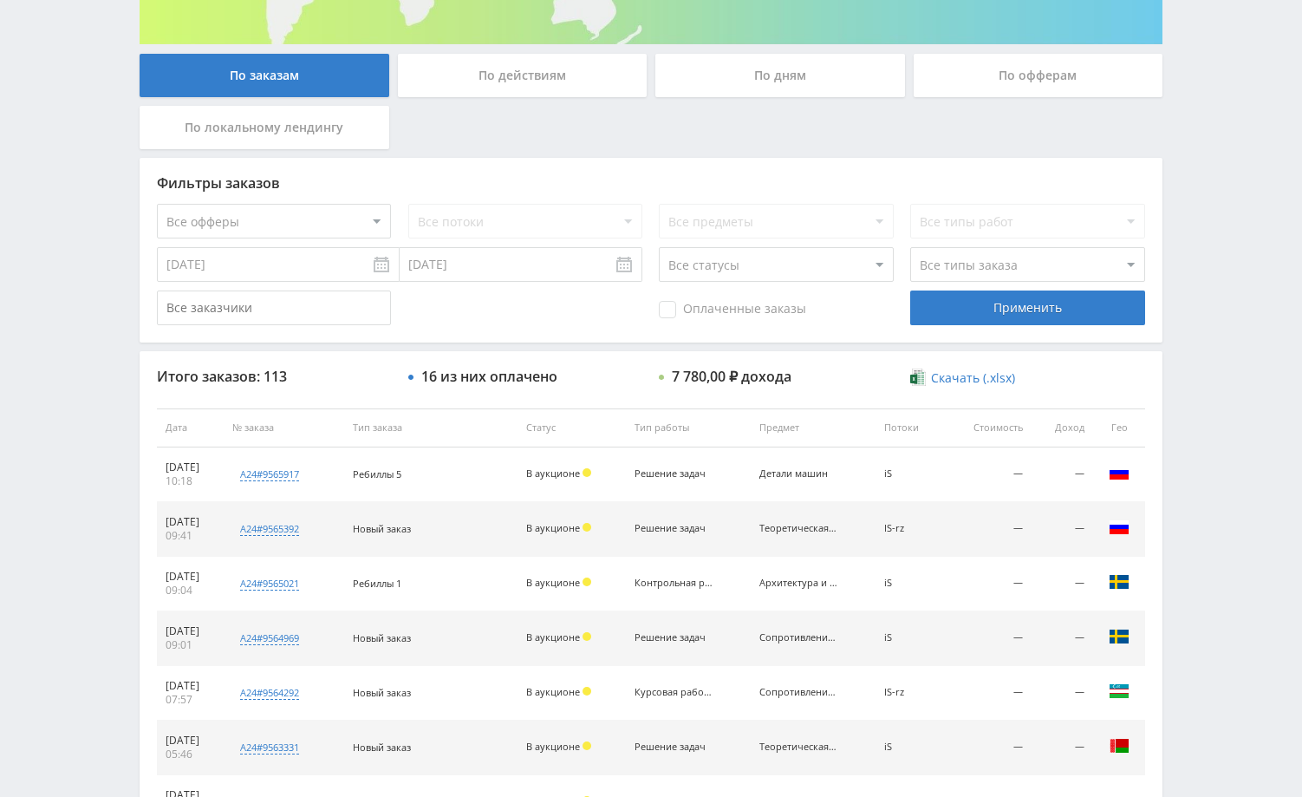
scroll to position [347, 0]
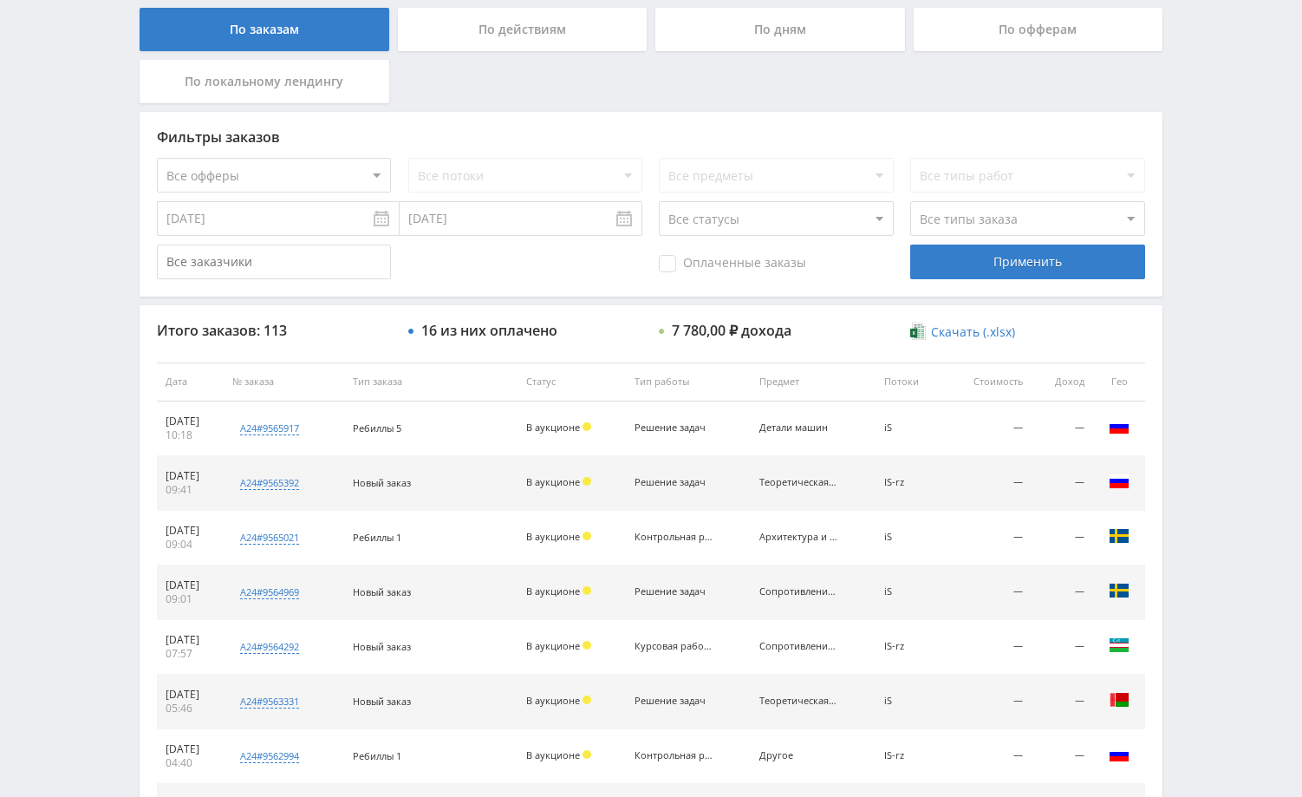
click at [1207, 595] on div "Telegram-канал Инструменты База знаний Ваш менеджер: [PERSON_NAME] Online @edug…" at bounding box center [651, 380] width 1302 height 1455
click at [1247, 404] on div "Telegram-канал Инструменты База знаний Ваш менеджер: [PERSON_NAME] Online @edug…" at bounding box center [651, 380] width 1302 height 1455
click at [1202, 511] on div "Telegram-канал Инструменты База знаний Ваш менеджер: [PERSON_NAME] Online @edug…" at bounding box center [651, 380] width 1302 height 1455
click at [1240, 335] on div "Telegram-канал Инструменты База знаний Ваш менеджер: [PERSON_NAME] Online @edug…" at bounding box center [651, 380] width 1302 height 1455
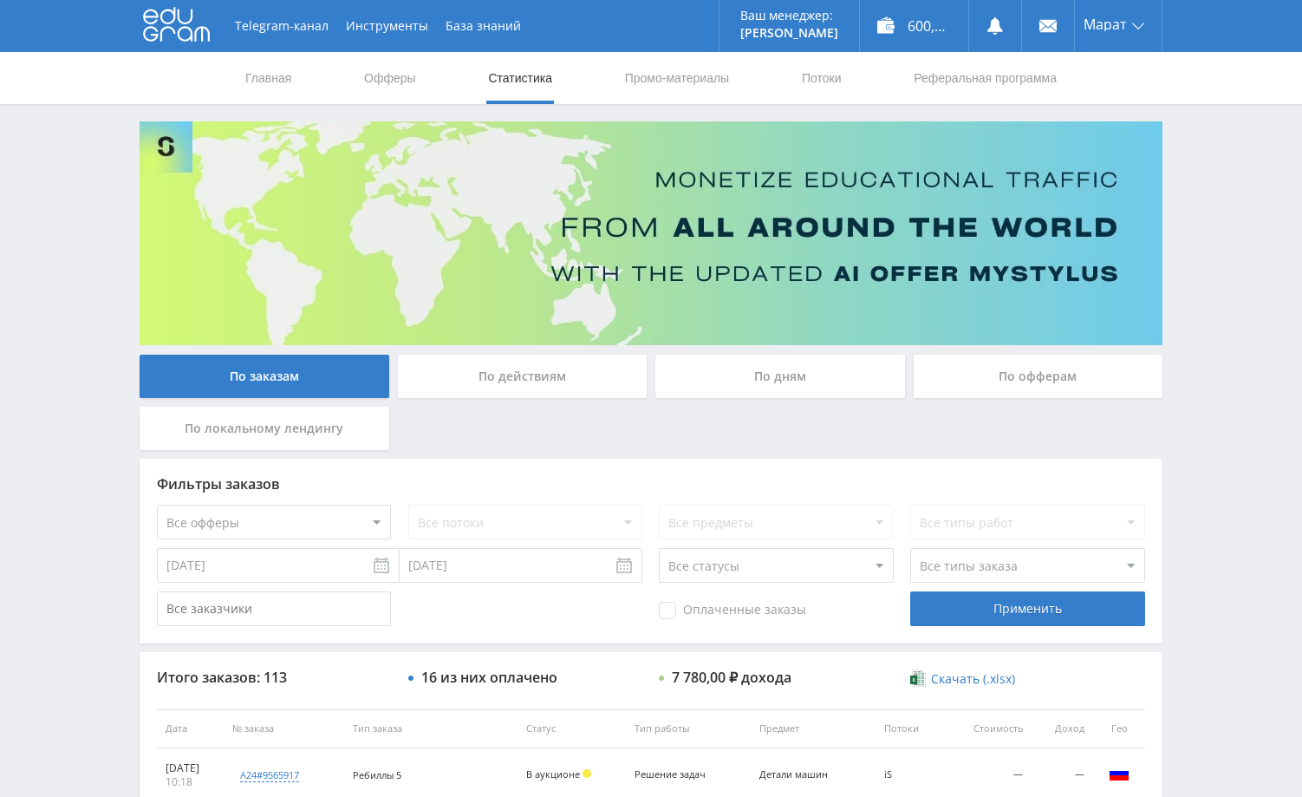
click at [1171, 283] on div "Telegram-канал Инструменты База знаний Ваш менеджер: [PERSON_NAME] Online @edug…" at bounding box center [651, 727] width 1302 height 1455
click at [1192, 313] on div "Telegram-канал Инструменты База знаний Ваш менеджер: [PERSON_NAME] Online @edug…" at bounding box center [651, 727] width 1302 height 1455
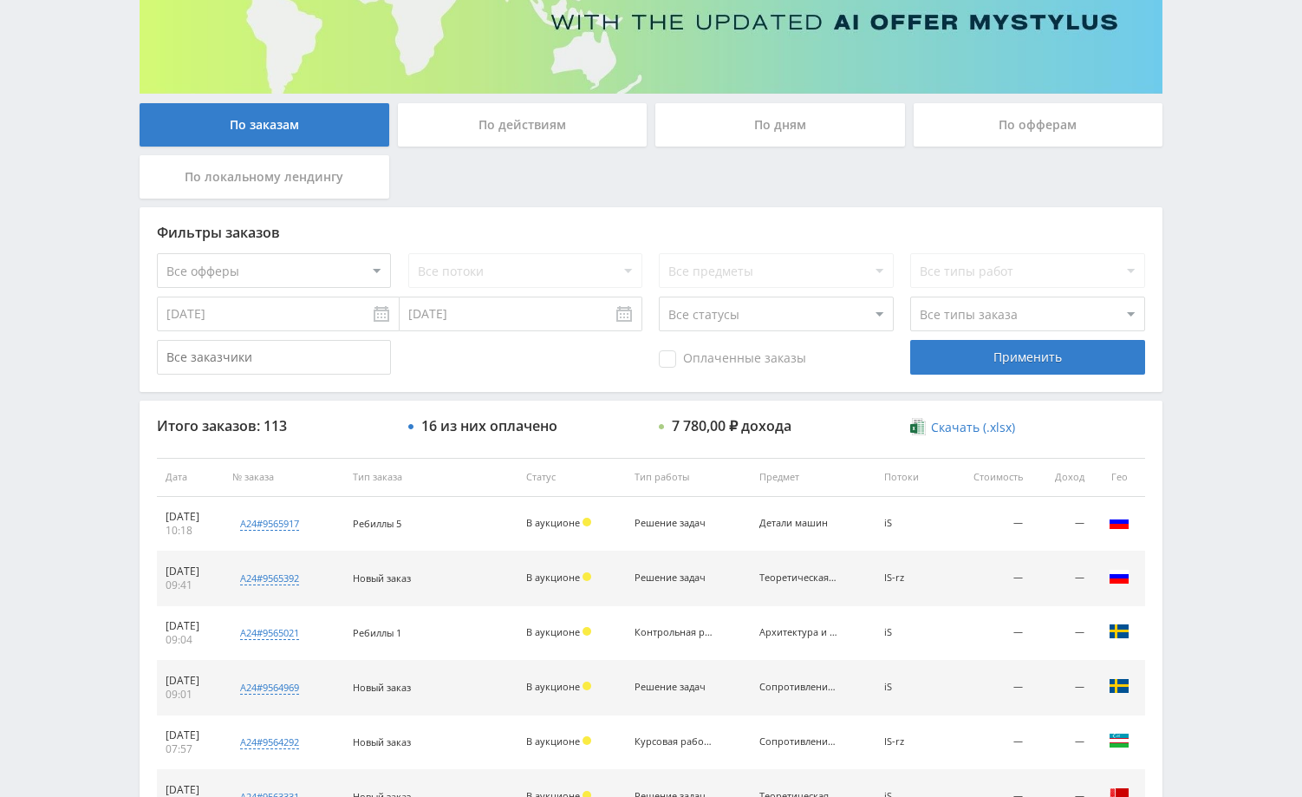
scroll to position [260, 0]
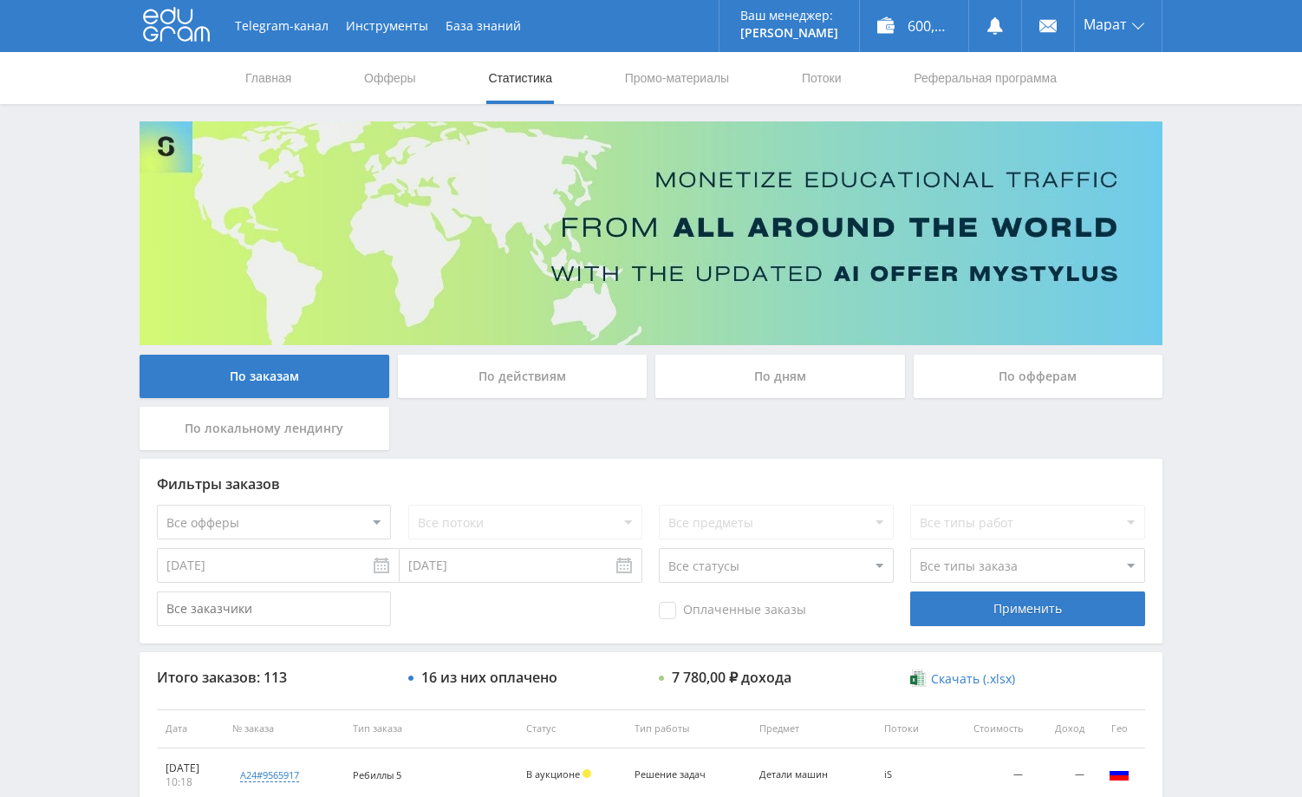
click at [1247, 322] on div "Telegram-канал Инструменты База знаний Ваш менеджер: [PERSON_NAME] Online @edug…" at bounding box center [651, 727] width 1302 height 1455
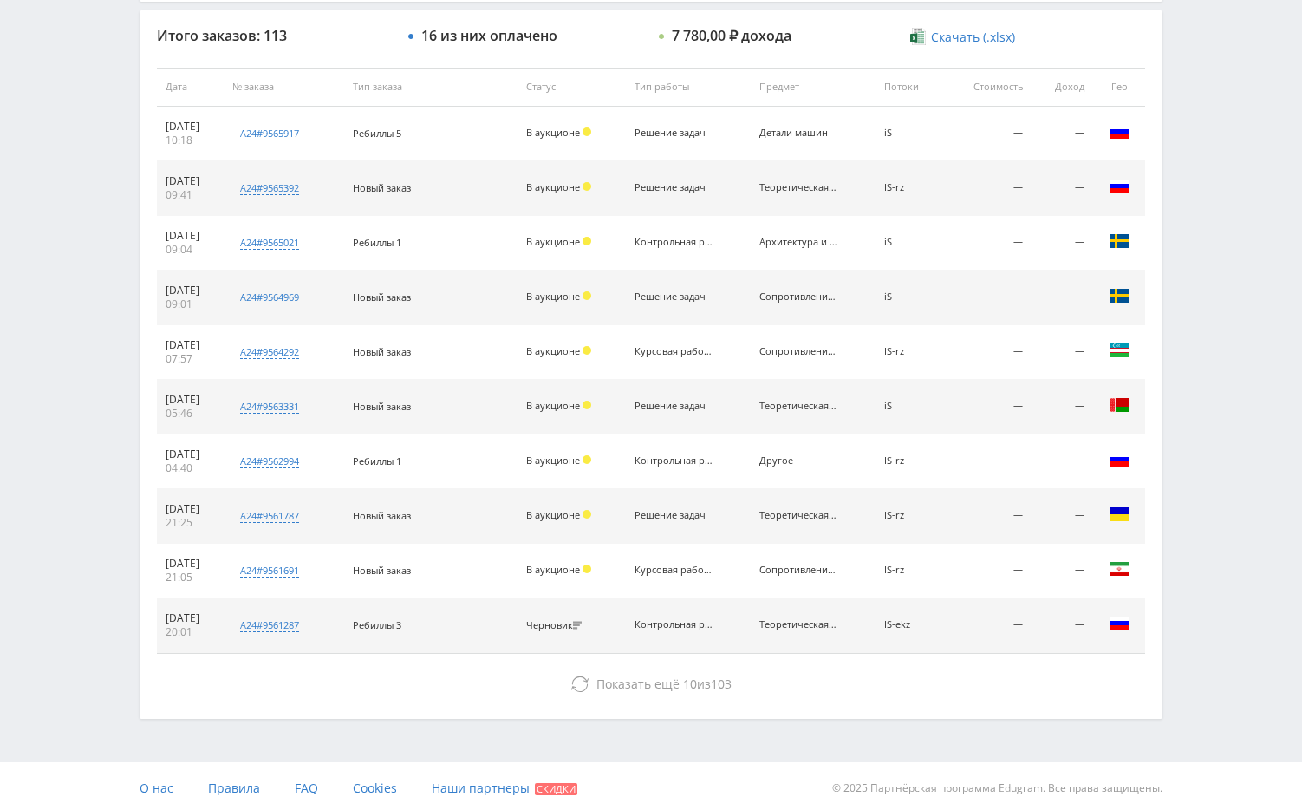
scroll to position [659, 0]
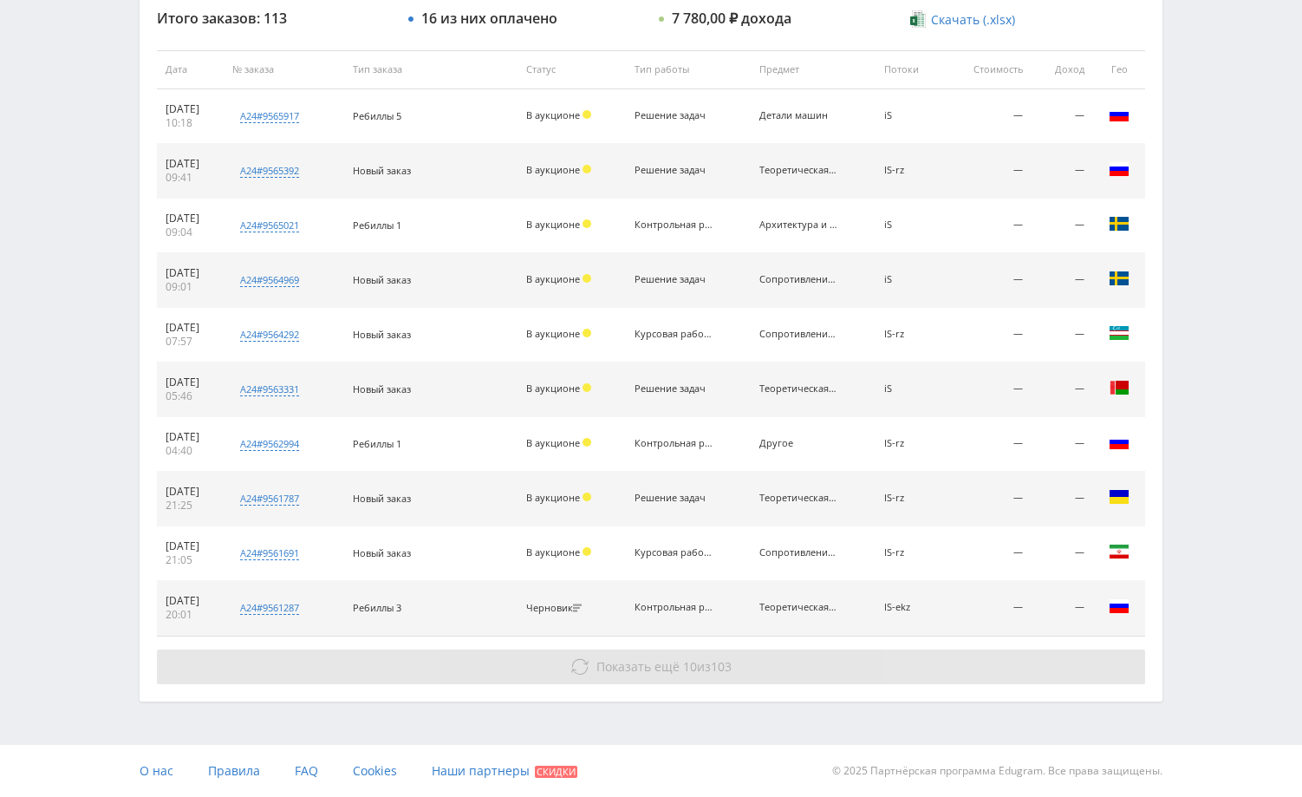
click at [843, 667] on button "Показать ещё 10 из 103" at bounding box center [651, 666] width 988 height 35
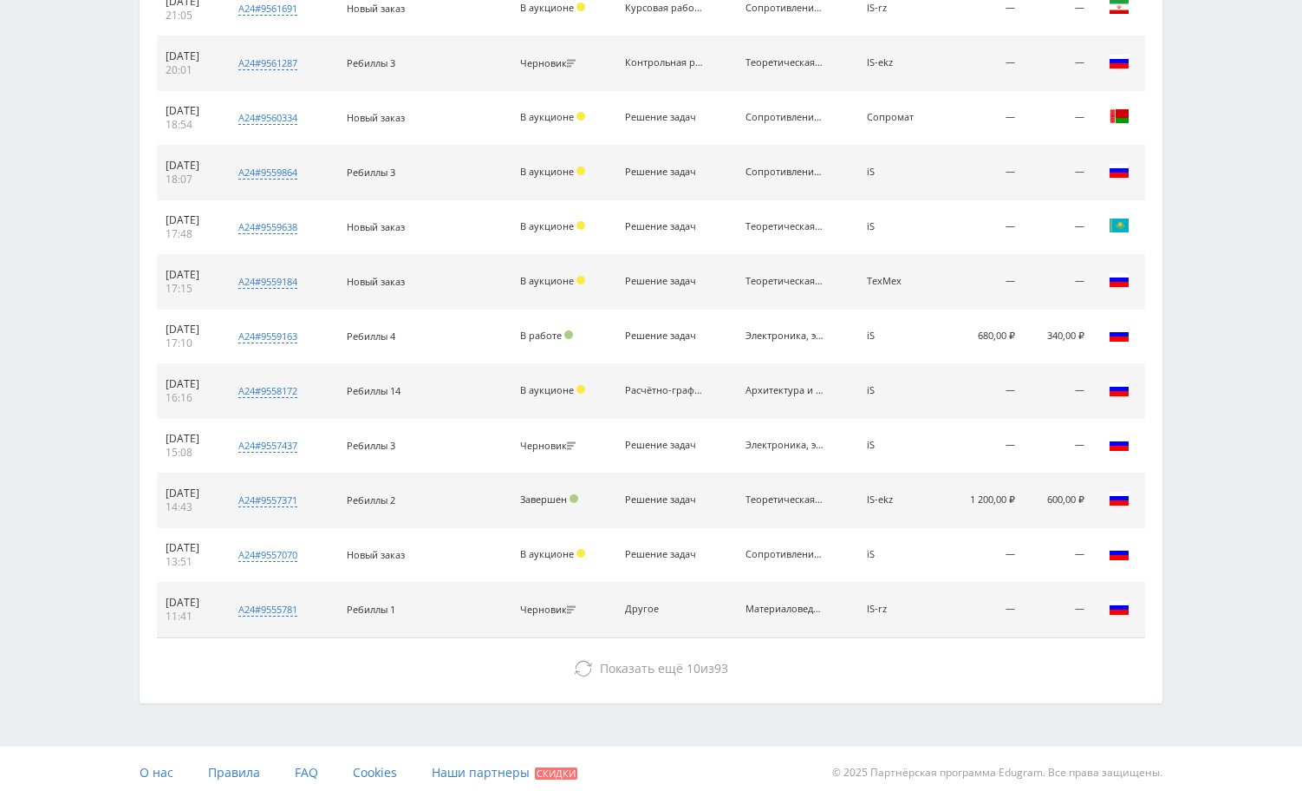
scroll to position [1205, 0]
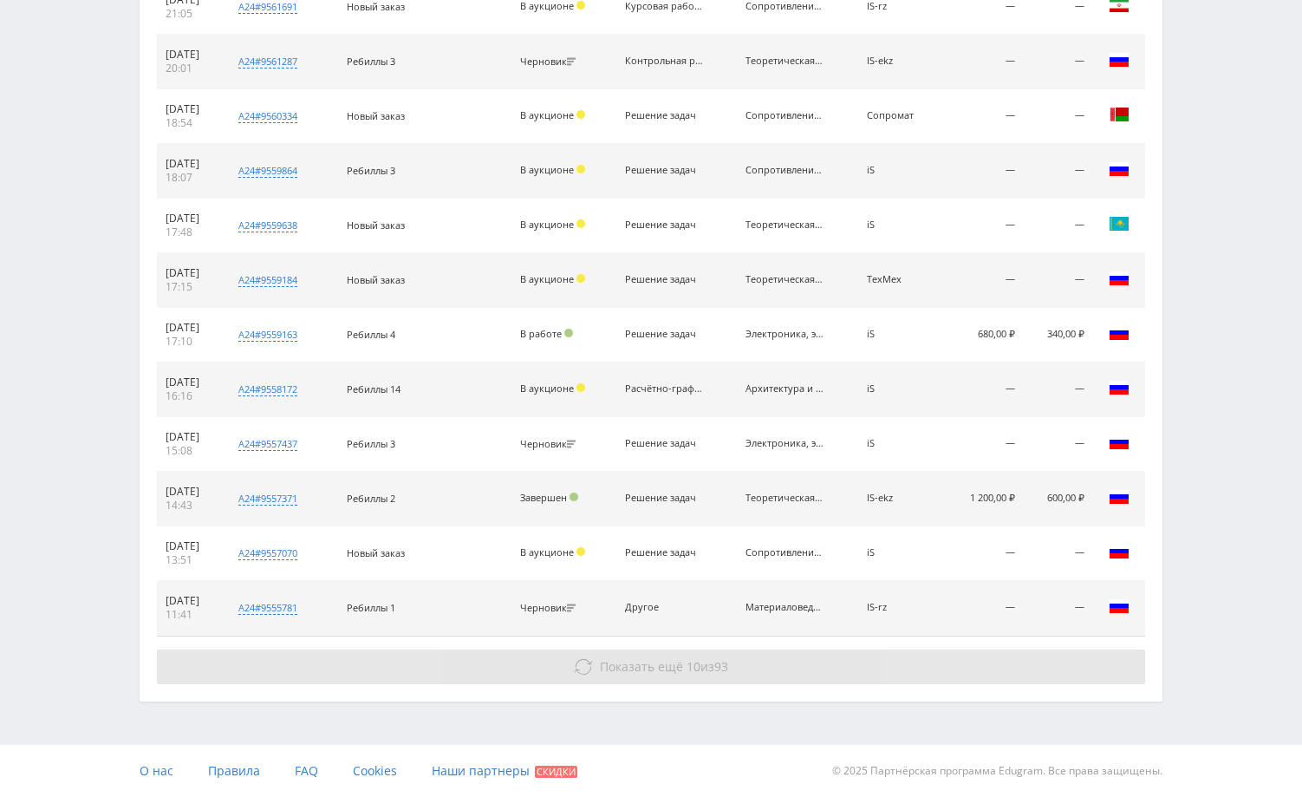
click at [856, 669] on button "Показать ещё 10 из 93" at bounding box center [651, 666] width 988 height 35
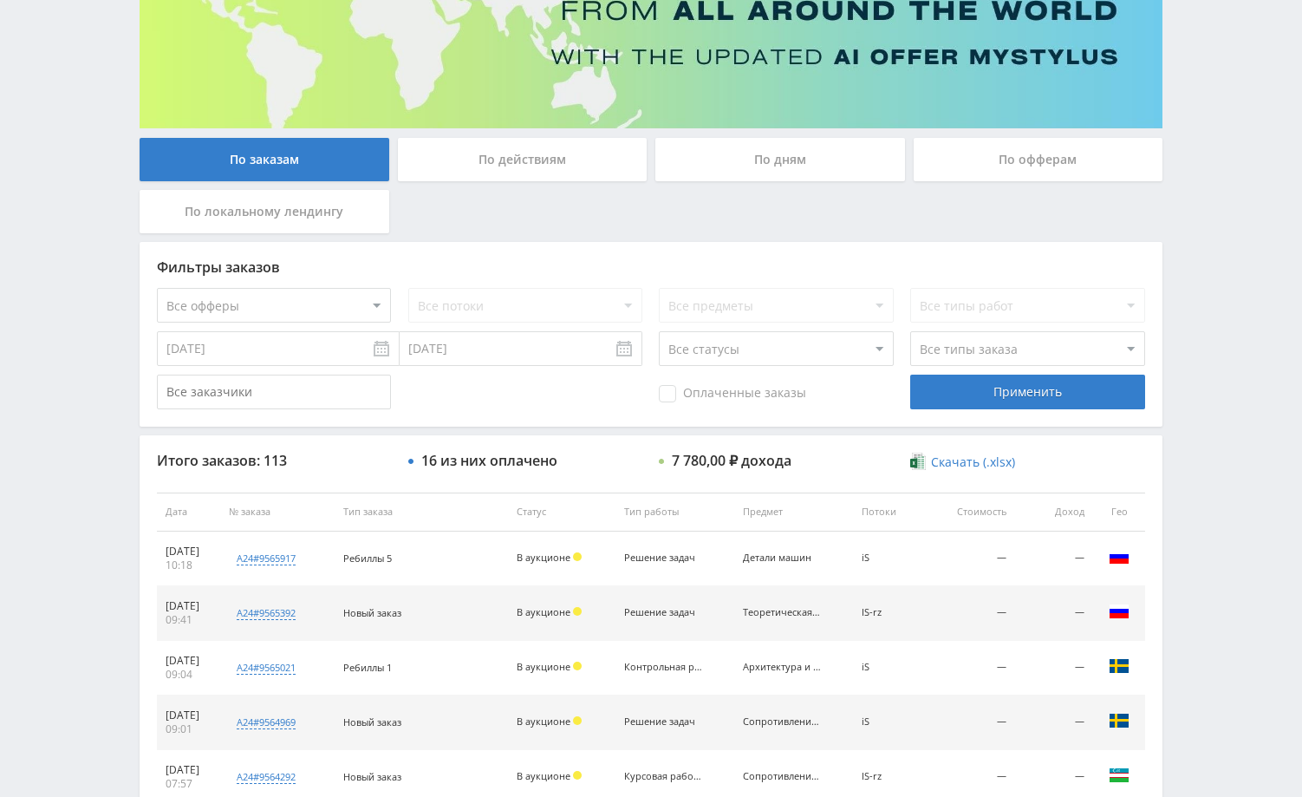
scroll to position [0, 0]
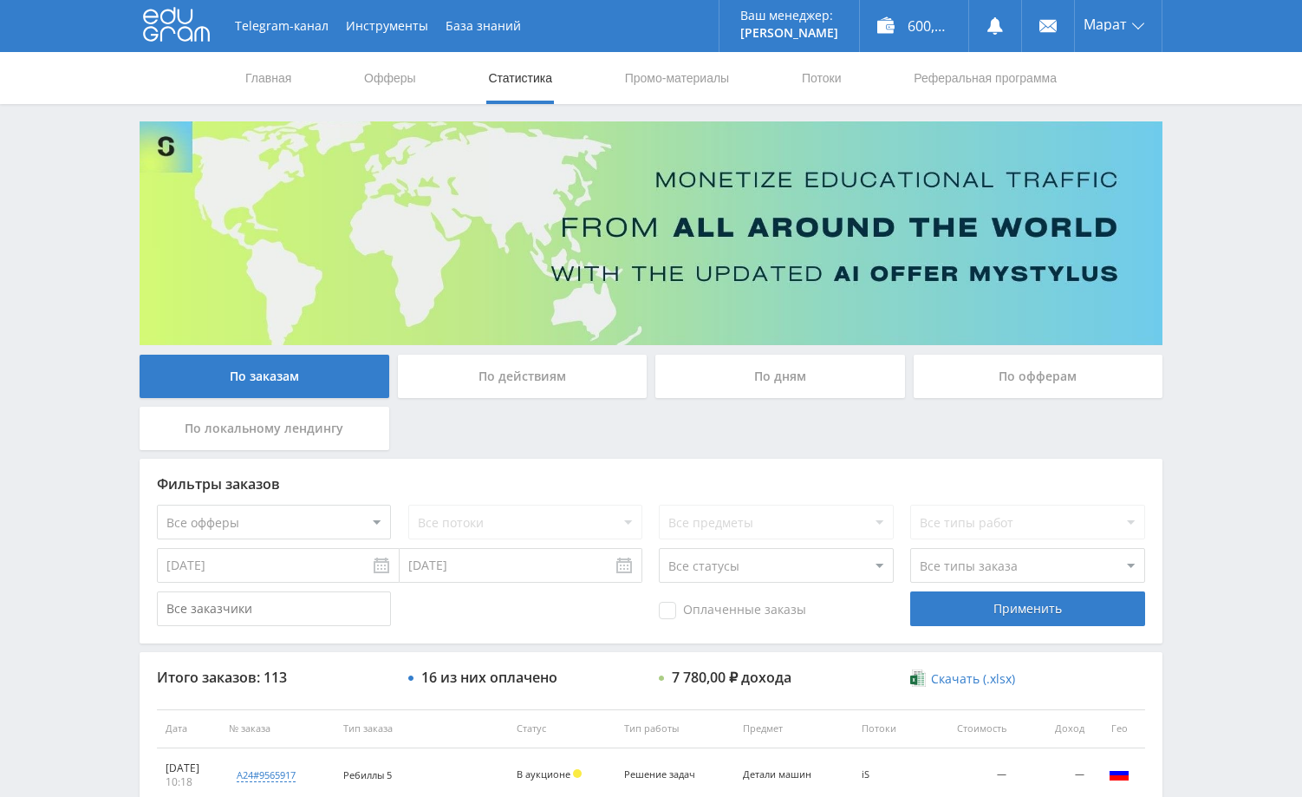
drag, startPoint x: 1238, startPoint y: 200, endPoint x: 1247, endPoint y: 205, distance: 10.9
